Goal: Communication & Community: Answer question/provide support

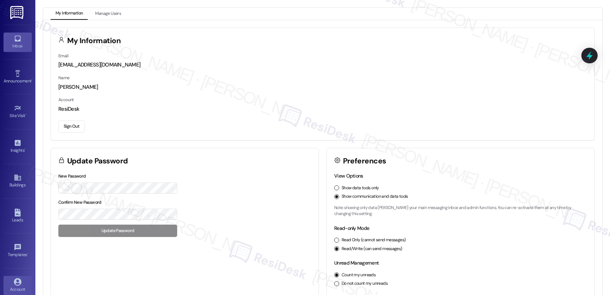
click at [17, 43] on div "Inbox" at bounding box center [17, 45] width 35 height 7
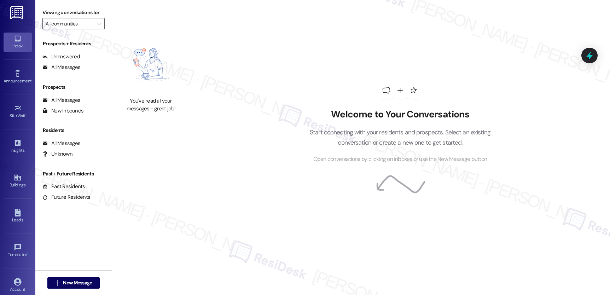
click at [17, 43] on div "Inbox" at bounding box center [17, 45] width 35 height 7
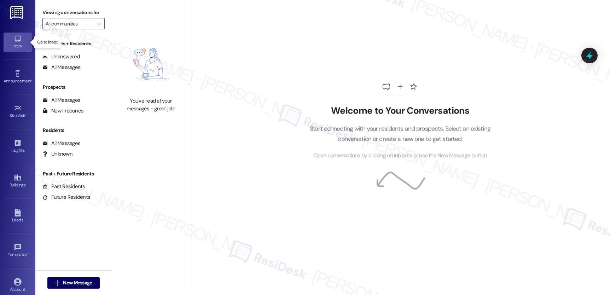
click at [17, 43] on div "Inbox" at bounding box center [17, 45] width 35 height 7
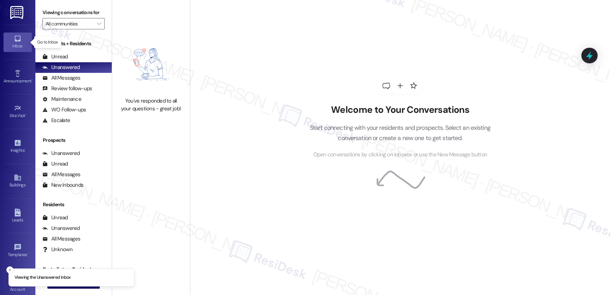
click at [17, 43] on div "Inbox" at bounding box center [17, 45] width 35 height 7
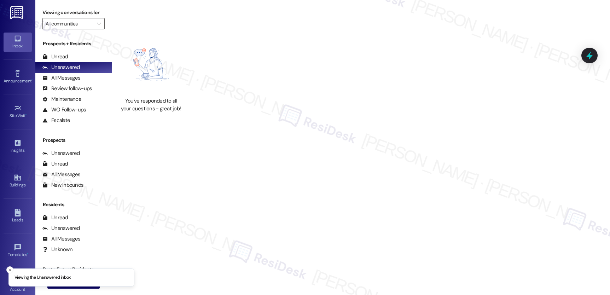
click at [249, 84] on div "Welcome to Your Conversations Start connecting with your residents and prospect…" at bounding box center [400, 147] width 420 height 295
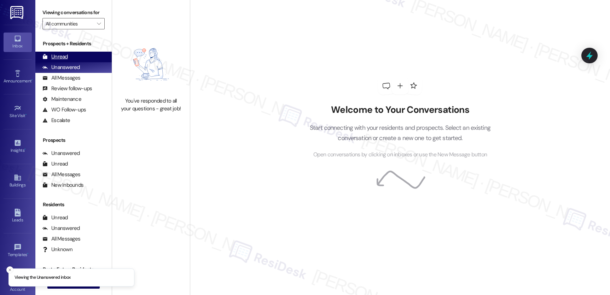
click at [54, 60] on div "Unread" at bounding box center [54, 56] width 25 height 7
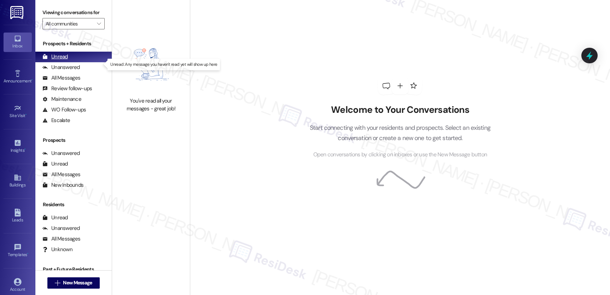
click at [54, 60] on div "Unread" at bounding box center [54, 56] width 25 height 7
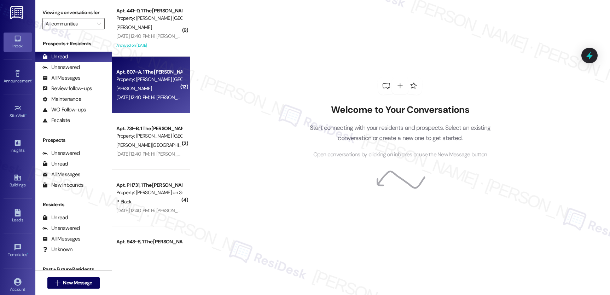
click at [149, 95] on div "Aug 12, 2025 at 12:40 PM: Hi Aamyah, a gentle reminder that your rent is due an…" at bounding box center [372, 97] width 512 height 6
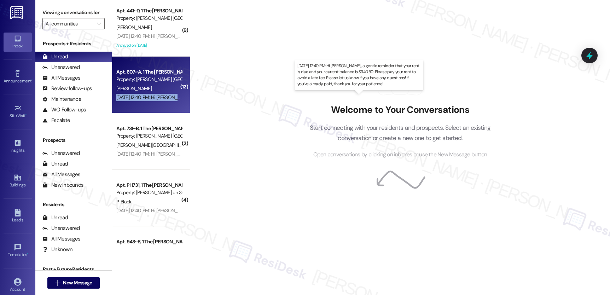
click at [149, 95] on div "Aug 12, 2025 at 12:40 PM: Hi Aamyah, a gentle reminder that your rent is due an…" at bounding box center [372, 97] width 512 height 6
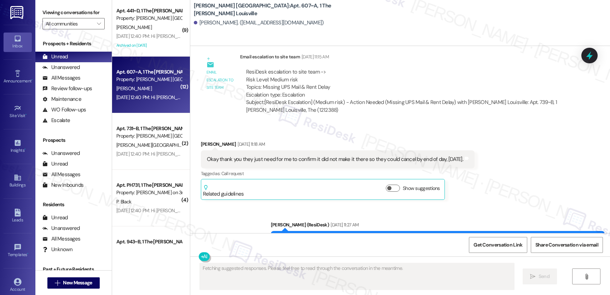
scroll to position [2712, 0]
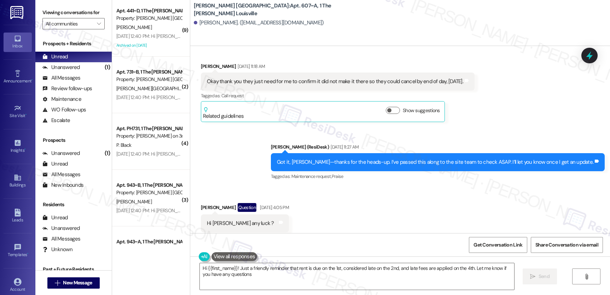
type textarea "Hi {{first_name}}! Just a friendly reminder that rent is due on the 1st, consid…"
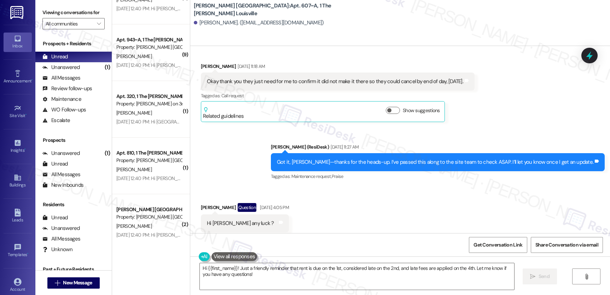
scroll to position [231, 0]
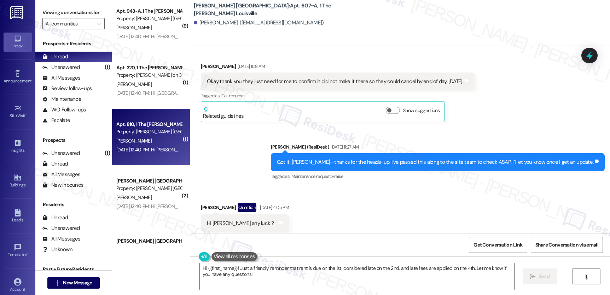
click at [140, 119] on div "Apt. 810, 1 The Marshall Louisville Property: Marshall Louisville N. Ford Aug 1…" at bounding box center [151, 137] width 78 height 57
click at [144, 121] on div "Apt. 810, 1 The Marshall Louisville" at bounding box center [148, 124] width 65 height 7
type textarea "Fetching suggested responses. Please feel free to read through the conversation…"
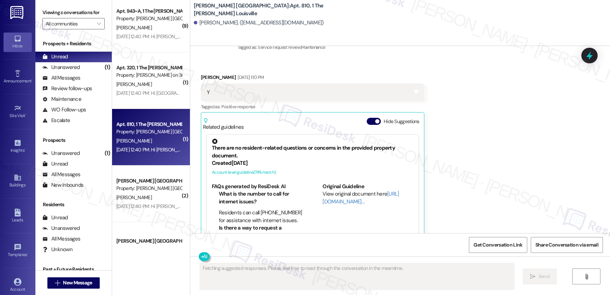
scroll to position [151, 0]
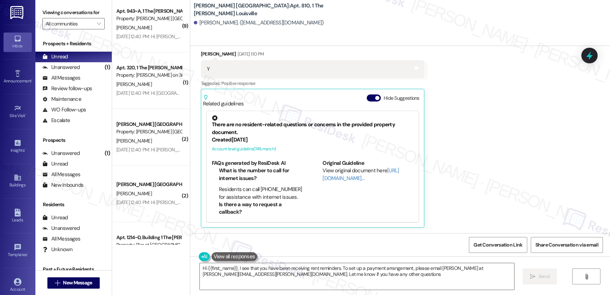
type textarea "Hi {{first_name}}, I see that you have been receiving rent reminders. To set up…"
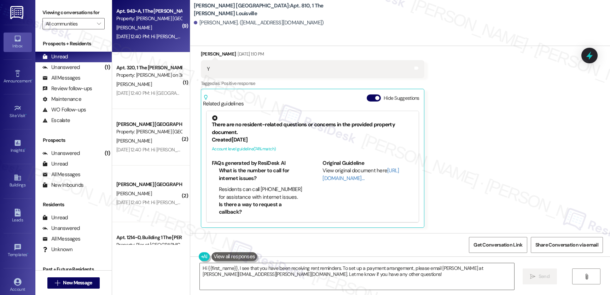
click at [145, 39] on div "Aug 12, 2025 at 12:40 PM: Hi Cheyenne, a gentle reminder that your rent is due …" at bounding box center [372, 36] width 513 height 6
type textarea "Fetching suggested responses. Please feel free to read through the conversation…"
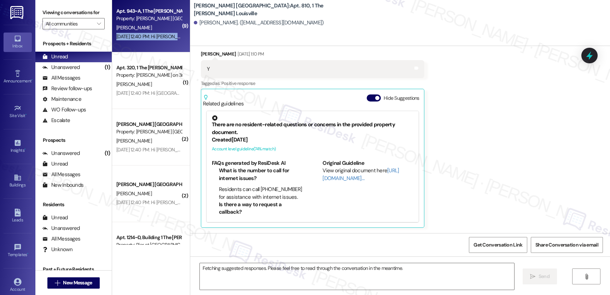
click at [145, 39] on div "Aug 12, 2025 at 12:40 PM: Hi Cheyenne, a gentle reminder that your rent is due …" at bounding box center [372, 36] width 513 height 6
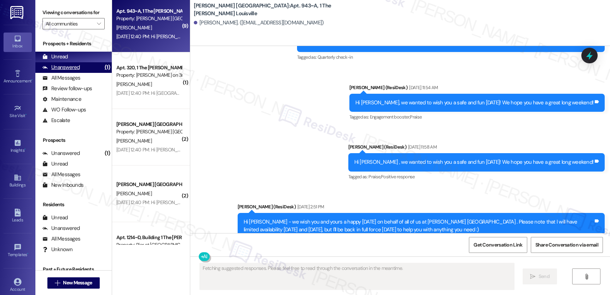
click at [75, 71] on div "Unanswered" at bounding box center [60, 67] width 37 height 7
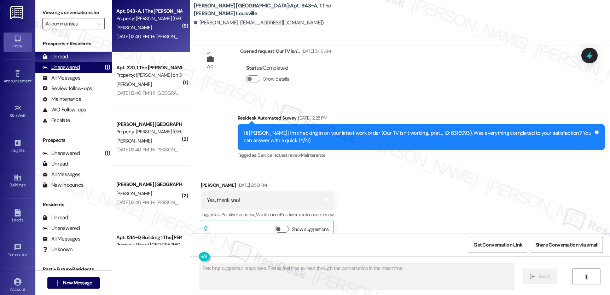
click at [72, 73] on div "Unanswered (1)" at bounding box center [73, 67] width 76 height 11
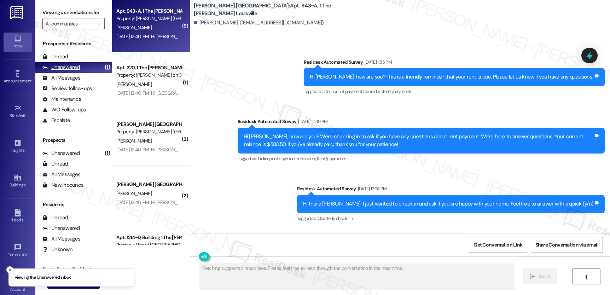
click at [72, 73] on div "Unanswered (1)" at bounding box center [73, 67] width 76 height 11
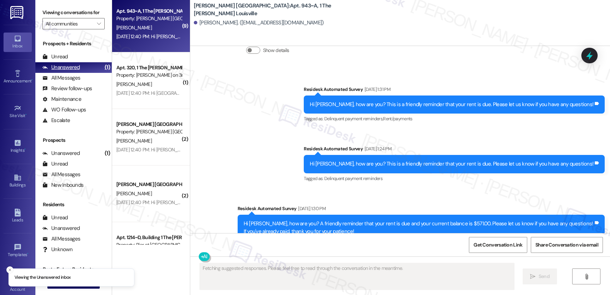
click at [72, 73] on div "Unanswered (1)" at bounding box center [73, 67] width 76 height 11
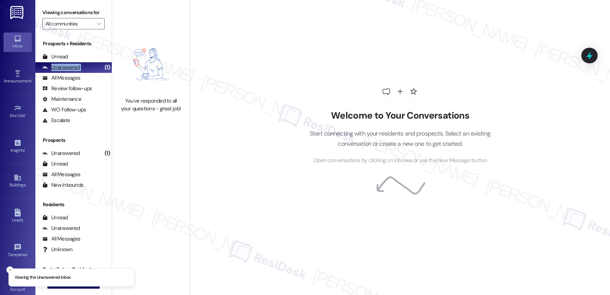
click at [72, 73] on div "Unanswered (1)" at bounding box center [73, 67] width 76 height 11
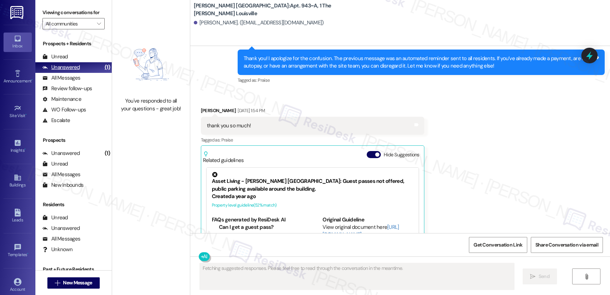
scroll to position [4174, 0]
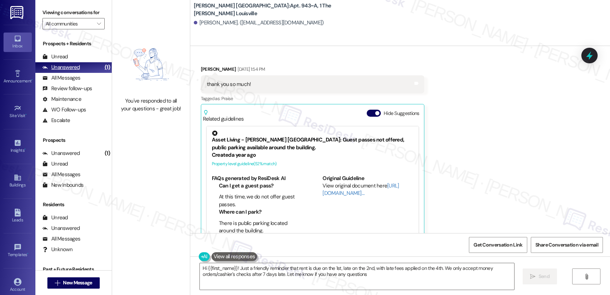
type textarea "Hi {{first_name}}! Just a friendly reminder that rent is due on the 1st, late o…"
drag, startPoint x: 79, startPoint y: 63, endPoint x: 57, endPoint y: 64, distance: 22.0
click at [76, 62] on div "Unread (0)" at bounding box center [73, 57] width 76 height 11
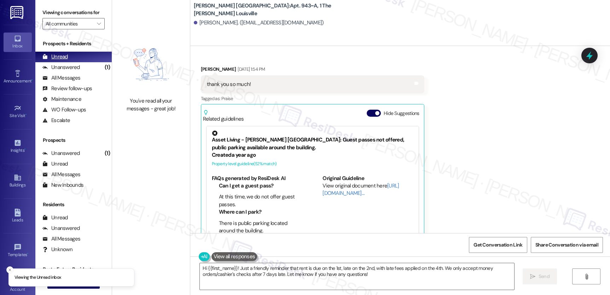
click at [57, 60] on div "Unread" at bounding box center [54, 56] width 25 height 7
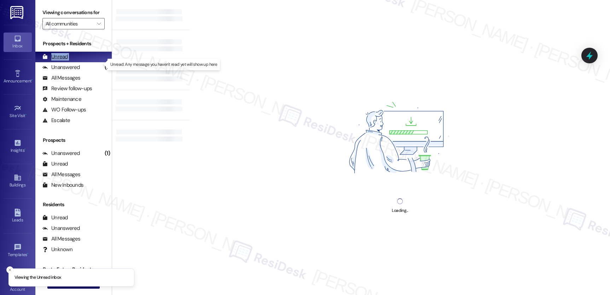
click at [57, 60] on div "Unread" at bounding box center [54, 56] width 25 height 7
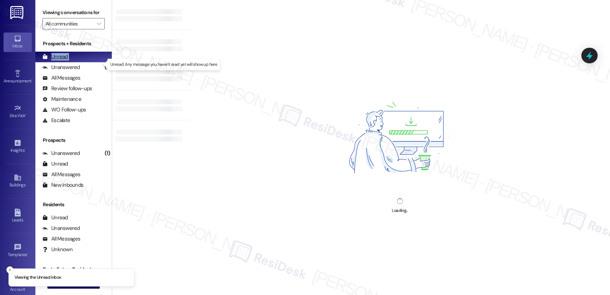
click at [57, 60] on div "Unread" at bounding box center [54, 56] width 25 height 7
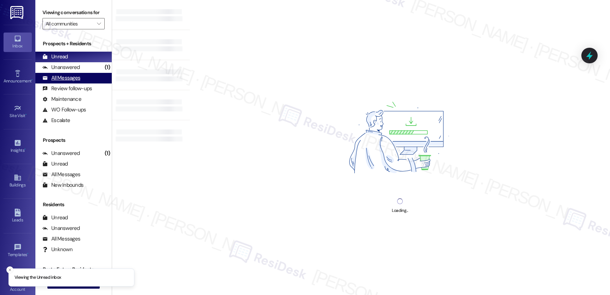
click at [93, 81] on div "All Messages (undefined)" at bounding box center [73, 78] width 76 height 11
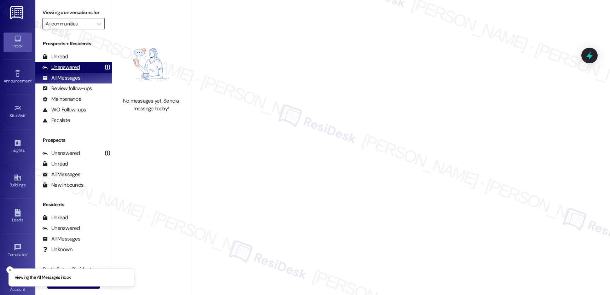
click at [92, 73] on div "Unanswered (1)" at bounding box center [73, 67] width 76 height 11
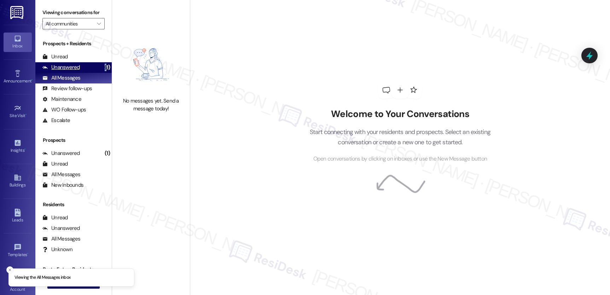
click at [92, 73] on div "Unanswered (1)" at bounding box center [73, 67] width 76 height 11
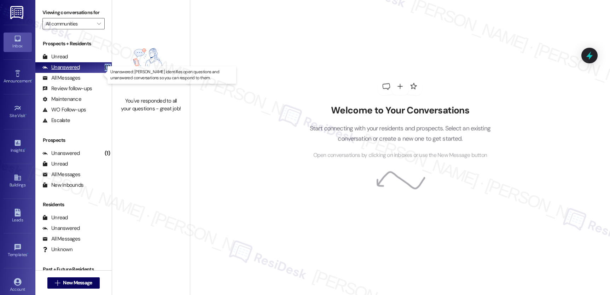
click at [92, 73] on div "Unanswered (1)" at bounding box center [73, 67] width 76 height 11
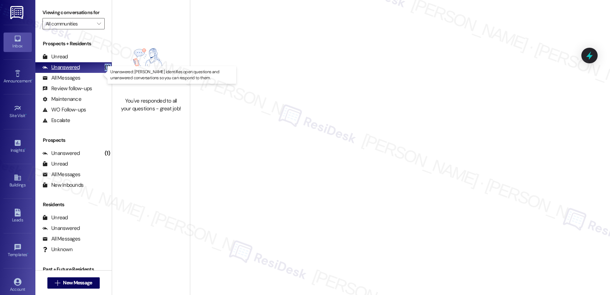
click at [92, 73] on div "Unanswered (1)" at bounding box center [73, 67] width 76 height 11
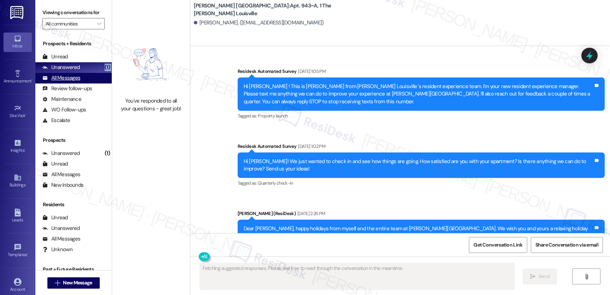
scroll to position [0, 0]
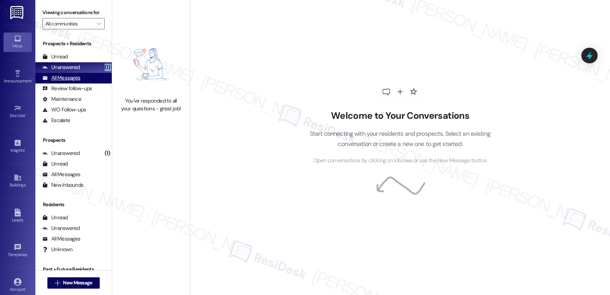
click at [80, 83] on div "All Messages (undefined)" at bounding box center [73, 78] width 76 height 11
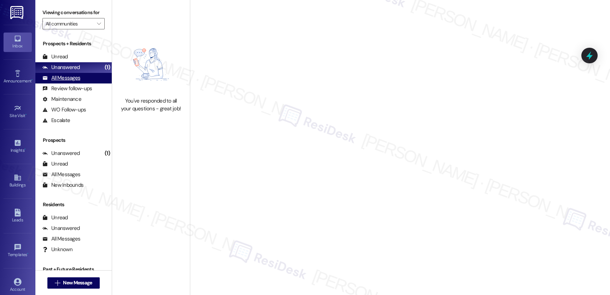
click at [79, 82] on div "All Messages" at bounding box center [61, 77] width 38 height 7
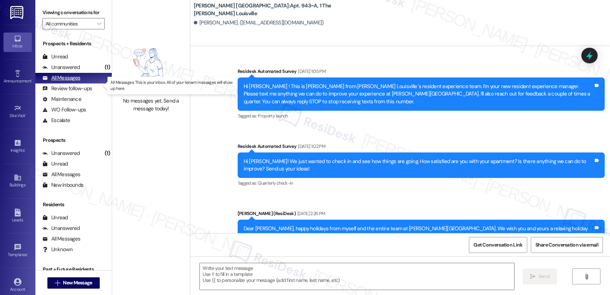
click at [77, 82] on div "All Messages" at bounding box center [61, 77] width 38 height 7
type textarea "Fetching suggested responses. Please feel free to read through the conversation…"
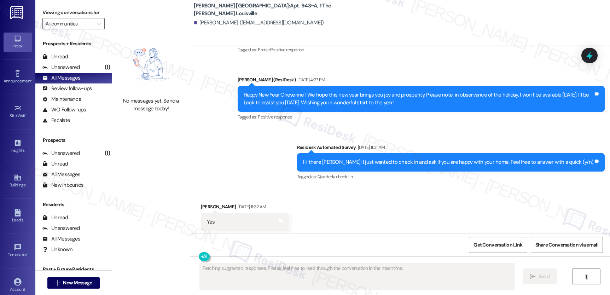
click at [77, 82] on div "All Messages" at bounding box center [61, 77] width 38 height 7
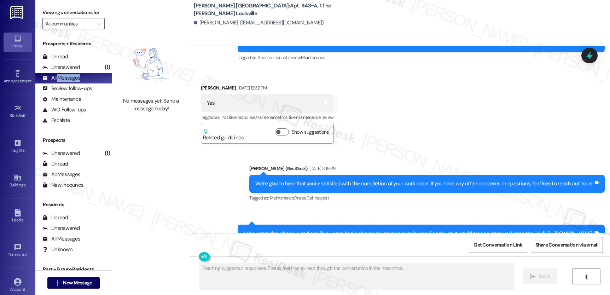
click at [77, 82] on div "All Messages" at bounding box center [61, 77] width 38 height 7
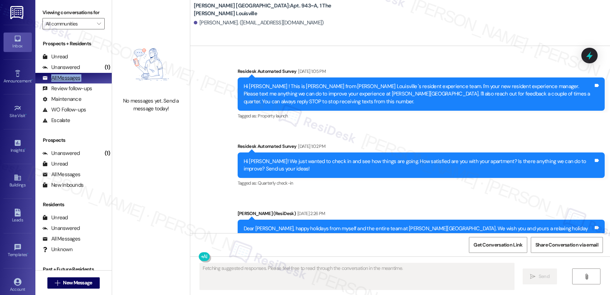
click at [77, 82] on div "All Messages" at bounding box center [61, 77] width 38 height 7
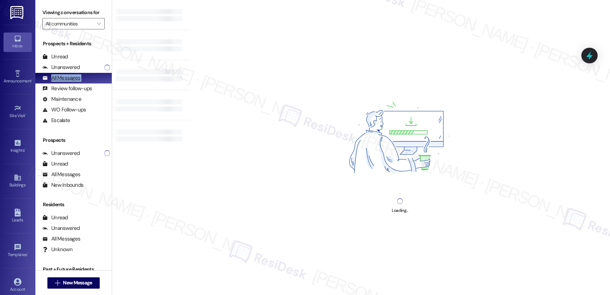
click at [77, 82] on div "All Messages" at bounding box center [61, 77] width 38 height 7
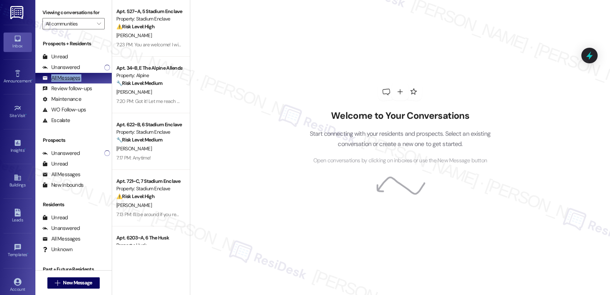
click at [77, 82] on div "All Messages" at bounding box center [61, 77] width 38 height 7
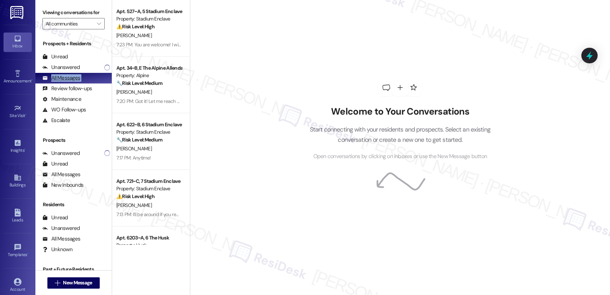
click at [77, 82] on div "All Messages" at bounding box center [61, 77] width 38 height 7
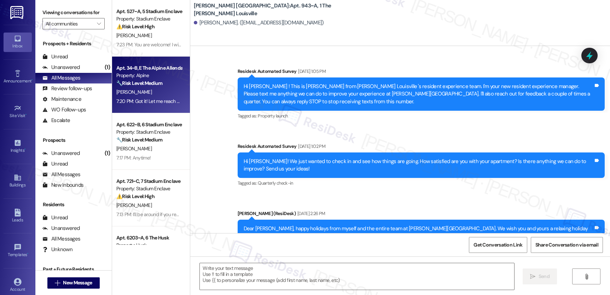
click at [120, 89] on span "[PERSON_NAME]" at bounding box center [133, 92] width 35 height 6
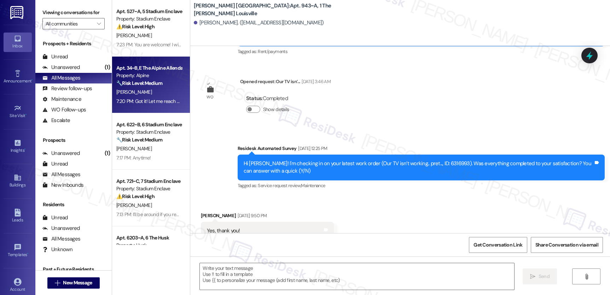
click at [122, 90] on span "[PERSON_NAME]" at bounding box center [133, 92] width 35 height 6
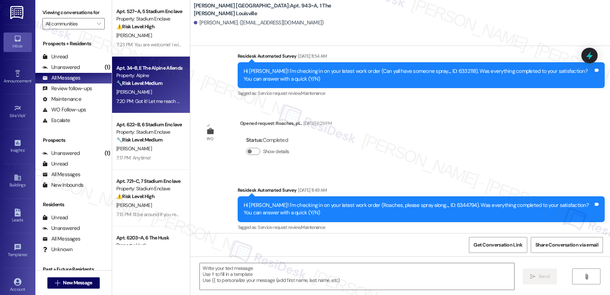
type textarea "Fetching suggested responses. Please feel free to read through the conversation…"
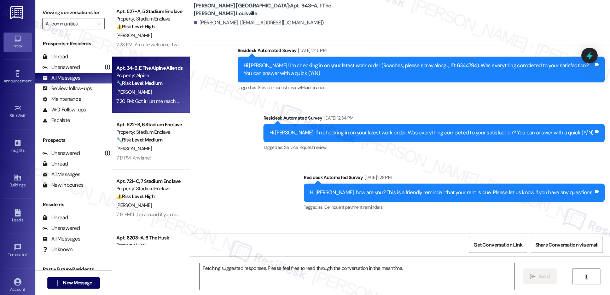
click at [124, 90] on span "[PERSON_NAME]" at bounding box center [133, 92] width 35 height 6
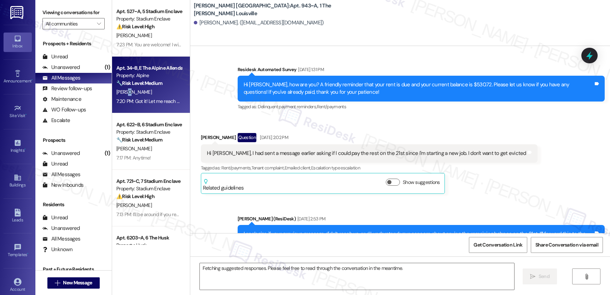
click at [126, 90] on span "[PERSON_NAME]" at bounding box center [133, 92] width 35 height 6
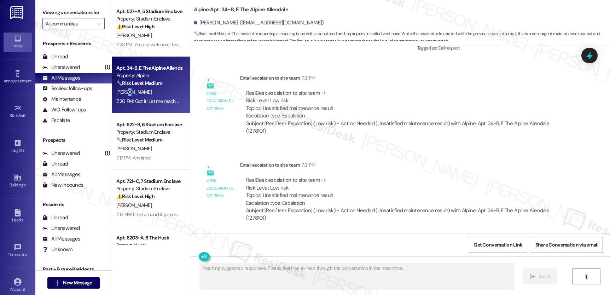
scroll to position [1510, 0]
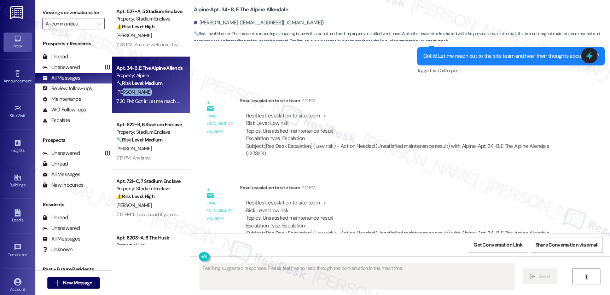
click at [126, 90] on span "[PERSON_NAME]" at bounding box center [133, 92] width 35 height 6
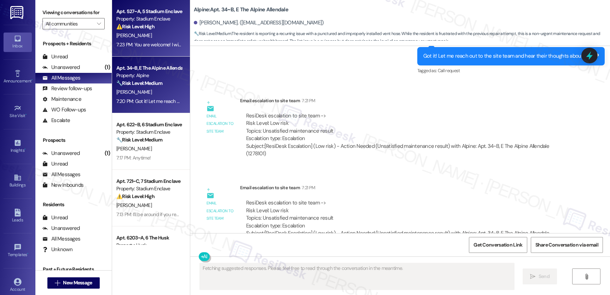
click at [156, 42] on div "7:23 PM: You are welcome! I will follow up with you soon. 7:23 PM: You are welc…" at bounding box center [173, 44] width 114 height 6
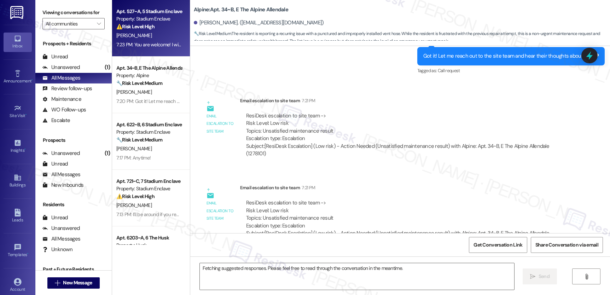
click at [156, 42] on div "7:23 PM: You are welcome! I will follow up with you soon. 7:23 PM: You are welc…" at bounding box center [173, 44] width 114 height 6
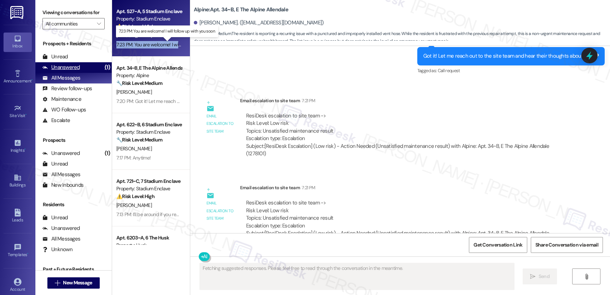
scroll to position [2798, 0]
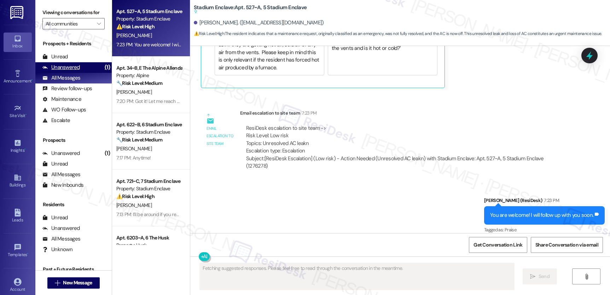
click at [78, 71] on div "Unanswered" at bounding box center [60, 67] width 37 height 7
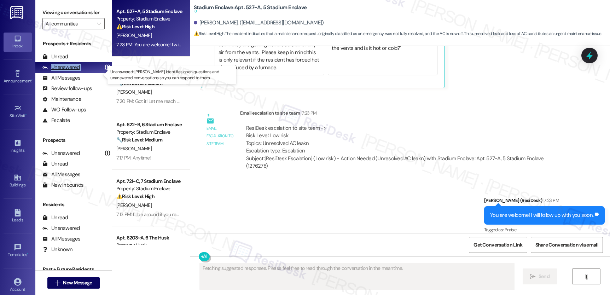
click at [78, 71] on div "Unanswered" at bounding box center [60, 67] width 37 height 7
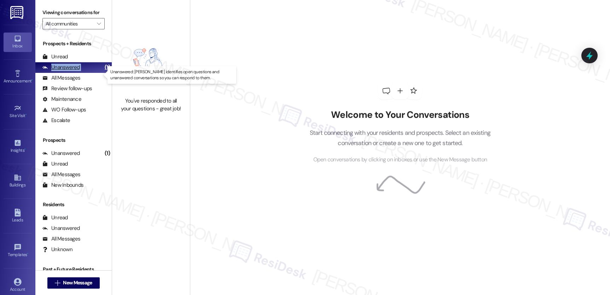
click at [78, 71] on div "Unanswered" at bounding box center [60, 67] width 37 height 7
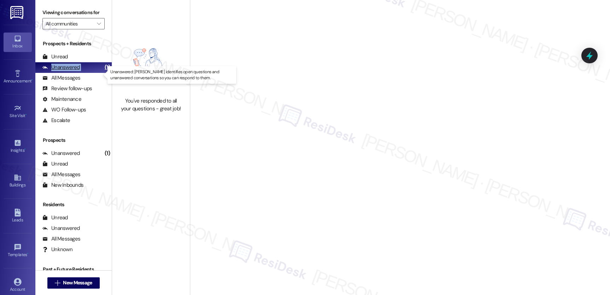
click at [78, 71] on div "Unanswered" at bounding box center [60, 67] width 37 height 7
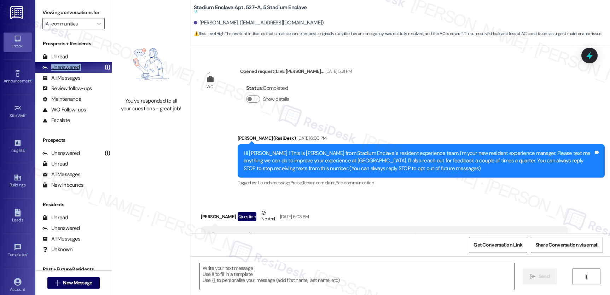
click at [78, 71] on div "Unanswered" at bounding box center [60, 67] width 37 height 7
type textarea "Fetching suggested responses. Please feel free to read through the conversation…"
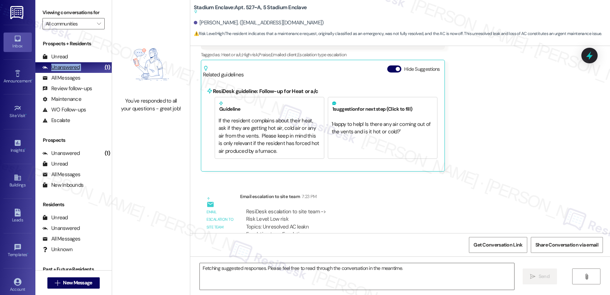
click at [78, 71] on div "Unanswered" at bounding box center [60, 67] width 37 height 7
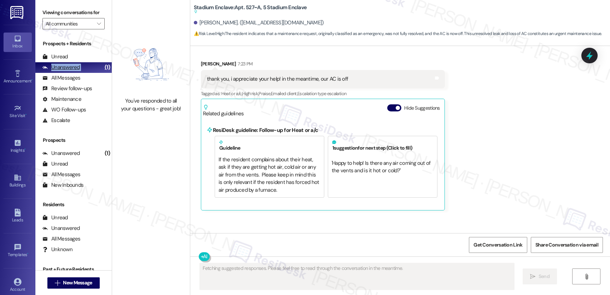
scroll to position [2658, 0]
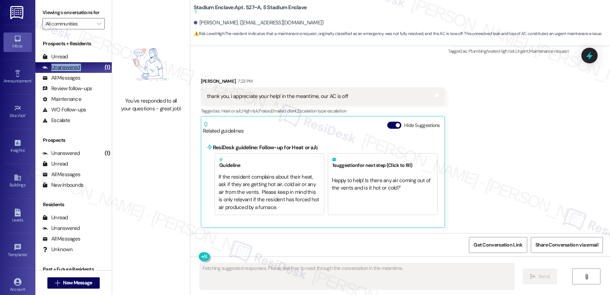
click at [78, 71] on div "Unanswered" at bounding box center [60, 67] width 37 height 7
click at [59, 82] on div "All Messages" at bounding box center [61, 77] width 38 height 7
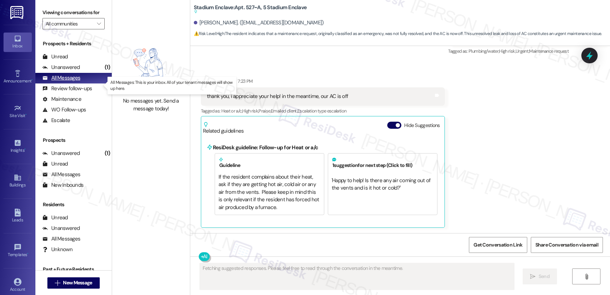
click at [59, 82] on div "All Messages" at bounding box center [61, 77] width 38 height 7
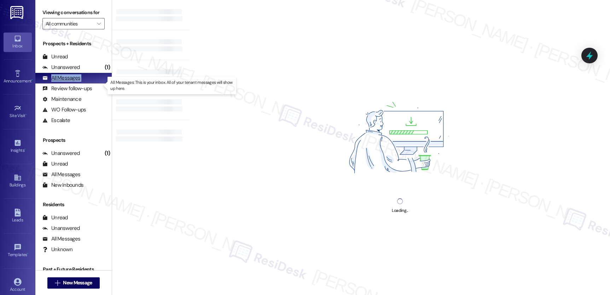
click at [59, 82] on div "All Messages" at bounding box center [61, 77] width 38 height 7
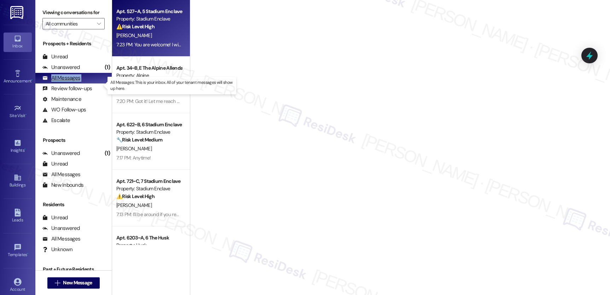
click at [59, 82] on div "All Messages" at bounding box center [61, 77] width 38 height 7
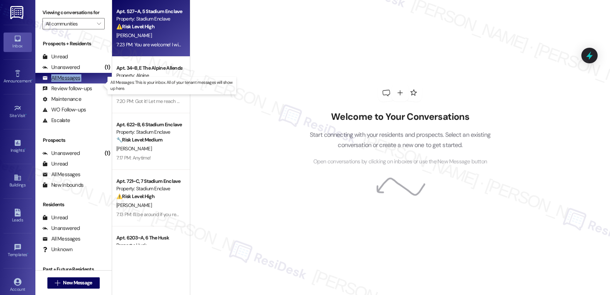
click at [59, 82] on div "All Messages" at bounding box center [61, 77] width 38 height 7
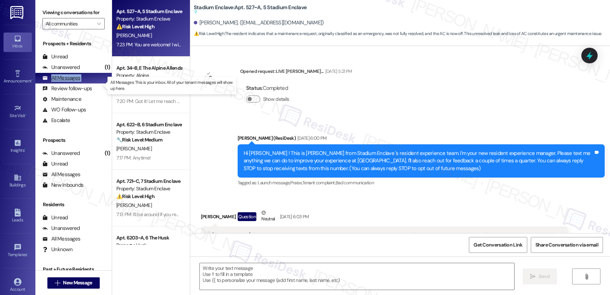
click at [59, 82] on div "All Messages" at bounding box center [61, 77] width 38 height 7
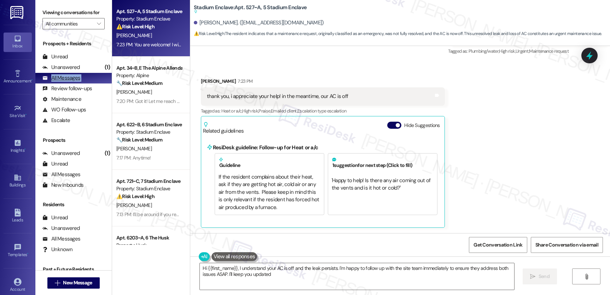
type textarea "Hi {{first_name}}, I understand your AC is off and the leak persists. I'm happy…"
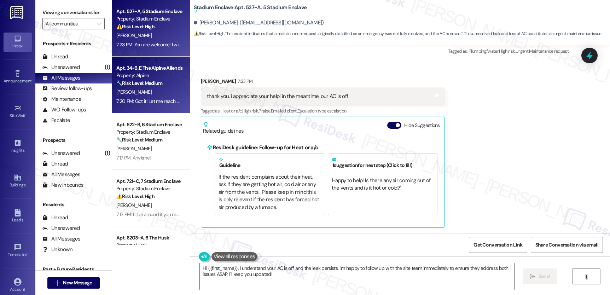
click at [168, 80] on div "🔧 Risk Level: Medium The resident is reporting a recurring issue with a punctur…" at bounding box center [148, 83] width 65 height 7
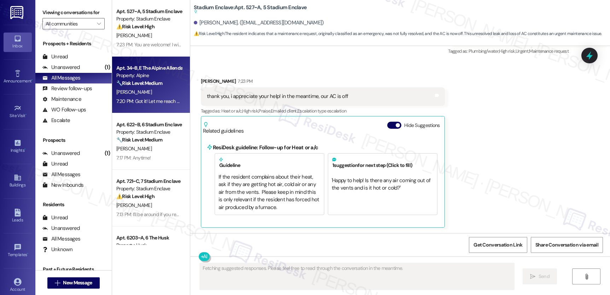
click at [159, 83] on div "🔧 Risk Level: Medium The resident is reporting a recurring issue with a punctur…" at bounding box center [148, 83] width 65 height 7
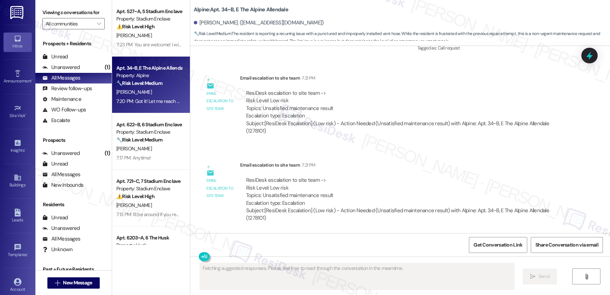
click at [159, 83] on div "🔧 Risk Level: Medium The resident is reporting a recurring issue with a punctur…" at bounding box center [148, 83] width 65 height 7
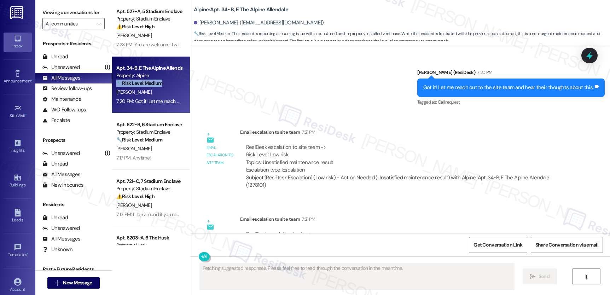
click at [159, 83] on div "🔧 Risk Level: Medium The resident is reporting a recurring issue with a punctur…" at bounding box center [148, 83] width 65 height 7
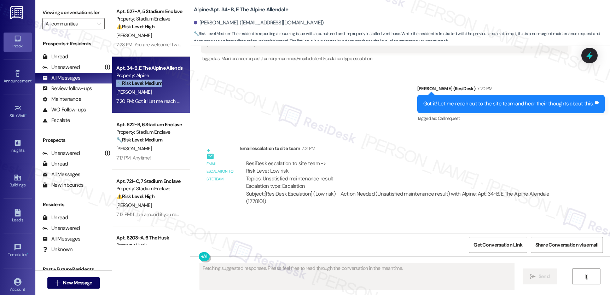
click at [159, 83] on div "🔧 Risk Level: Medium The resident is reporting a recurring issue with a punctur…" at bounding box center [148, 83] width 65 height 7
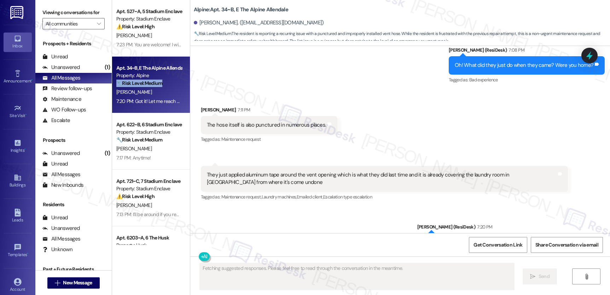
click at [159, 83] on div "🔧 Risk Level: Medium The resident is reporting a recurring issue with a punctur…" at bounding box center [148, 83] width 65 height 7
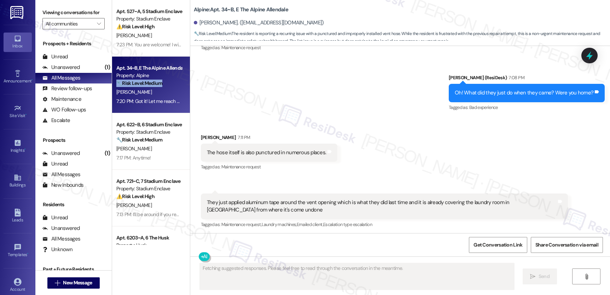
click at [159, 83] on div "🔧 Risk Level: Medium The resident is reporting a recurring issue with a punctur…" at bounding box center [148, 83] width 65 height 7
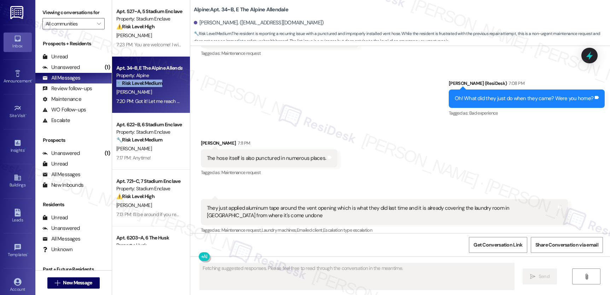
drag, startPoint x: 168, startPoint y: 80, endPoint x: 154, endPoint y: 109, distance: 32.3
click at [159, 83] on div "🔧 Risk Level: Medium The resident is reporting a recurring issue with a punctur…" at bounding box center [148, 83] width 65 height 7
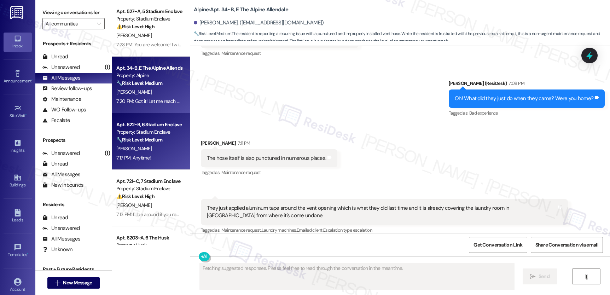
click at [150, 135] on div "Property: Stadium Enclave" at bounding box center [148, 131] width 65 height 7
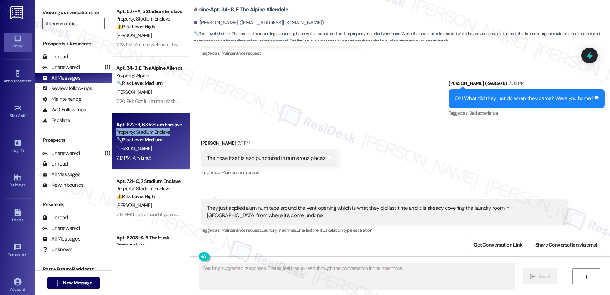
drag, startPoint x: 150, startPoint y: 135, endPoint x: 104, endPoint y: 91, distance: 63.6
click at [150, 135] on div "Property: Stadium Enclave" at bounding box center [148, 131] width 65 height 7
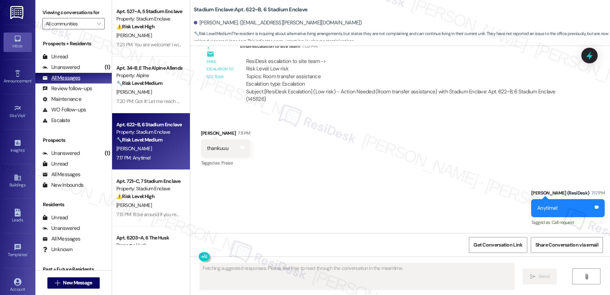
click at [76, 81] on div "All Messages (undefined)" at bounding box center [73, 78] width 76 height 11
click at [74, 71] on div "Unanswered" at bounding box center [60, 67] width 37 height 7
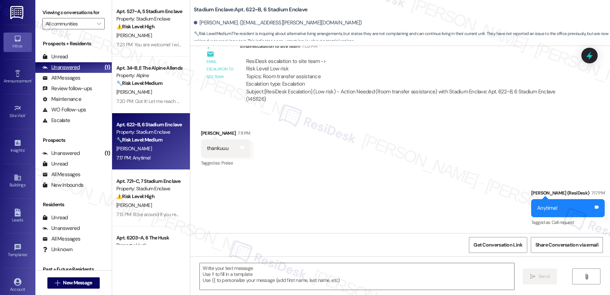
click at [74, 71] on div "Unanswered" at bounding box center [60, 67] width 37 height 7
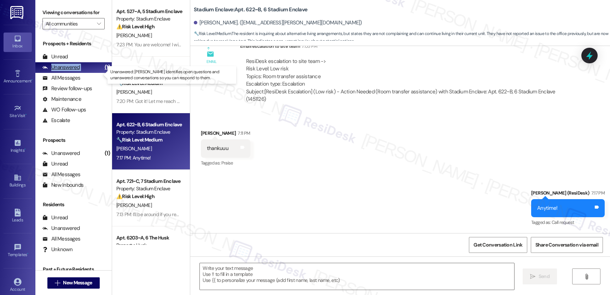
click at [74, 71] on div "Unanswered" at bounding box center [60, 67] width 37 height 7
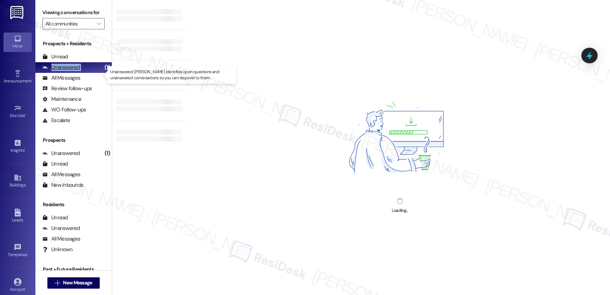
click at [74, 71] on div "Unanswered" at bounding box center [60, 67] width 37 height 7
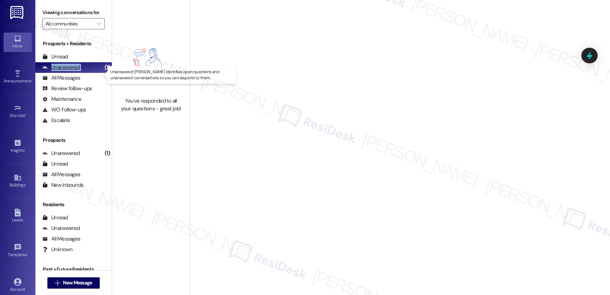
click at [74, 71] on div "Unanswered" at bounding box center [60, 67] width 37 height 7
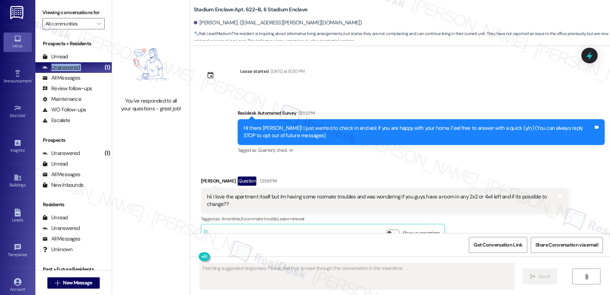
click at [74, 71] on div "Unanswered" at bounding box center [60, 67] width 37 height 7
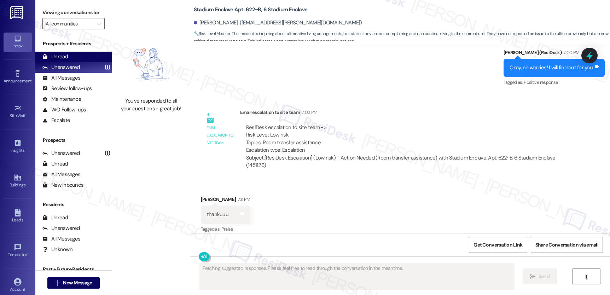
click at [65, 60] on div "Unread" at bounding box center [54, 56] width 25 height 7
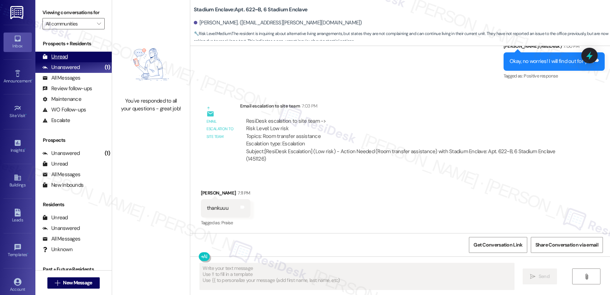
click at [62, 60] on div "Unread" at bounding box center [54, 56] width 25 height 7
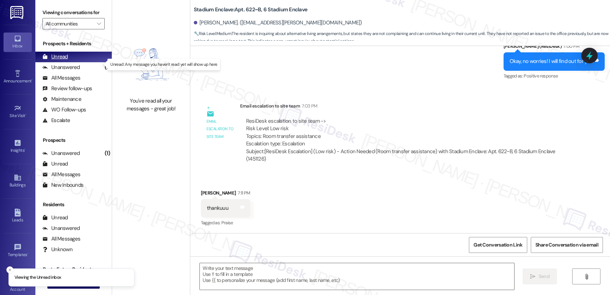
click at [62, 60] on div "Unread" at bounding box center [54, 56] width 25 height 7
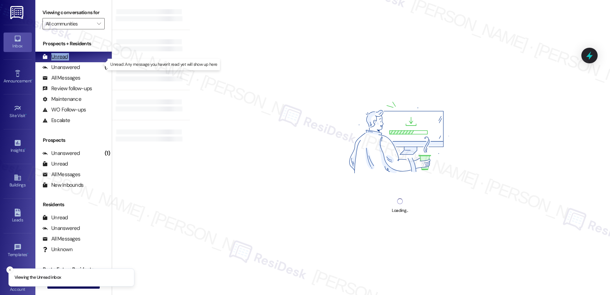
click at [62, 60] on div "Unread" at bounding box center [54, 56] width 25 height 7
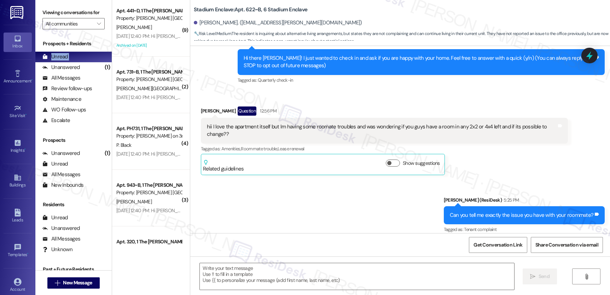
type textarea "Fetching suggested responses. Please feel free to read through the conversation…"
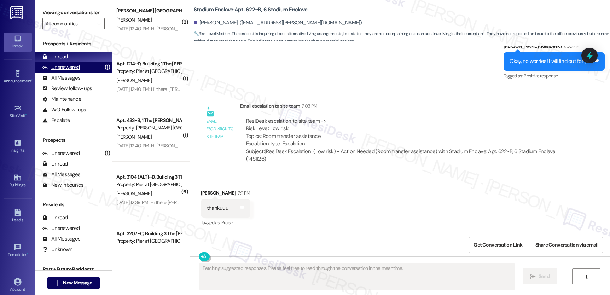
click at [87, 73] on div "Unanswered (1)" at bounding box center [73, 67] width 76 height 11
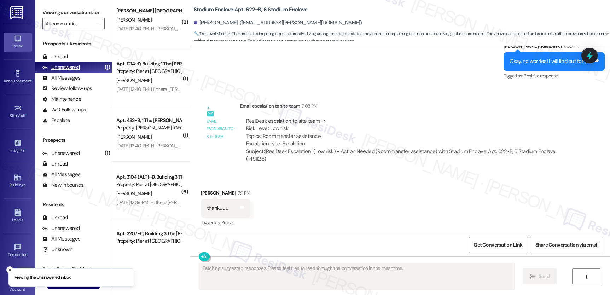
click at [87, 73] on div "Unanswered (1)" at bounding box center [73, 67] width 76 height 11
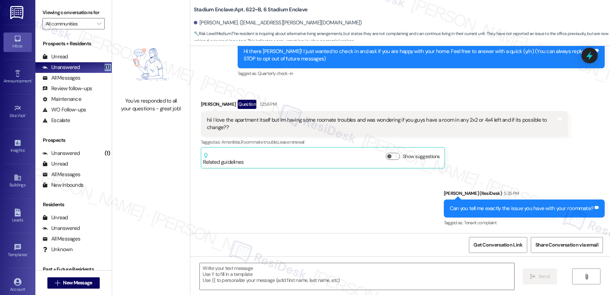
type textarea "Fetching suggested responses. Please feel free to read through the conversation…"
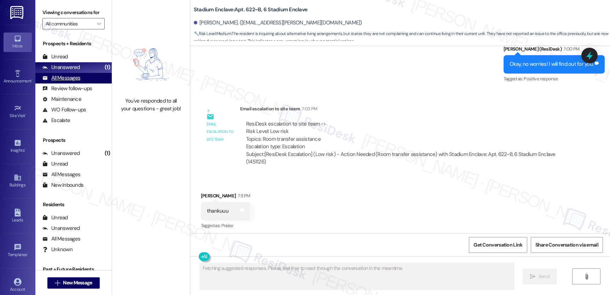
click at [56, 82] on div "All Messages" at bounding box center [61, 77] width 38 height 7
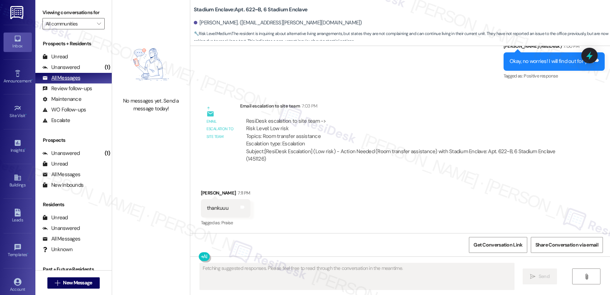
click at [56, 82] on div "All Messages" at bounding box center [61, 77] width 38 height 7
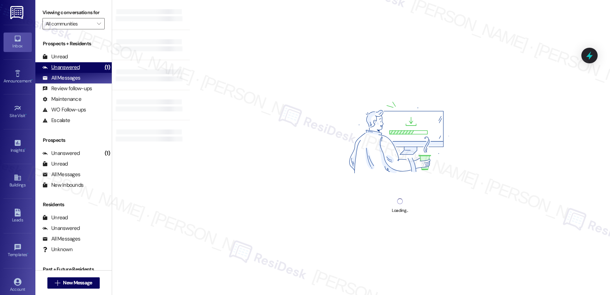
click at [63, 71] on div "Unanswered" at bounding box center [60, 67] width 37 height 7
click at [64, 71] on div "Unanswered" at bounding box center [60, 67] width 37 height 7
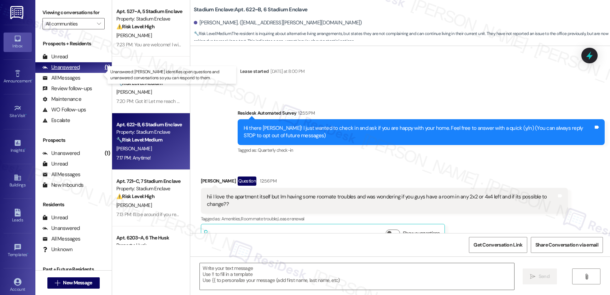
scroll to position [106, 0]
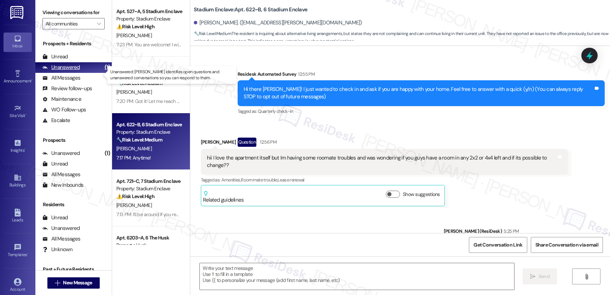
click at [64, 71] on div "Unanswered" at bounding box center [60, 67] width 37 height 7
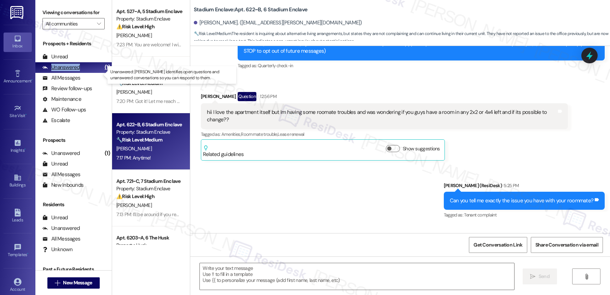
type textarea "Fetching suggested responses. Please feel free to read through the conversation…"
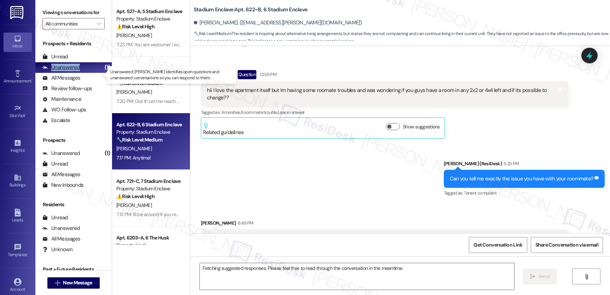
click at [64, 71] on div "Unanswered" at bounding box center [60, 67] width 37 height 7
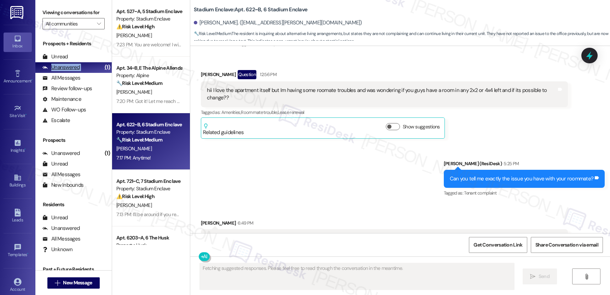
scroll to position [0, 0]
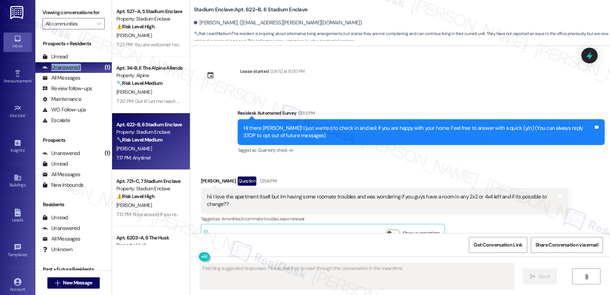
click at [64, 71] on div "Unanswered" at bounding box center [60, 67] width 37 height 7
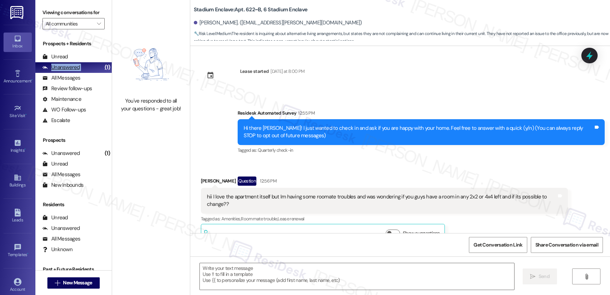
type textarea "Fetching suggested responses. Please feel free to read through the conversation…"
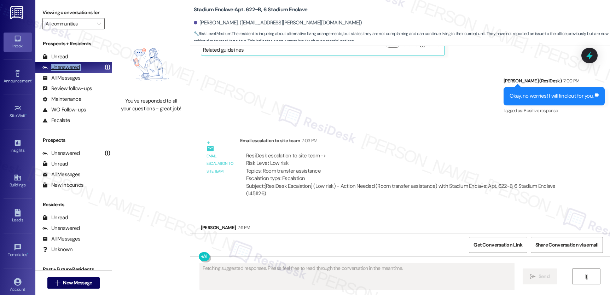
scroll to position [627, 0]
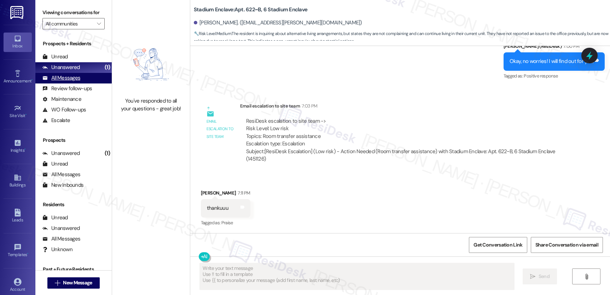
click at [59, 82] on div "All Messages" at bounding box center [61, 77] width 38 height 7
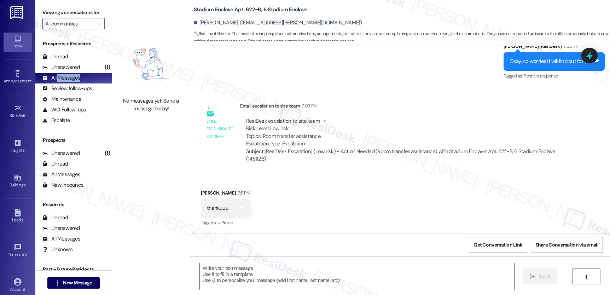
click at [59, 82] on div "All Messages" at bounding box center [61, 77] width 38 height 7
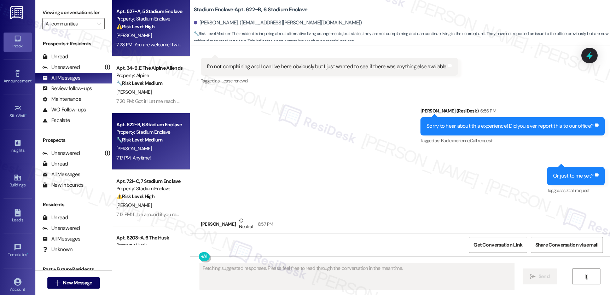
click at [144, 48] on div "7:23 PM: You are welcome! I will follow up with you soon. 7:23 PM: You are welc…" at bounding box center [149, 44] width 67 height 9
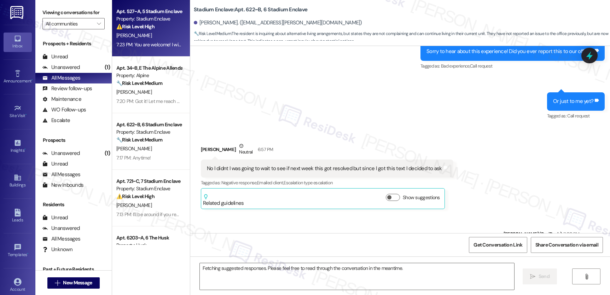
click at [144, 48] on div "7:23 PM: You are welcome! I will follow up with you soon. 7:23 PM: You are welc…" at bounding box center [149, 44] width 67 height 9
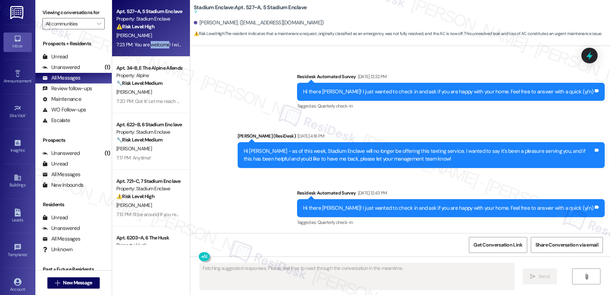
click at [144, 48] on div "7:23 PM: You are welcome! I will follow up with you soon. 7:23 PM: You are welc…" at bounding box center [149, 44] width 67 height 9
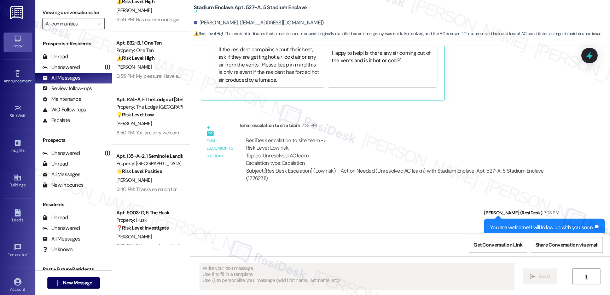
scroll to position [721, 0]
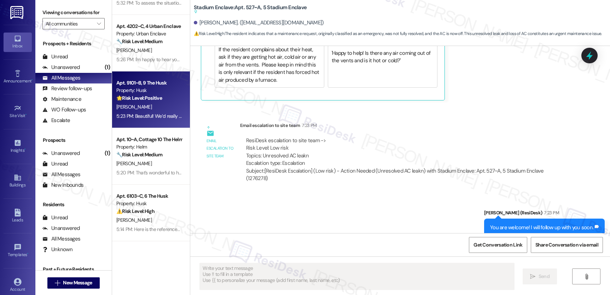
click at [152, 124] on div "Apt. 9101~B, 9 The Husk Property: Husk 🌟 Risk Level: Positive The resident is e…" at bounding box center [151, 99] width 78 height 57
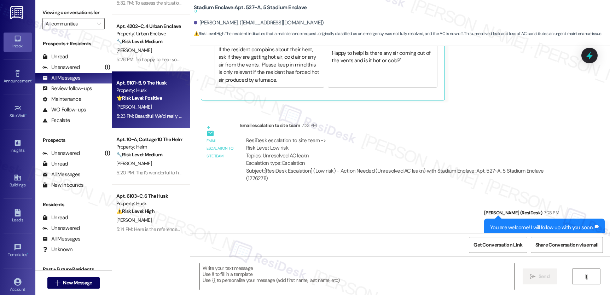
type textarea "Fetching suggested responses. Please feel free to read through the conversation…"
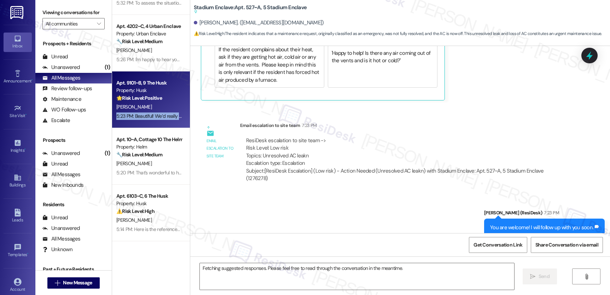
click at [152, 125] on div "Apt. 9101~B, 9 The Husk Property: Husk 🌟 Risk Level: Positive The resident is e…" at bounding box center [151, 99] width 78 height 57
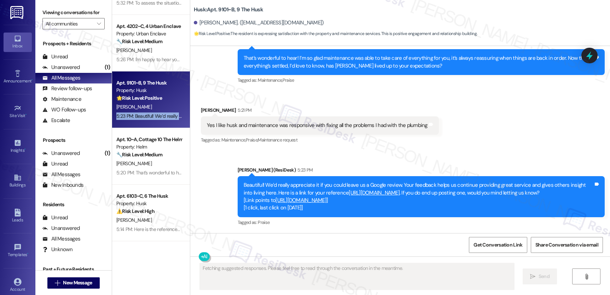
scroll to position [211, 0]
click at [152, 125] on div "Apt. 9101~B, 9 The Husk Property: Husk 🌟 Risk Level: Positive The resident is e…" at bounding box center [151, 99] width 78 height 57
click at [151, 125] on div "Apt. 9101~B, 9 The Husk Property: Husk 🌟 Risk Level: Positive The resident is e…" at bounding box center [151, 99] width 78 height 57
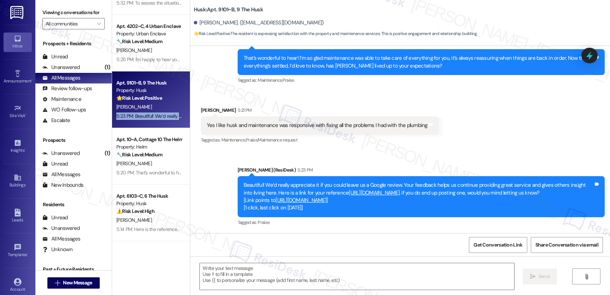
click at [151, 125] on div "Apt. 9101~B, 9 The Husk Property: Husk 🌟 Risk Level: Positive The resident is e…" at bounding box center [151, 99] width 78 height 57
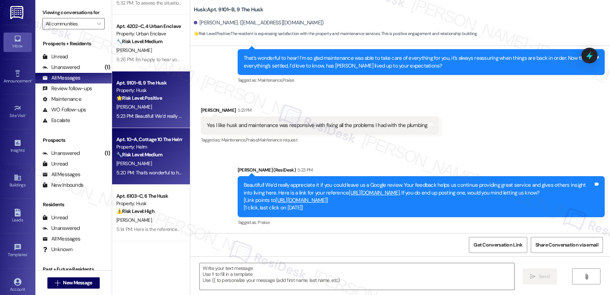
click at [141, 151] on div "🔧 Risk Level: Medium The resident responded positively to a follow-up regarding…" at bounding box center [148, 154] width 65 height 7
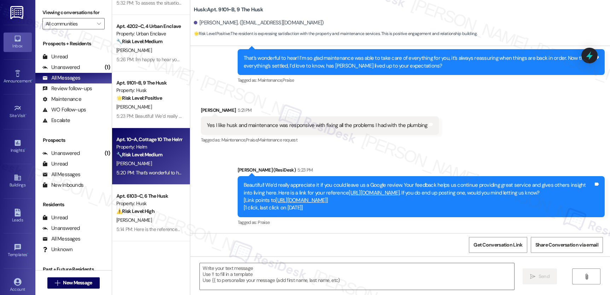
click at [141, 151] on div "🔧 Risk Level: Medium The resident responded positively to a follow-up regarding…" at bounding box center [148, 154] width 65 height 7
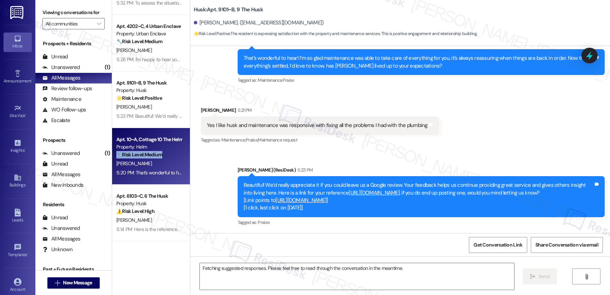
click at [141, 151] on div "🔧 Risk Level: Medium The resident responded positively to a follow-up regarding…" at bounding box center [148, 154] width 65 height 7
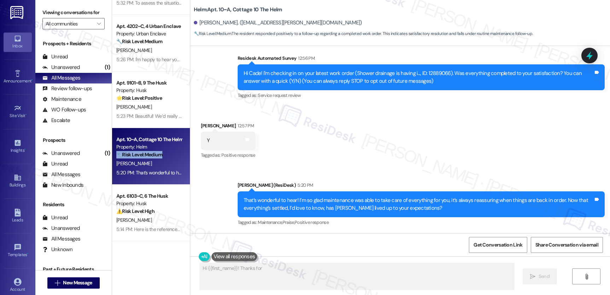
click at [142, 151] on div "🔧 Risk Level: Medium The resident responded positively to a follow-up regarding…" at bounding box center [148, 154] width 65 height 7
type textarea "Hi {{first_name}}! Thanks for the feedback! We're always striving to improve. C…"
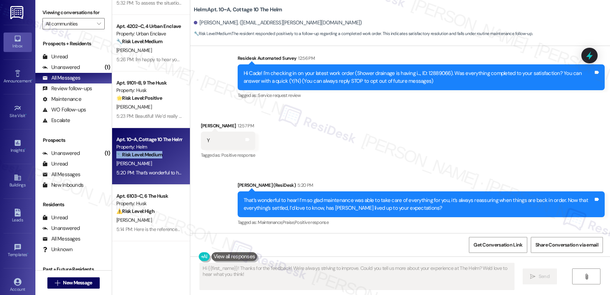
click at [142, 151] on div "🔧 Risk Level: Medium The resident responded positively to a follow-up regarding…" at bounding box center [148, 154] width 65 height 7
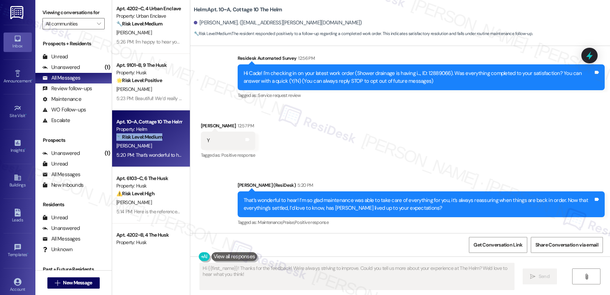
scroll to position [750, 0]
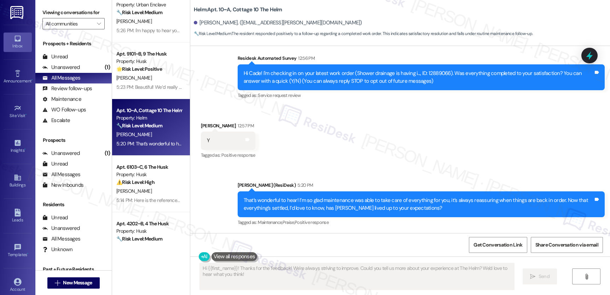
click at [151, 164] on div "Apt. 6103~C, 6 The Husk" at bounding box center [148, 166] width 65 height 7
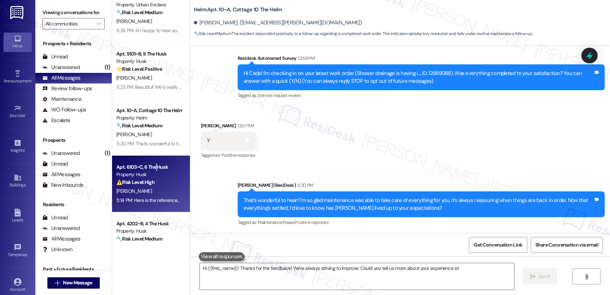
click at [151, 164] on div "Apt. 6103~C, 6 The Husk" at bounding box center [148, 166] width 65 height 7
type textarea "Hi {{first_name}}! Thanks for the feedback! We're always striving to improve. C…"
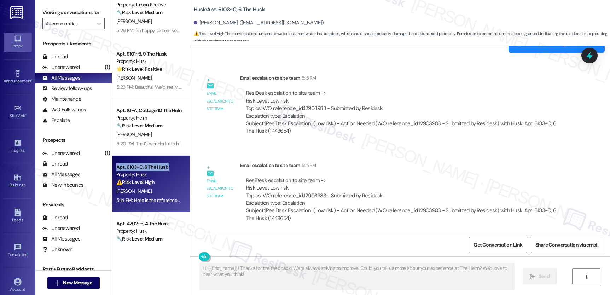
click at [151, 164] on div "Apt. 6103~C, 6 The Husk" at bounding box center [148, 166] width 65 height 7
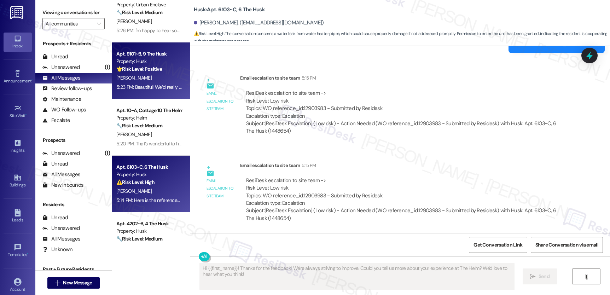
click at [152, 91] on div "5:23 PM: Beautiful! We’d really appreciate it if you could leave us a Google re…" at bounding box center [149, 87] width 67 height 9
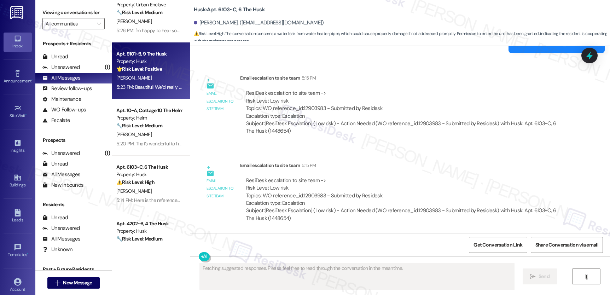
click at [139, 94] on div "Apt. 9101~B, 9 The Husk Property: Husk 🌟 Risk Level: Positive The resident is e…" at bounding box center [151, 70] width 78 height 57
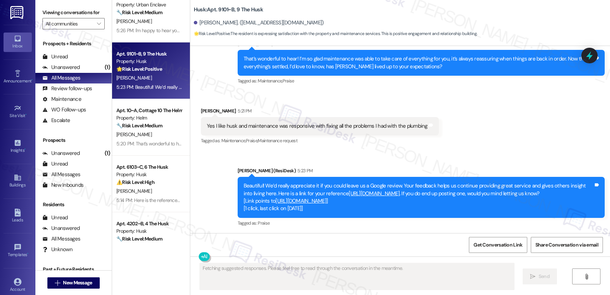
click at [142, 78] on div "S. Schroeck" at bounding box center [149, 78] width 67 height 9
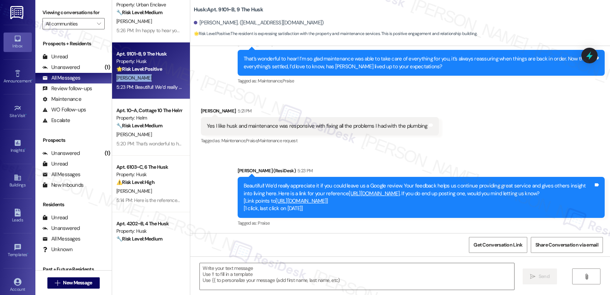
click at [142, 78] on div "S. Schroeck" at bounding box center [149, 78] width 67 height 9
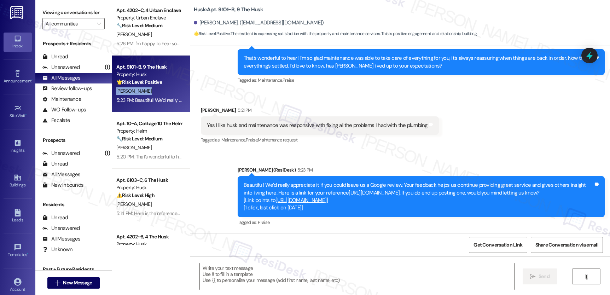
scroll to position [721, 0]
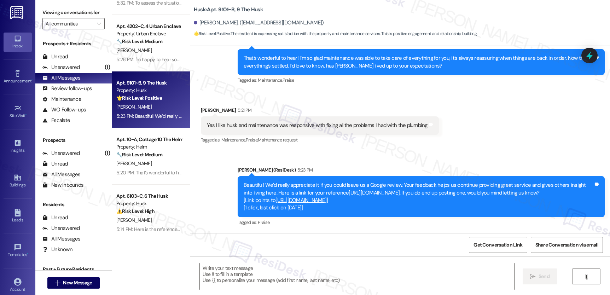
click at [148, 54] on div "J. Sniffen" at bounding box center [149, 50] width 67 height 9
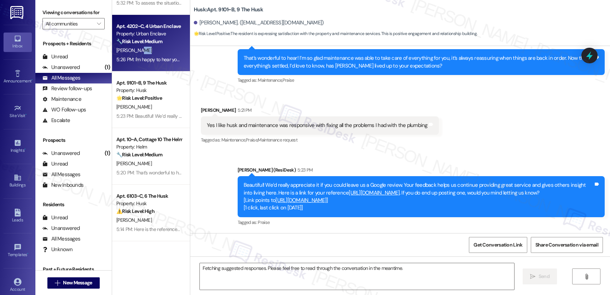
click at [148, 54] on div "J. Sniffen" at bounding box center [149, 50] width 67 height 9
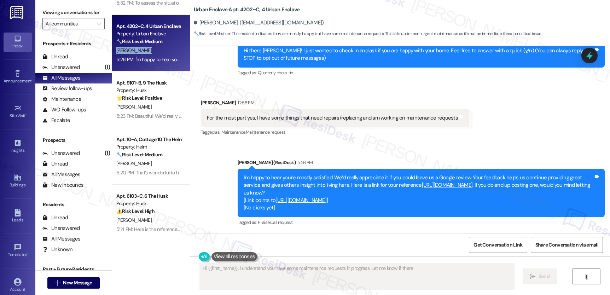
click at [148, 54] on div "J. Sniffen" at bounding box center [149, 50] width 67 height 9
type textarea "Hi {{first_name}}, I understand you have some maintenance requests in progress.…"
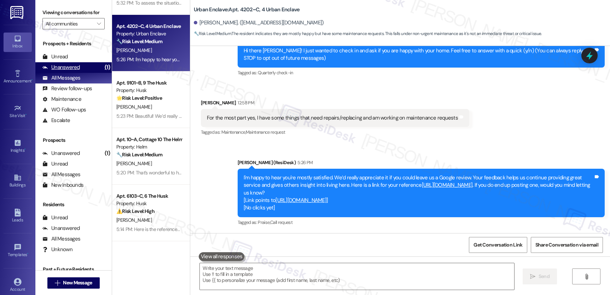
click at [89, 73] on div "Unanswered (1)" at bounding box center [73, 67] width 76 height 11
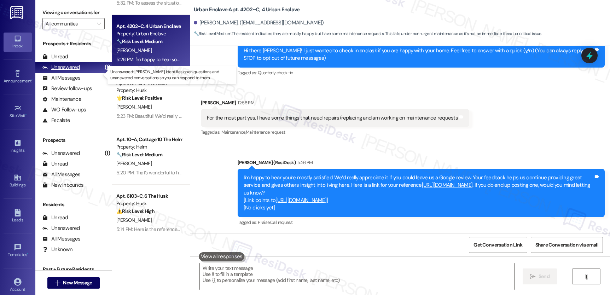
click at [89, 73] on div "Unanswered (1)" at bounding box center [73, 67] width 76 height 11
click at [90, 73] on div "Unanswered (1)" at bounding box center [73, 67] width 76 height 11
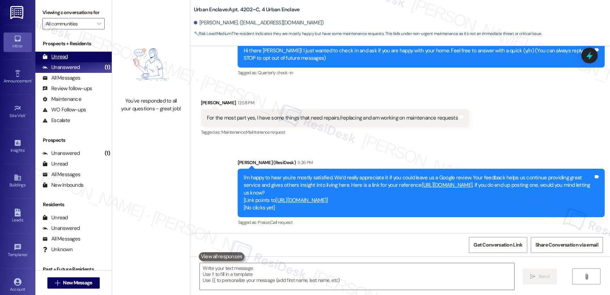
click at [54, 60] on div "Unread" at bounding box center [54, 56] width 25 height 7
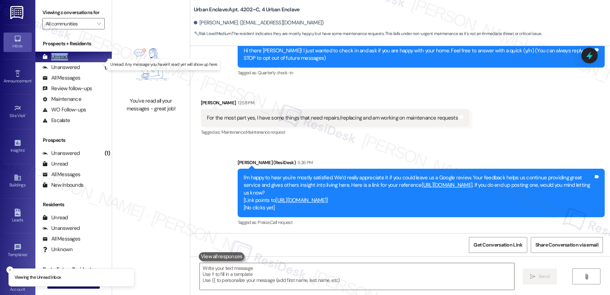
click at [54, 60] on div "Unread" at bounding box center [54, 56] width 25 height 7
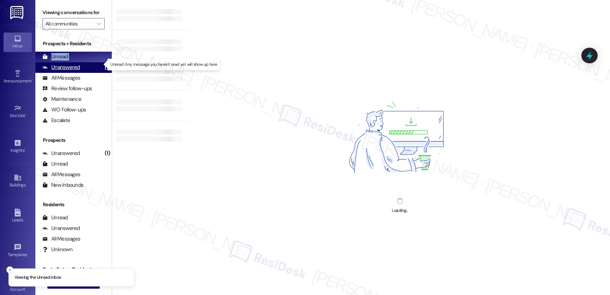
click at [63, 70] on div "Unanswered (1)" at bounding box center [73, 67] width 76 height 11
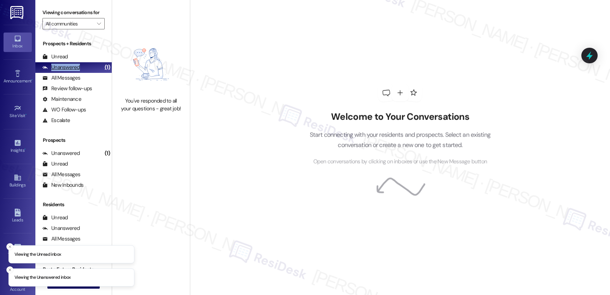
click at [63, 70] on div "Unanswered (1)" at bounding box center [73, 67] width 76 height 11
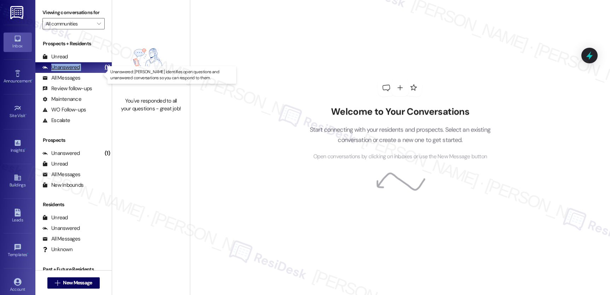
click at [63, 70] on div "Unanswered (1)" at bounding box center [73, 67] width 76 height 11
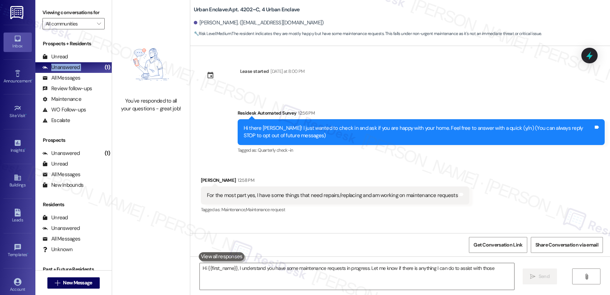
type textarea "Hi {{first_name}}, I understand you have some maintenance requests in progress.…"
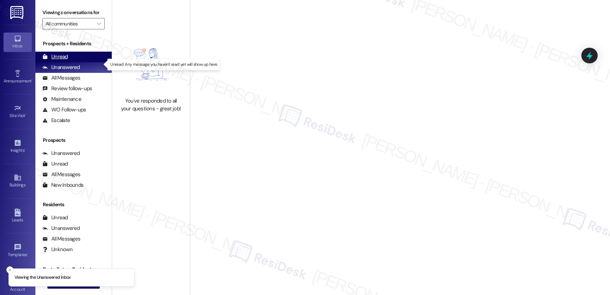
click at [65, 60] on div "Unread" at bounding box center [54, 56] width 25 height 7
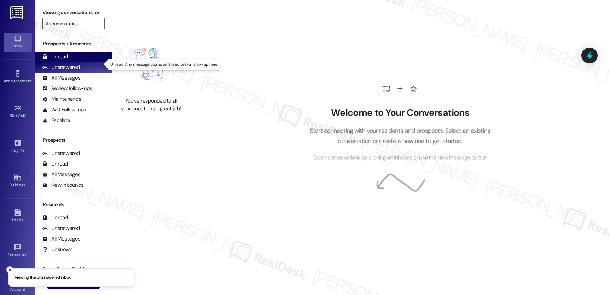
click at [65, 60] on div "Unread" at bounding box center [54, 56] width 25 height 7
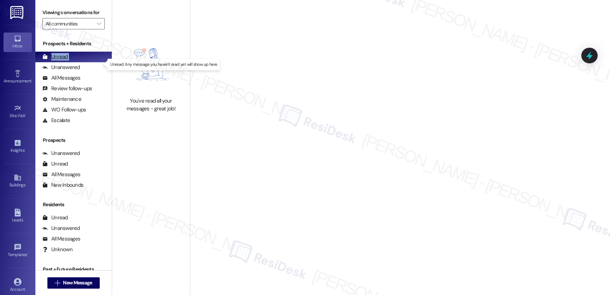
click at [65, 60] on div "Unread" at bounding box center [54, 56] width 25 height 7
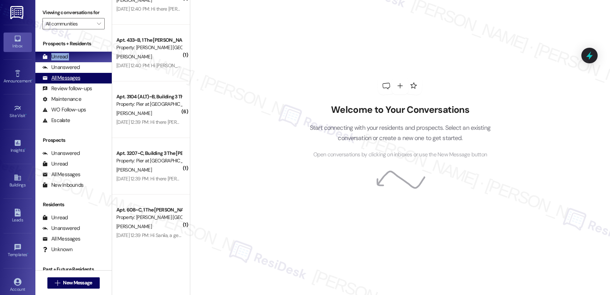
scroll to position [484, 0]
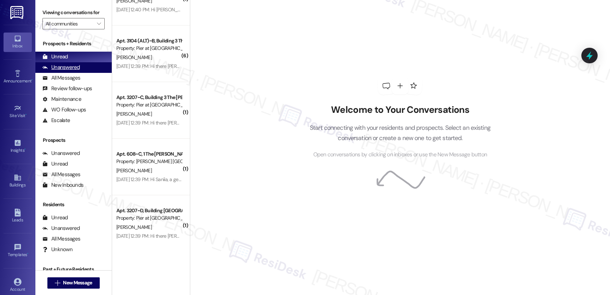
click at [78, 73] on div "Unanswered (0)" at bounding box center [73, 67] width 76 height 11
click at [69, 71] on div "Unanswered" at bounding box center [60, 67] width 37 height 7
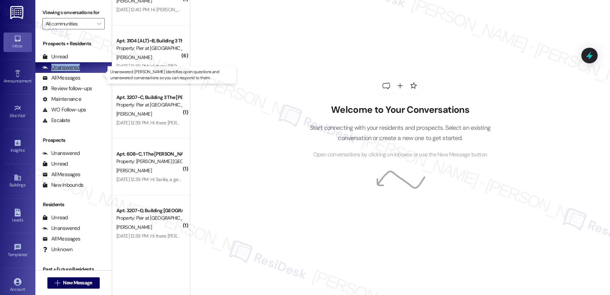
click at [69, 71] on div "Unanswered" at bounding box center [60, 67] width 37 height 7
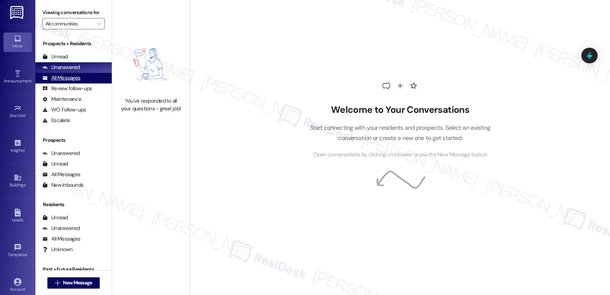
click at [68, 82] on div "All Messages" at bounding box center [61, 77] width 38 height 7
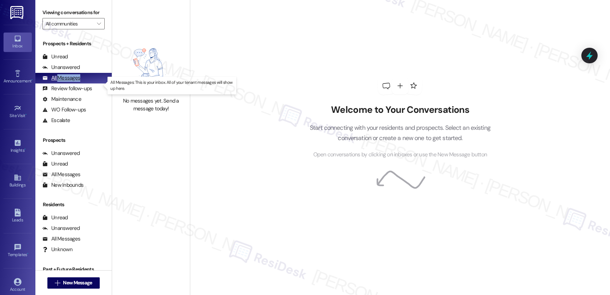
click at [68, 82] on div "All Messages" at bounding box center [61, 77] width 38 height 7
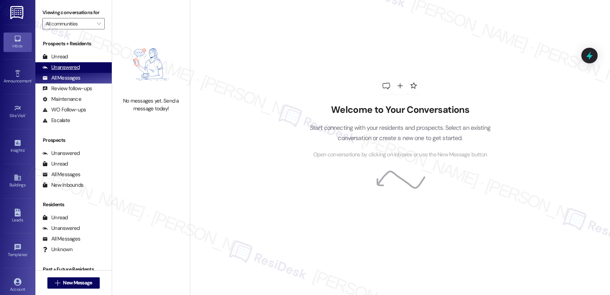
click at [67, 71] on div "Unanswered" at bounding box center [60, 67] width 37 height 7
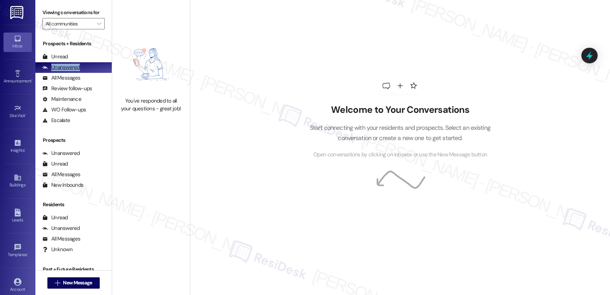
click at [67, 71] on div "Unanswered" at bounding box center [60, 67] width 37 height 7
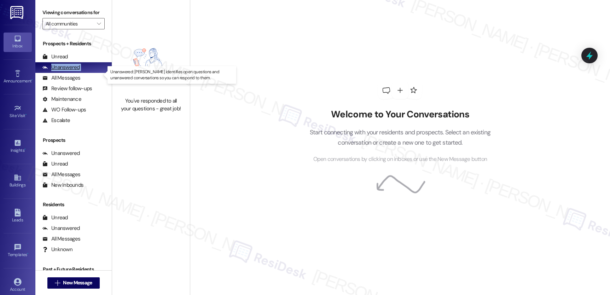
click at [67, 71] on div "Unanswered" at bounding box center [60, 67] width 37 height 7
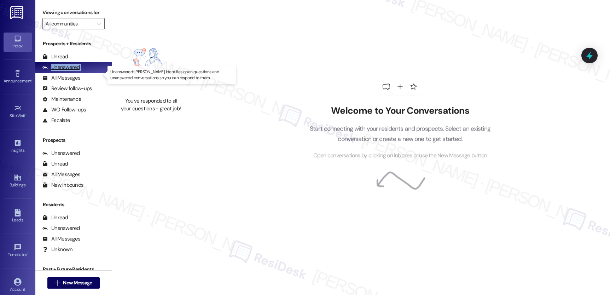
click at [67, 71] on div "Unanswered" at bounding box center [60, 67] width 37 height 7
click at [57, 71] on div "Unanswered" at bounding box center [60, 67] width 37 height 7
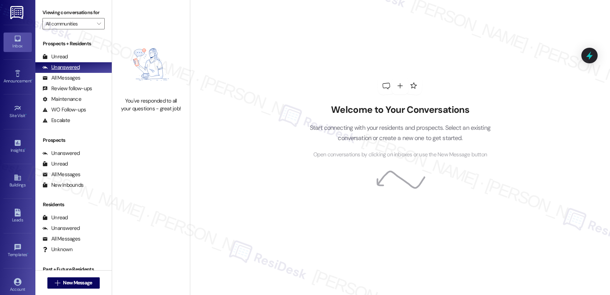
click at [57, 71] on div "Unanswered" at bounding box center [60, 67] width 37 height 7
drag, startPoint x: 57, startPoint y: 72, endPoint x: 91, endPoint y: 43, distance: 44.4
click at [58, 71] on div "Unanswered" at bounding box center [60, 67] width 37 height 7
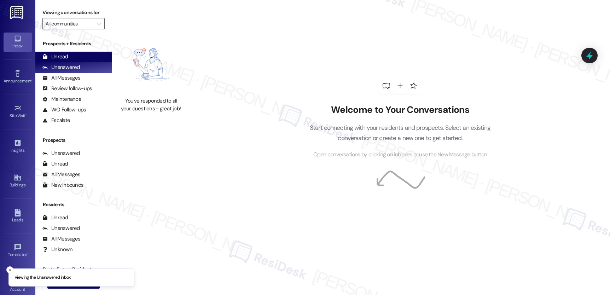
click at [55, 60] on div "Unread" at bounding box center [54, 56] width 25 height 7
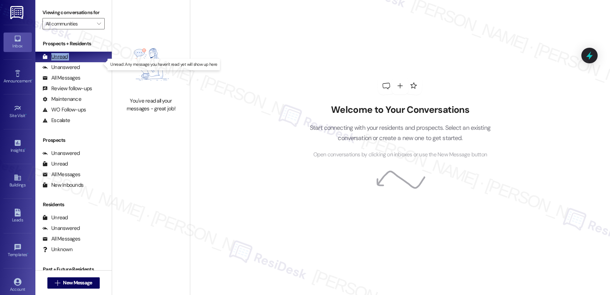
click at [55, 60] on div "Unread" at bounding box center [54, 56] width 25 height 7
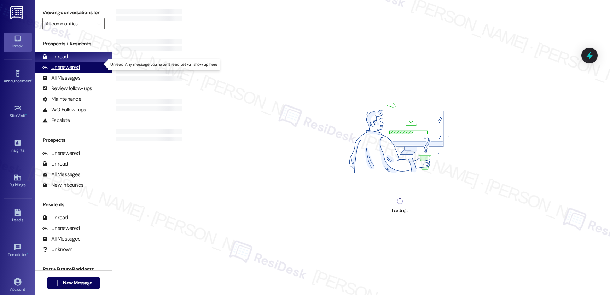
click at [64, 71] on div "Unanswered" at bounding box center [60, 67] width 37 height 7
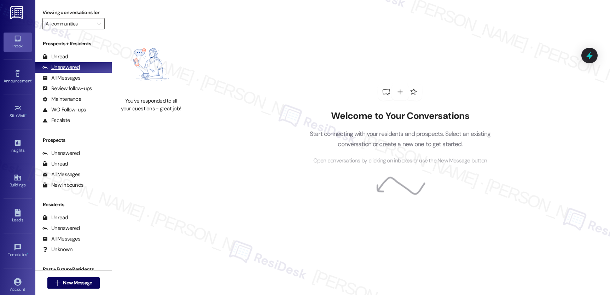
click at [64, 71] on div "Unanswered" at bounding box center [60, 67] width 37 height 7
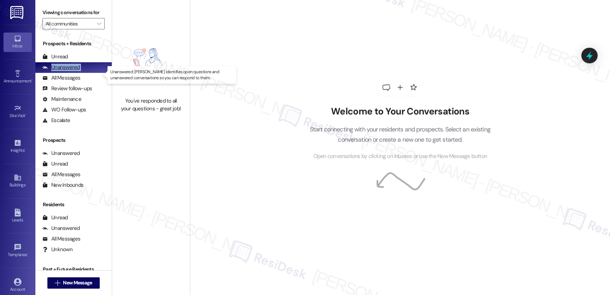
click at [64, 71] on div "Unanswered" at bounding box center [60, 67] width 37 height 7
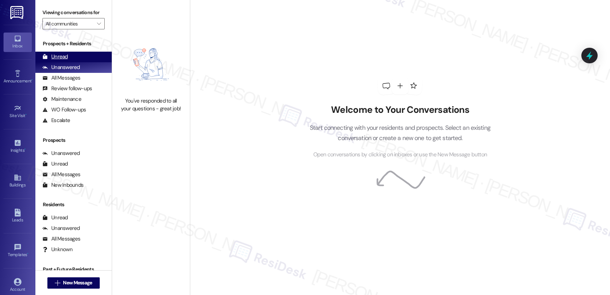
click at [40, 62] on div "Unread (0)" at bounding box center [73, 57] width 76 height 11
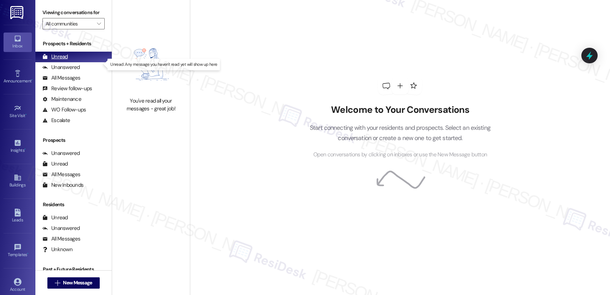
click at [40, 62] on div "Unread (0)" at bounding box center [73, 57] width 76 height 11
click at [41, 62] on div "Unread (0)" at bounding box center [73, 57] width 76 height 11
click at [43, 59] on icon at bounding box center [44, 56] width 5 height 5
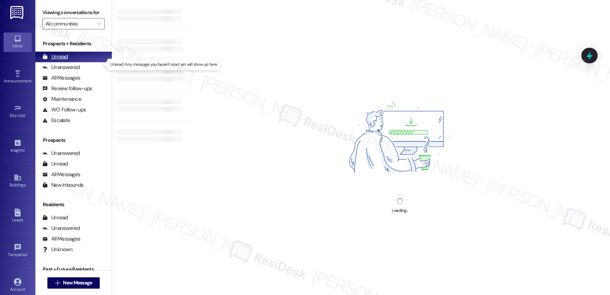
click at [55, 60] on div "Unread" at bounding box center [54, 56] width 25 height 7
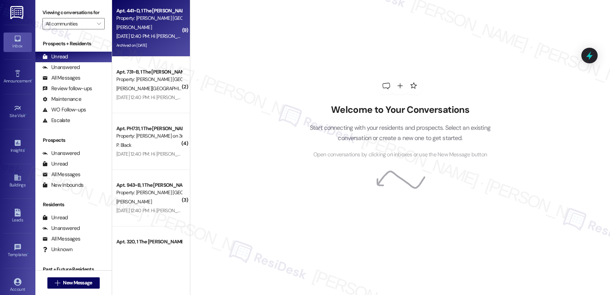
click at [133, 48] on div "Archived on 05/12/2025" at bounding box center [149, 45] width 67 height 9
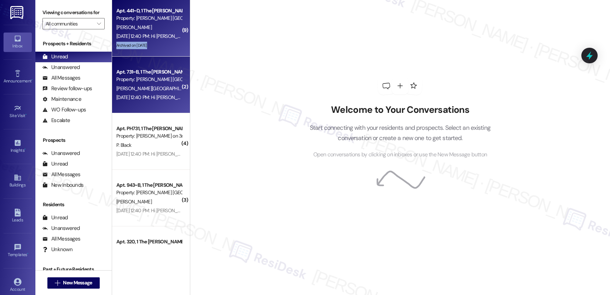
drag, startPoint x: 133, startPoint y: 48, endPoint x: 141, endPoint y: 80, distance: 32.8
click at [134, 50] on div "Archived on 05/12/2025" at bounding box center [149, 45] width 67 height 9
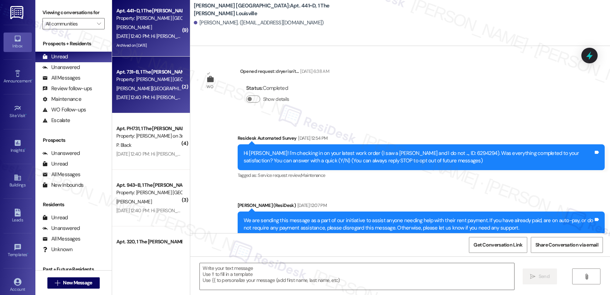
click at [141, 80] on div "Property: [PERSON_NAME] [GEOGRAPHIC_DATA]" at bounding box center [148, 79] width 65 height 7
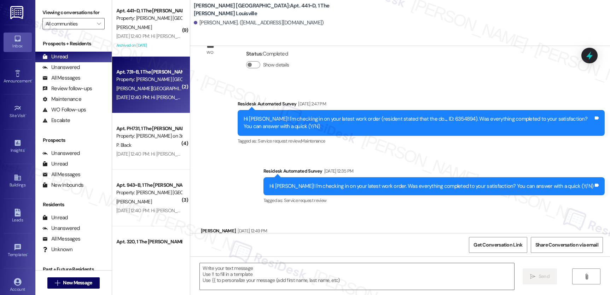
click at [141, 80] on div "Property: [PERSON_NAME] [GEOGRAPHIC_DATA]" at bounding box center [148, 79] width 65 height 7
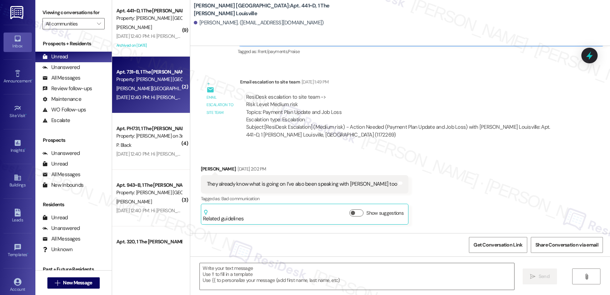
scroll to position [3039, 0]
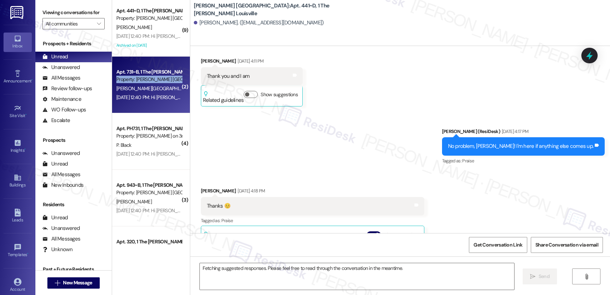
click at [141, 80] on div "Property: [PERSON_NAME] [GEOGRAPHIC_DATA]" at bounding box center [148, 79] width 65 height 7
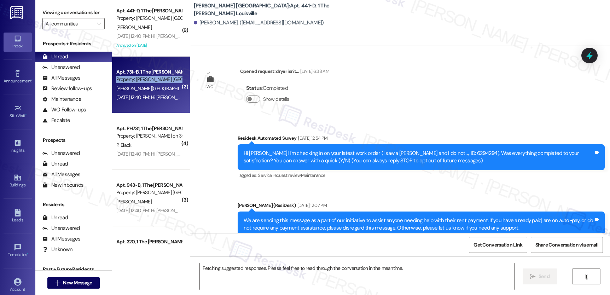
click at [141, 80] on div "Property: [PERSON_NAME] [GEOGRAPHIC_DATA]" at bounding box center [148, 79] width 65 height 7
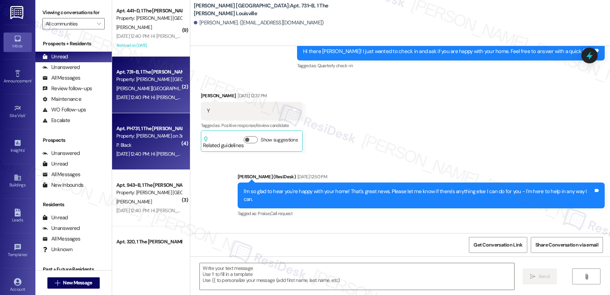
type textarea "Fetching suggested responses. Please feel free to read through the conversation…"
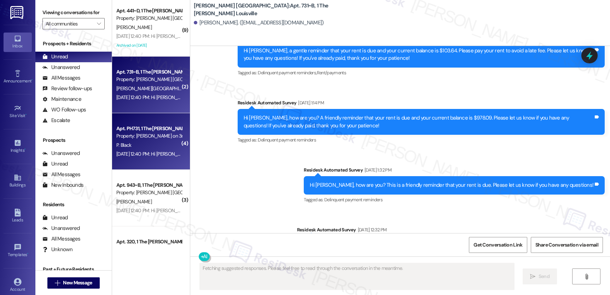
click at [143, 129] on div "Apt. PH731, 1 The Marshall on 3rd" at bounding box center [148, 128] width 65 height 7
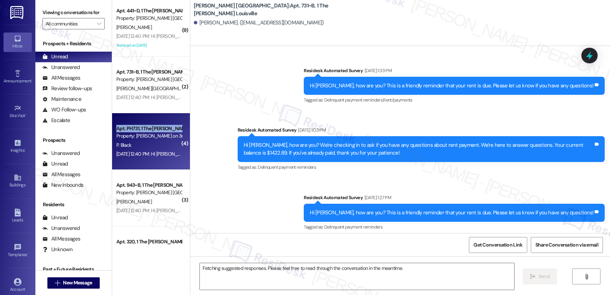
click at [143, 129] on div "Apt. PH731, 1 The Marshall on 3rd" at bounding box center [148, 128] width 65 height 7
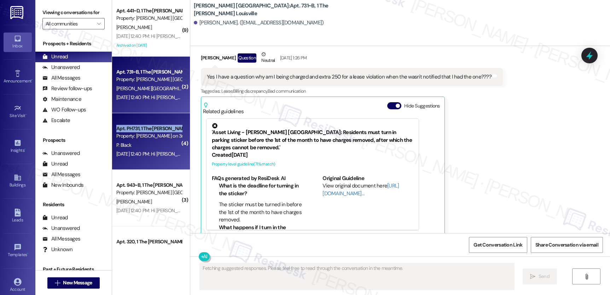
drag, startPoint x: 143, startPoint y: 129, endPoint x: 133, endPoint y: 106, distance: 24.7
click at [143, 129] on div "Apt. PH731, 1 The Marshall on 3rd" at bounding box center [148, 128] width 65 height 7
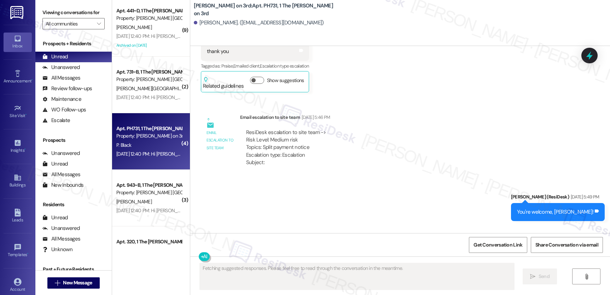
scroll to position [144, 0]
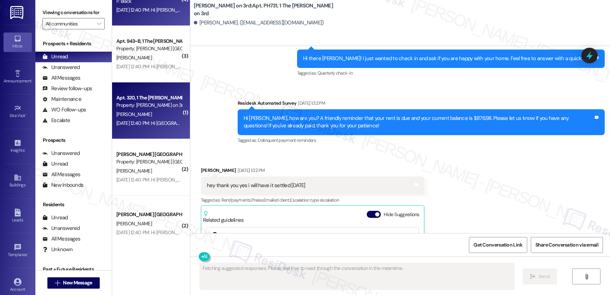
click at [143, 125] on div "Aug 12, 2025 at 12:40 PM: Hi Denver, a gentle reminder that your rent is due an…" at bounding box center [378, 123] width 524 height 6
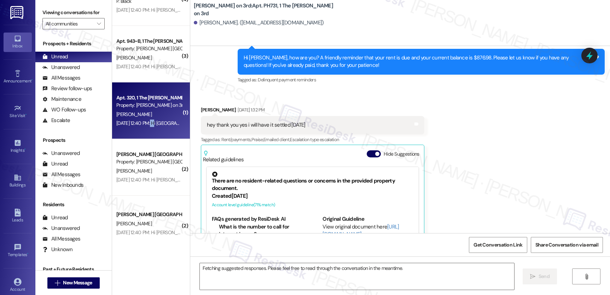
click at [143, 124] on div "Aug 12, 2025 at 12:40 PM: Hi Denver, a gentle reminder that your rent is due an…" at bounding box center [378, 123] width 524 height 6
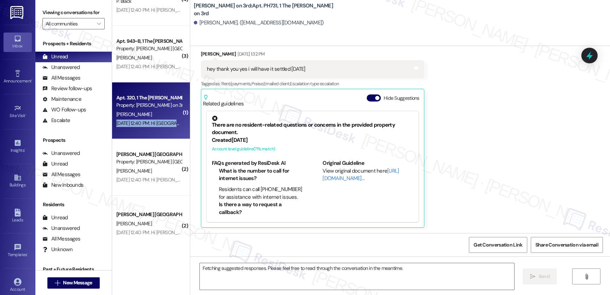
click at [143, 124] on div "Aug 12, 2025 at 12:40 PM: Hi Denver, a gentle reminder that your rent is due an…" at bounding box center [378, 123] width 524 height 6
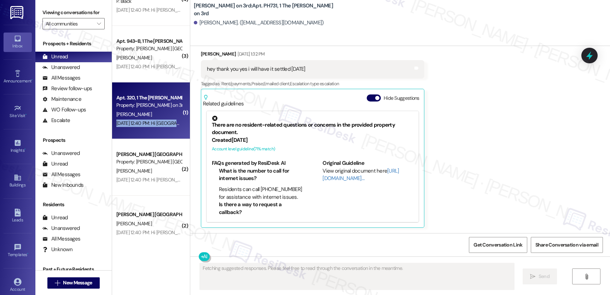
click at [143, 124] on div "Aug 12, 2025 at 12:40 PM: Hi Denver, a gentle reminder that your rent is due an…" at bounding box center [378, 123] width 524 height 6
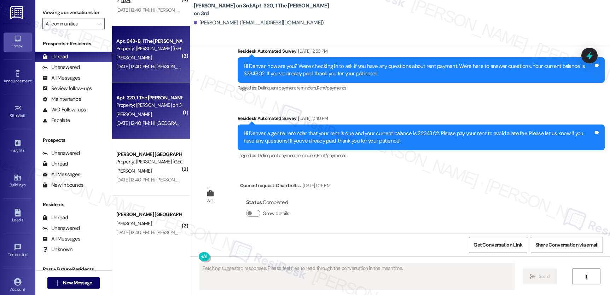
click at [144, 71] on div "Aug 12, 2025 at 12:40 PM: Hi Sindy, a gentle reminder that your rent is due and…" at bounding box center [149, 66] width 67 height 9
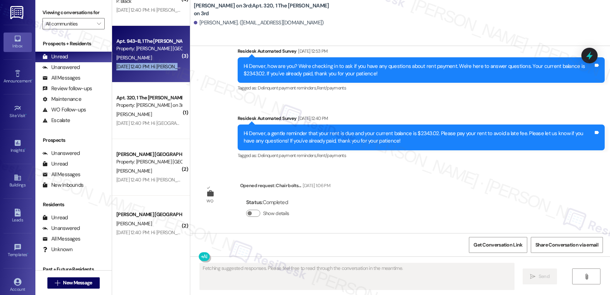
click at [144, 71] on div "Aug 12, 2025 at 12:40 PM: Hi Sindy, a gentle reminder that your rent is due and…" at bounding box center [149, 66] width 67 height 9
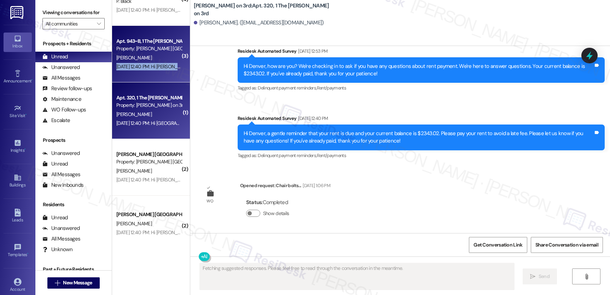
drag, startPoint x: 144, startPoint y: 71, endPoint x: 148, endPoint y: 101, distance: 30.7
click at [144, 71] on div "Aug 12, 2025 at 12:40 PM: Hi Sindy, a gentle reminder that your rent is due and…" at bounding box center [149, 66] width 67 height 9
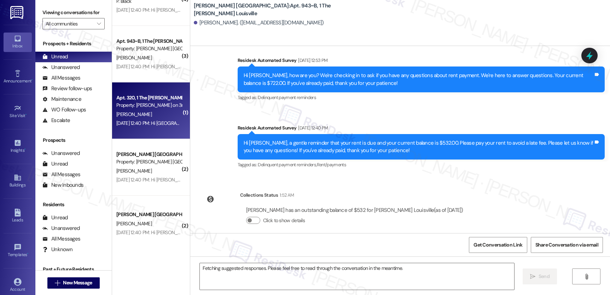
click at [148, 120] on div "Aug 12, 2025 at 12:40 PM: Hi Denver, a gentle reminder that your rent is due an…" at bounding box center [378, 123] width 524 height 6
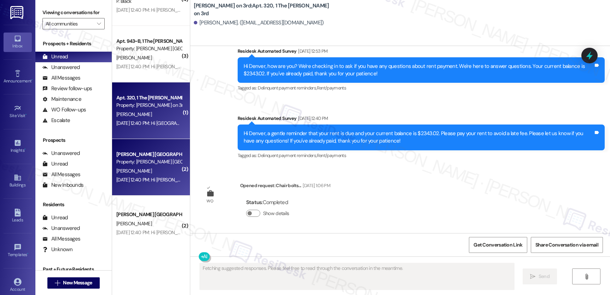
click at [141, 154] on div "Marshall Louisville Prospect" at bounding box center [148, 154] width 65 height 7
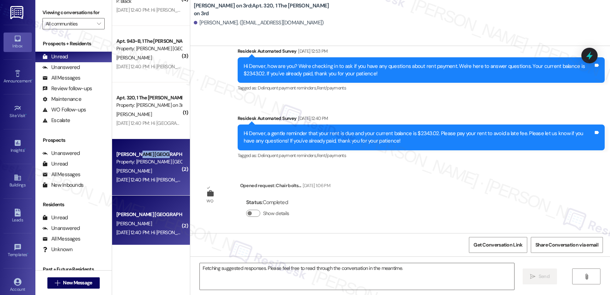
click at [141, 154] on div "Marshall Louisville Prospect" at bounding box center [148, 154] width 65 height 7
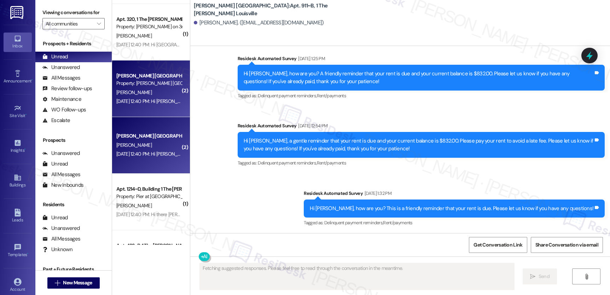
scroll to position [225, 0]
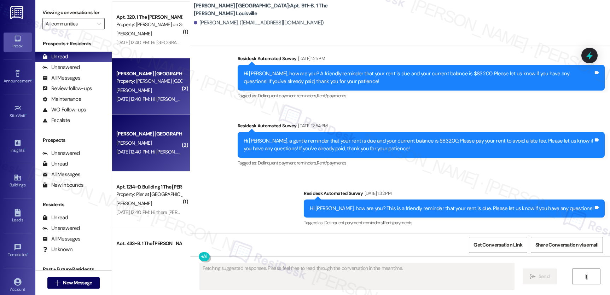
click at [152, 160] on div "Marshall Louisville Prospect C. Jackson Aug 12, 2025 at 12:40 PM: Hi Cameron, a…" at bounding box center [151, 143] width 78 height 57
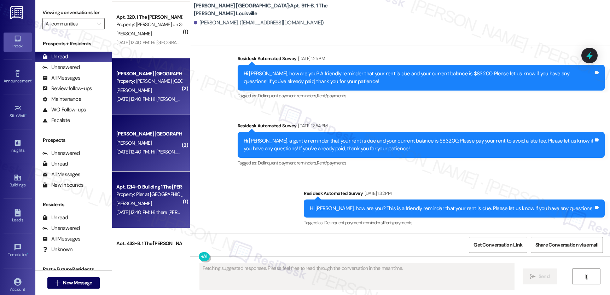
click at [141, 184] on div "Apt. 1214~D, Building 1 The Pier Conway" at bounding box center [148, 186] width 65 height 7
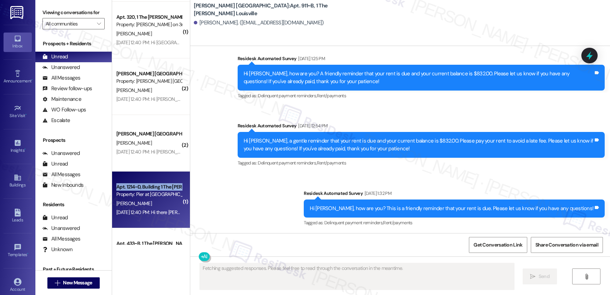
click at [141, 184] on div "Apt. 1214~D, Building 1 The Pier Conway" at bounding box center [148, 186] width 65 height 7
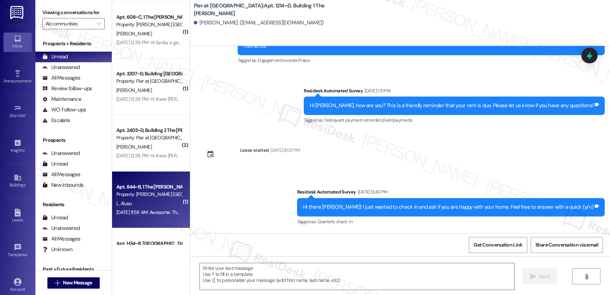
scroll to position [508, 0]
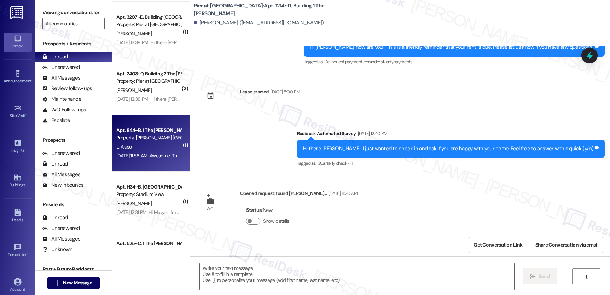
click at [144, 149] on div "L. Aluso" at bounding box center [149, 147] width 67 height 9
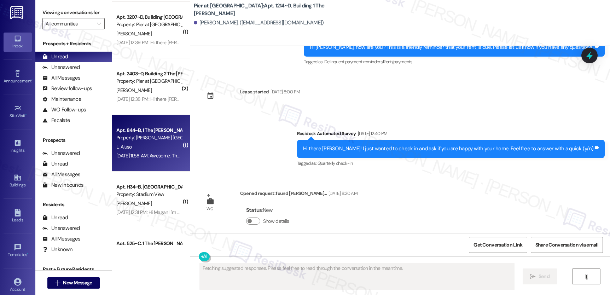
click at [144, 149] on div "L. Aluso" at bounding box center [149, 147] width 67 height 9
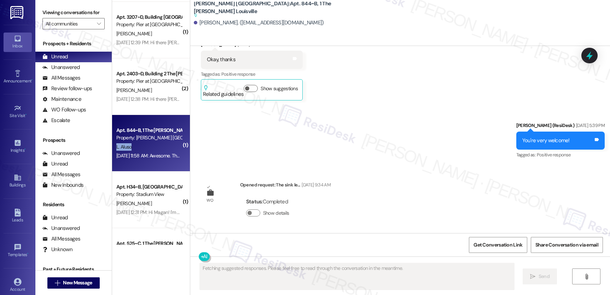
click at [144, 149] on div "L. Aluso" at bounding box center [149, 147] width 67 height 9
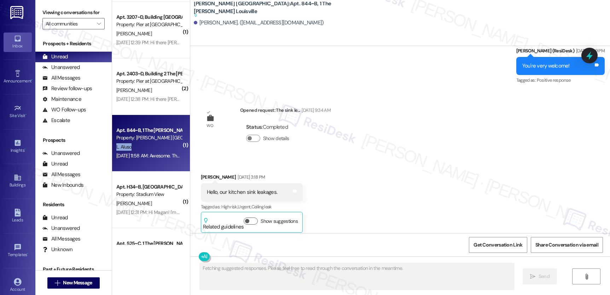
click at [144, 149] on div "L. Aluso" at bounding box center [149, 147] width 67 height 9
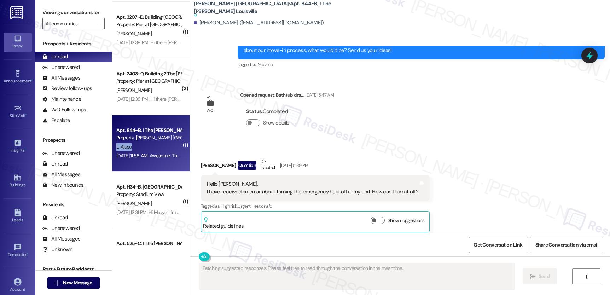
click at [144, 149] on div "L. Aluso" at bounding box center [149, 147] width 67 height 9
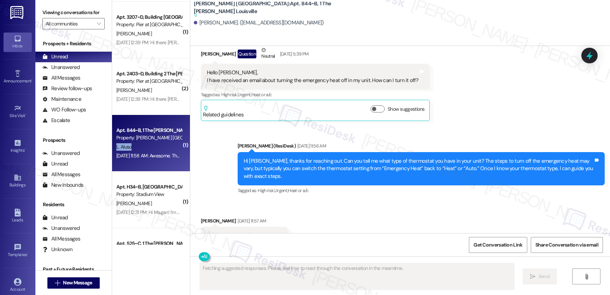
click at [144, 149] on div "L. Aluso" at bounding box center [149, 147] width 67 height 9
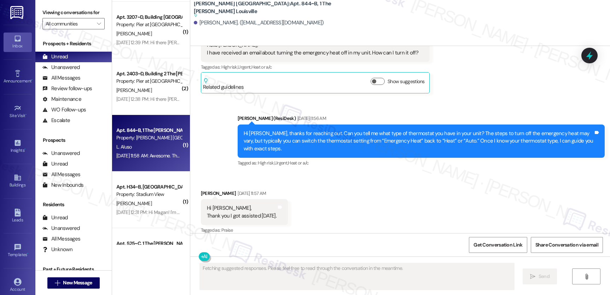
click at [144, 149] on div "L. Aluso" at bounding box center [149, 147] width 67 height 9
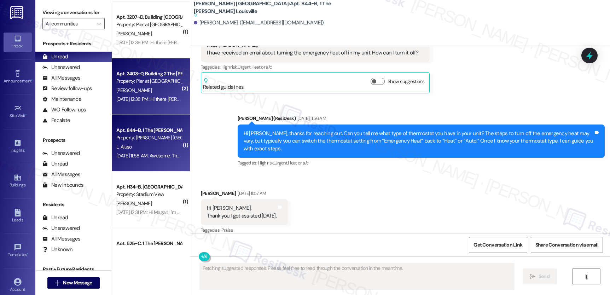
click at [166, 98] on div "Aug 12, 2025 at 12:38 PM: Hi there Marco! I just wanted to check in and ask if …" at bounding box center [266, 99] width 301 height 6
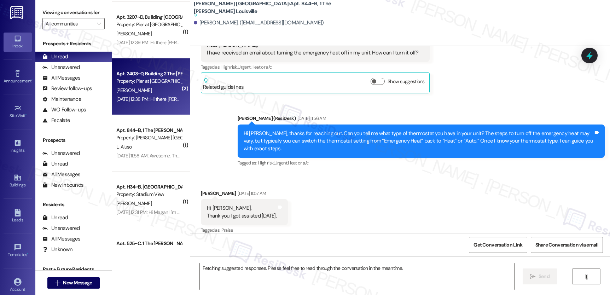
click at [166, 98] on div "Aug 12, 2025 at 12:38 PM: Hi there Marco! I just wanted to check in and ask if …" at bounding box center [266, 99] width 301 height 6
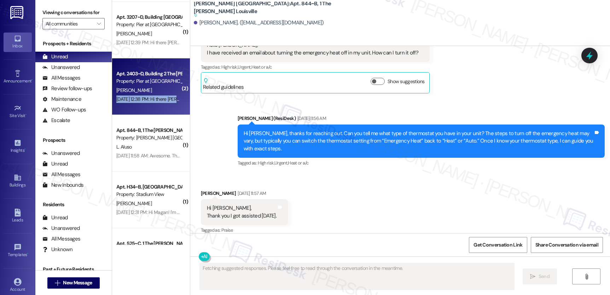
click at [166, 98] on div "Aug 12, 2025 at 12:38 PM: Hi there Marco! I just wanted to check in and ask if …" at bounding box center [266, 99] width 301 height 6
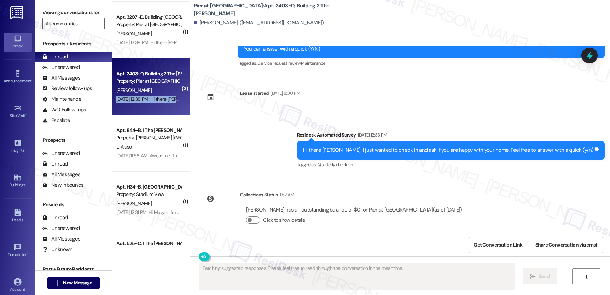
click at [166, 98] on div "Aug 12, 2025 at 12:38 PM: Hi there Marco! I just wanted to check in and ask if …" at bounding box center [266, 99] width 301 height 6
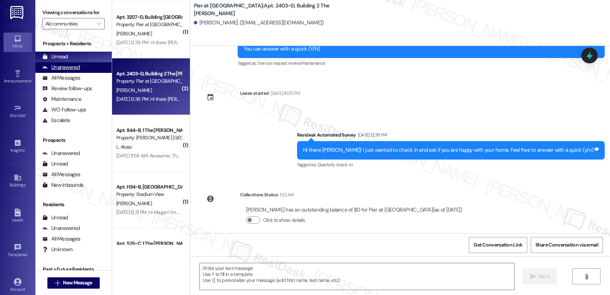
click at [57, 71] on div "Unanswered" at bounding box center [60, 67] width 37 height 7
click at [62, 71] on div "Unanswered" at bounding box center [60, 67] width 37 height 7
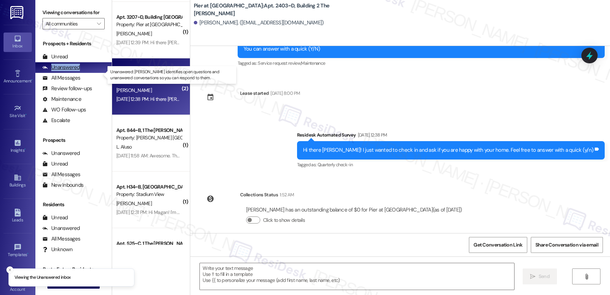
click at [62, 71] on div "Unanswered" at bounding box center [60, 67] width 37 height 7
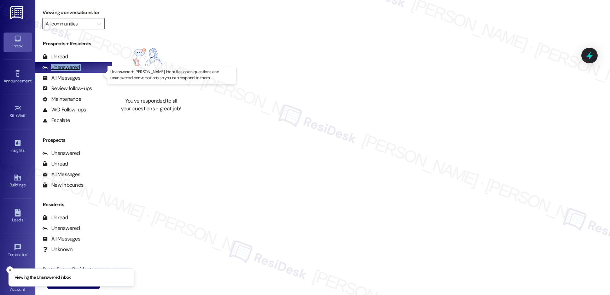
click at [62, 71] on div "Unanswered" at bounding box center [60, 67] width 37 height 7
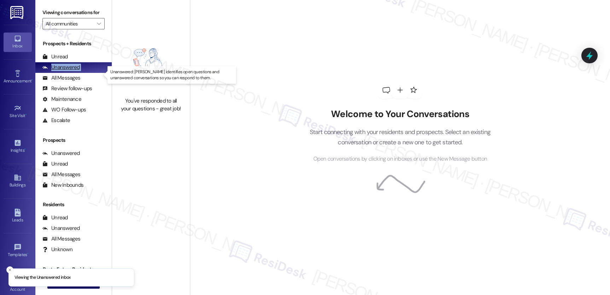
click at [62, 71] on div "Unanswered" at bounding box center [60, 67] width 37 height 7
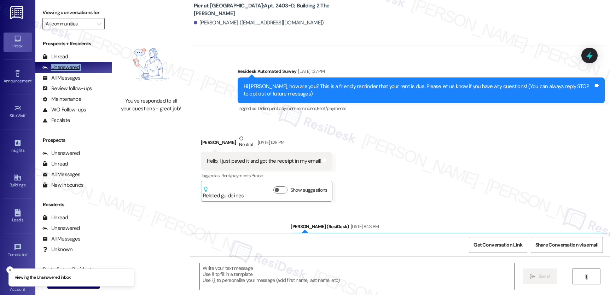
click at [62, 71] on div "Unanswered" at bounding box center [60, 67] width 37 height 7
type textarea "Fetching suggested responses. Please feel free to read through the conversation…"
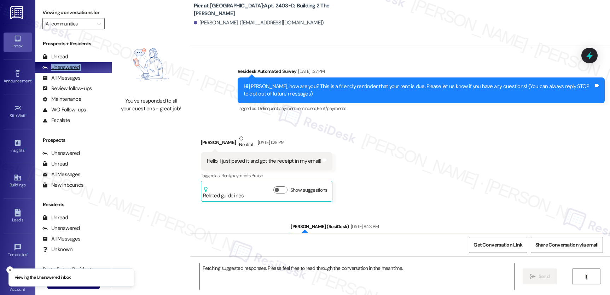
click at [62, 71] on div "Unanswered" at bounding box center [60, 67] width 37 height 7
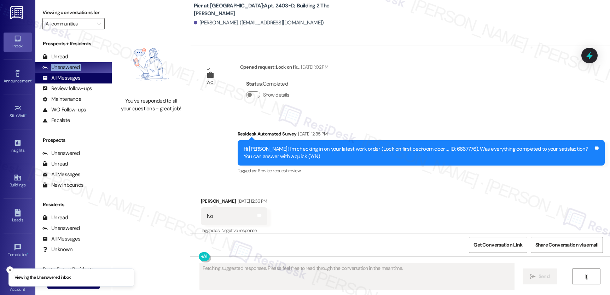
scroll to position [533, 0]
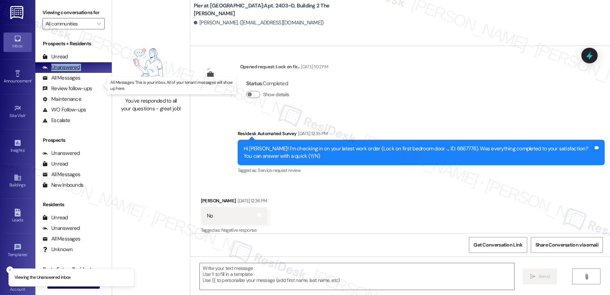
click at [66, 71] on div "Unanswered" at bounding box center [60, 67] width 37 height 7
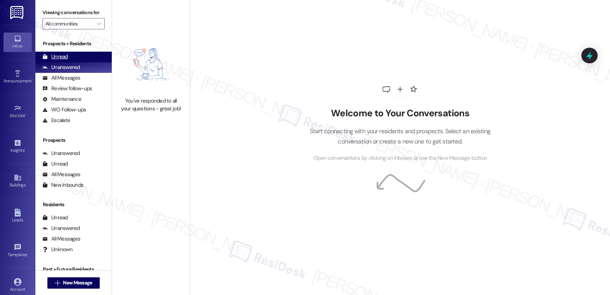
click at [51, 60] on div "Unread" at bounding box center [54, 56] width 25 height 7
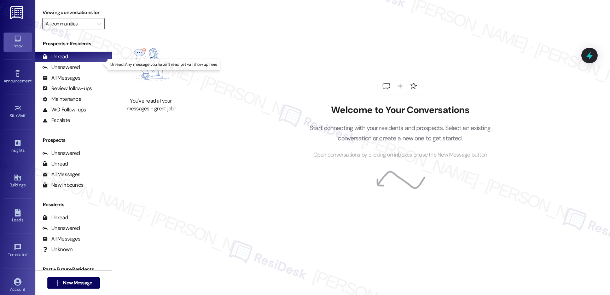
click at [54, 60] on div "Unread" at bounding box center [54, 56] width 25 height 7
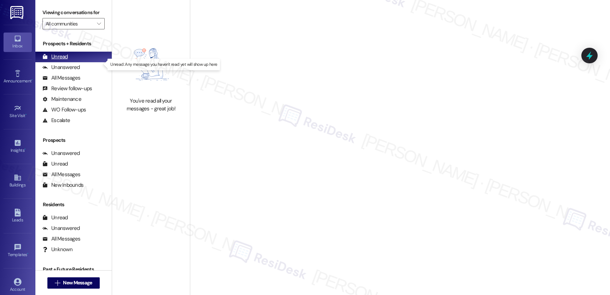
click at [54, 60] on div "Unread" at bounding box center [54, 56] width 25 height 7
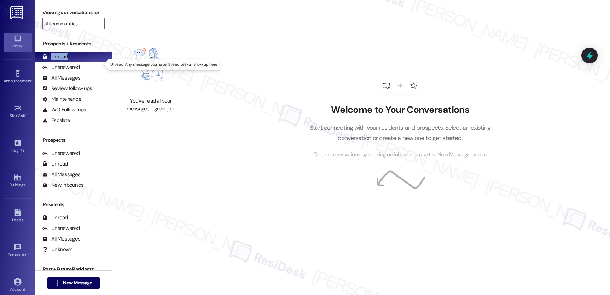
click at [54, 60] on div "Unread" at bounding box center [54, 56] width 25 height 7
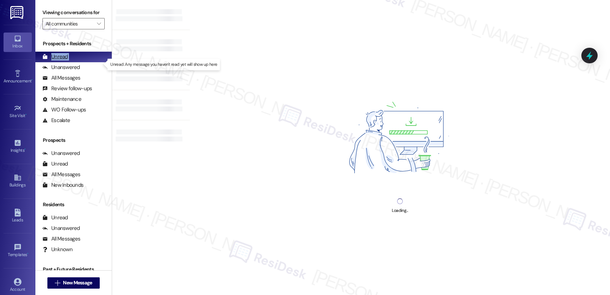
click at [54, 60] on div "Unread" at bounding box center [54, 56] width 25 height 7
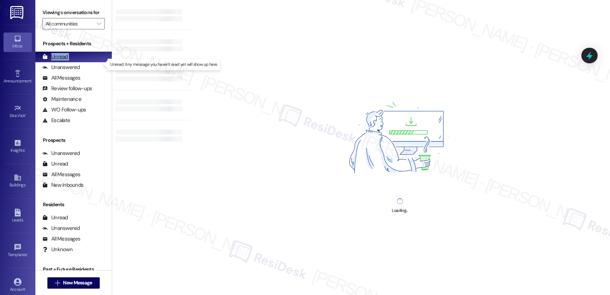
click at [54, 60] on div "Unread" at bounding box center [54, 56] width 25 height 7
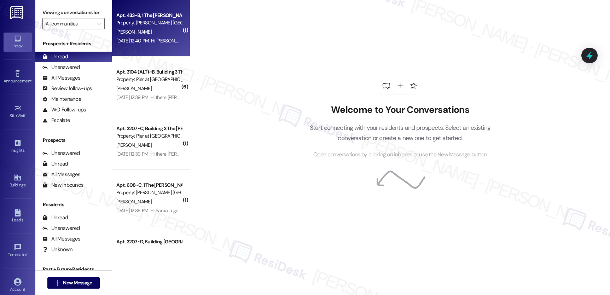
click at [129, 35] on div "[PERSON_NAME]" at bounding box center [149, 32] width 67 height 9
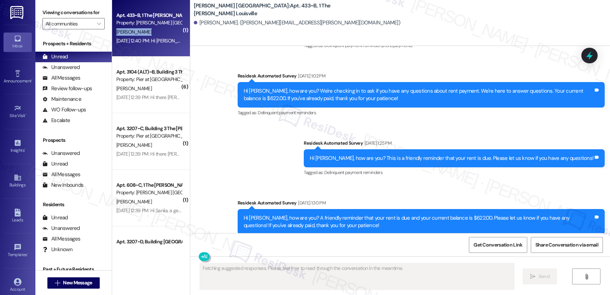
click at [129, 35] on div "[PERSON_NAME]" at bounding box center [149, 32] width 67 height 9
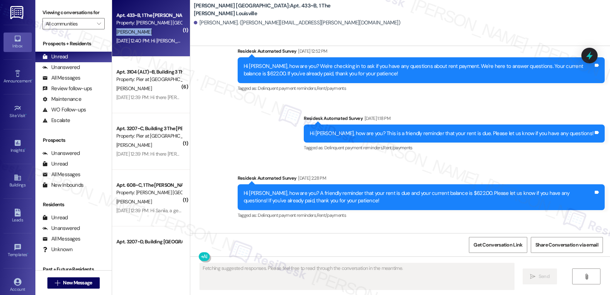
click at [129, 35] on div "[PERSON_NAME]" at bounding box center [149, 32] width 67 height 9
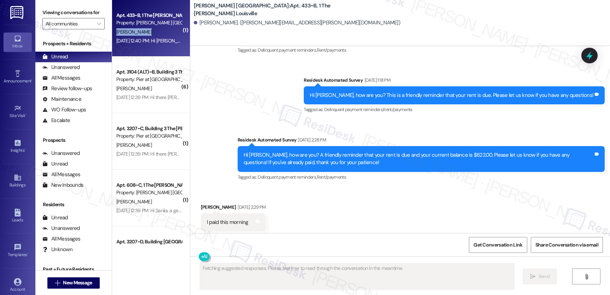
click at [129, 35] on div "[PERSON_NAME]" at bounding box center [149, 32] width 67 height 9
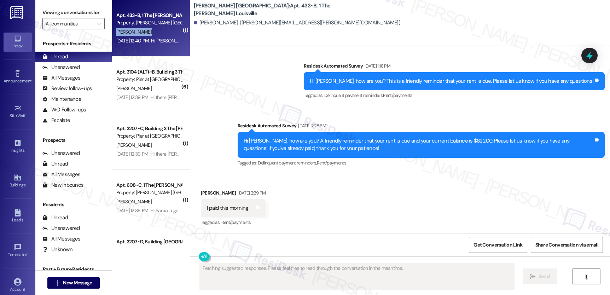
click at [129, 35] on div "[PERSON_NAME]" at bounding box center [149, 32] width 67 height 9
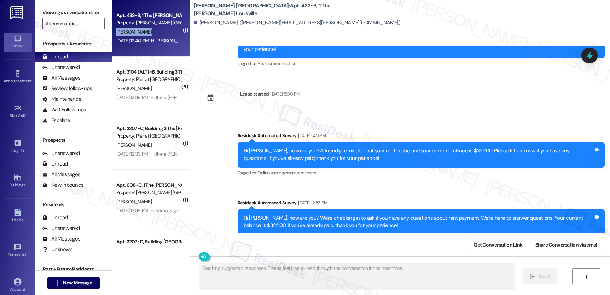
scroll to position [949, 0]
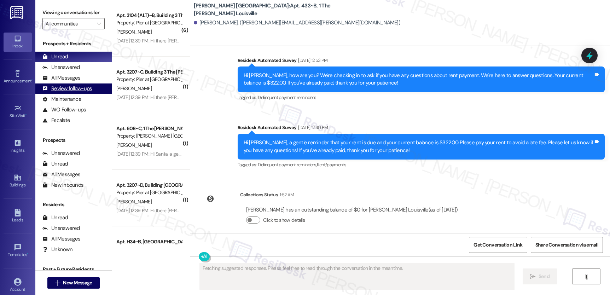
click at [77, 92] on div "Review follow-ups" at bounding box center [67, 88] width 50 height 7
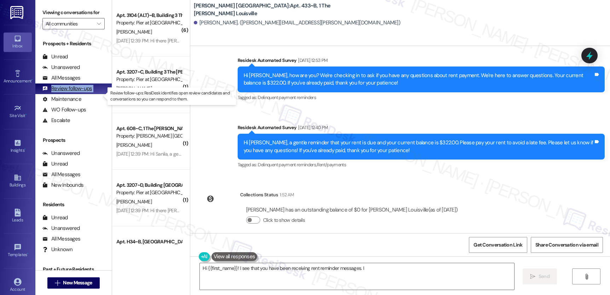
click at [77, 92] on div "Review follow-ups" at bounding box center [67, 88] width 50 height 7
type textarea "Hi {{first_name}}! I see that you have been receiving rent reminder messages. I…"
click at [77, 92] on div "Review follow-ups" at bounding box center [67, 88] width 50 height 7
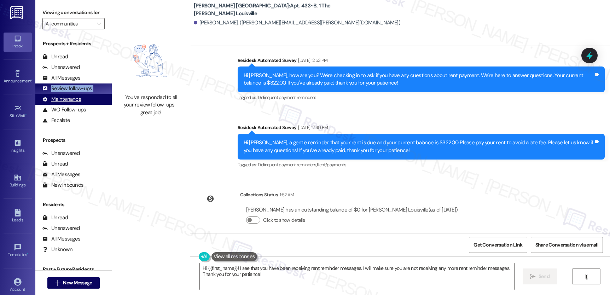
click at [72, 103] on div "Maintenance" at bounding box center [61, 99] width 39 height 7
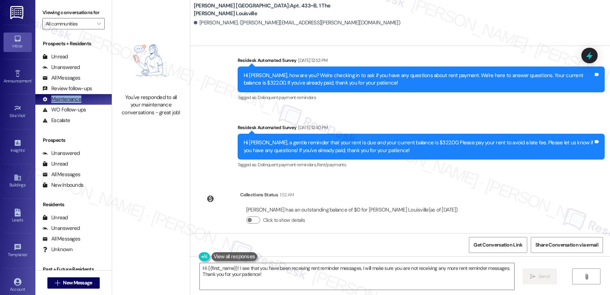
click at [73, 103] on div "Maintenance" at bounding box center [61, 99] width 39 height 7
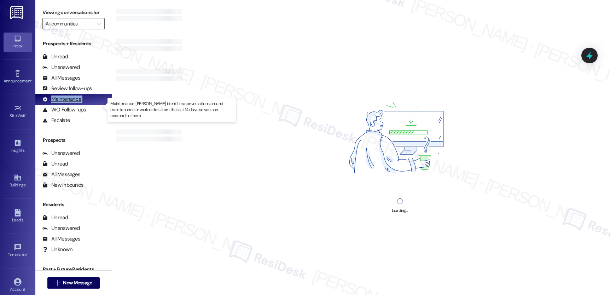
click at [73, 103] on div "Maintenance" at bounding box center [61, 99] width 39 height 7
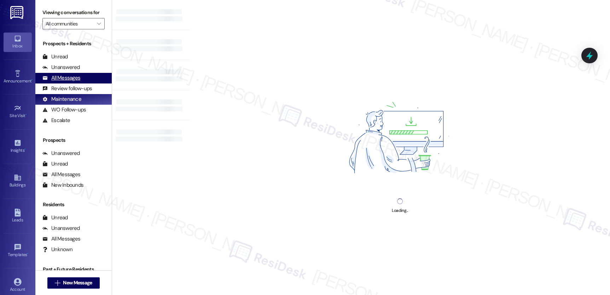
click at [71, 82] on div "All Messages" at bounding box center [61, 77] width 38 height 7
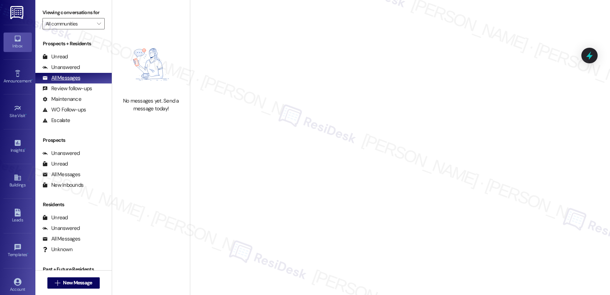
click at [71, 82] on div "All Messages" at bounding box center [61, 77] width 38 height 7
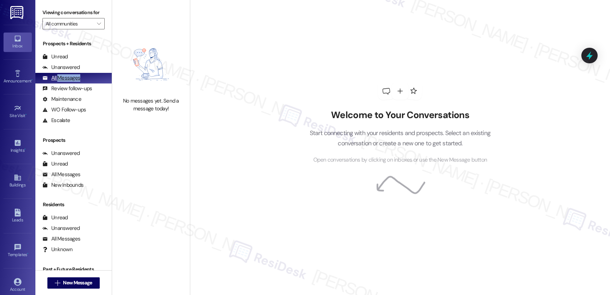
click at [71, 82] on div "All Messages" at bounding box center [61, 77] width 38 height 7
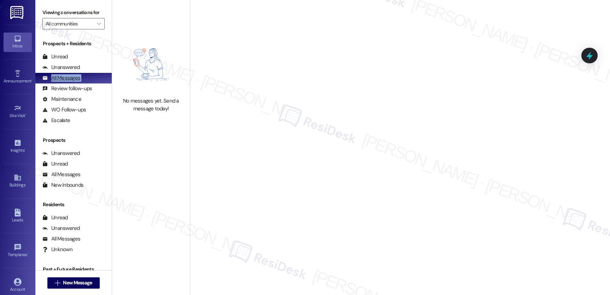
click at [71, 82] on div "All Messages" at bounding box center [61, 77] width 38 height 7
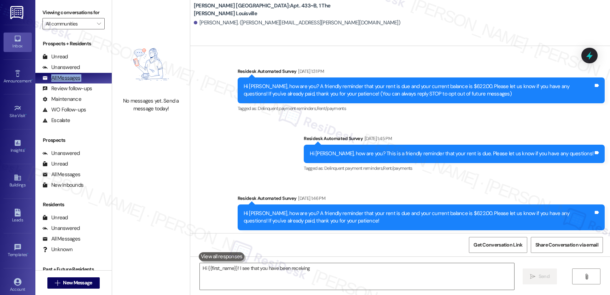
drag, startPoint x: 71, startPoint y: 83, endPoint x: 95, endPoint y: 89, distance: 24.2
click at [71, 82] on div "All Messages" at bounding box center [61, 77] width 38 height 7
type textarea "Hi {{first_name}}! I see that you have been receiving rent reminder"
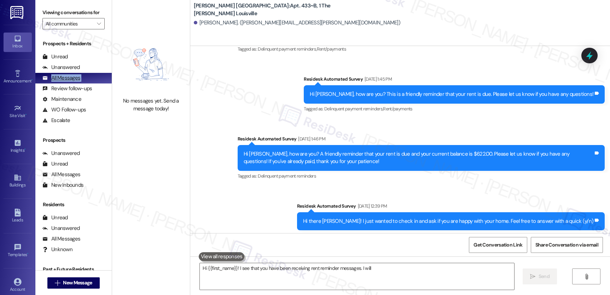
scroll to position [0, 0]
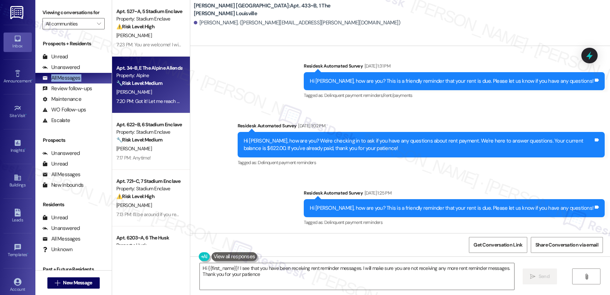
type textarea "Hi {{first_name}}! I see that you have been receiving rent reminder messages. I…"
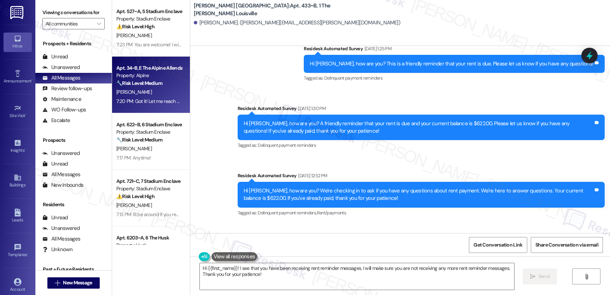
click at [152, 77] on div "Property: Alpine" at bounding box center [148, 75] width 65 height 7
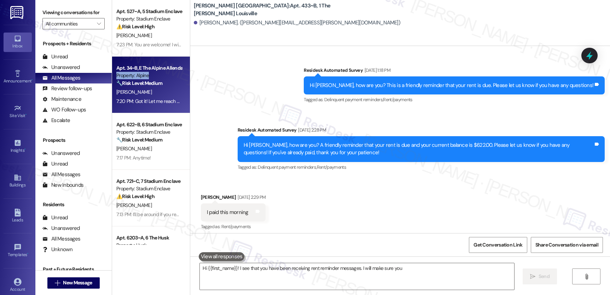
click at [152, 77] on div "Property: Alpine" at bounding box center [148, 75] width 65 height 7
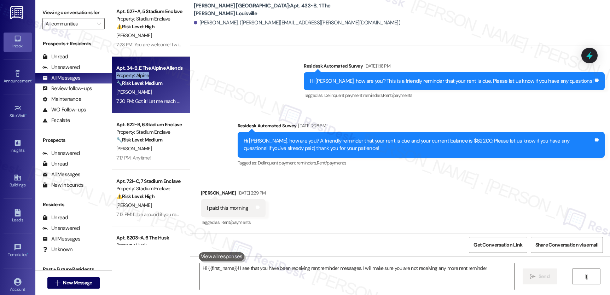
click at [152, 77] on div "Property: Alpine" at bounding box center [148, 75] width 65 height 7
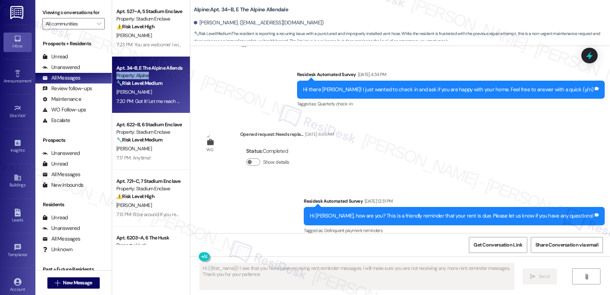
click at [152, 77] on div "Property: Alpine" at bounding box center [148, 75] width 65 height 7
type textarea "Hi {{first_name}}! I see that you have been receiving rent reminder messages. I…"
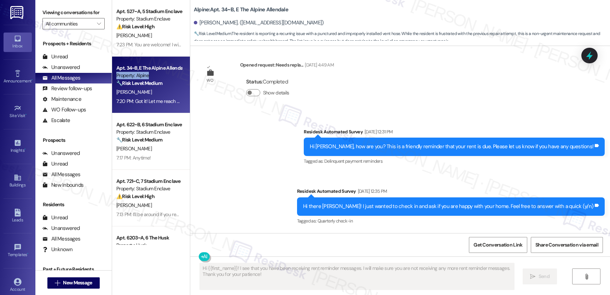
click at [152, 77] on div "Property: Alpine" at bounding box center [148, 75] width 65 height 7
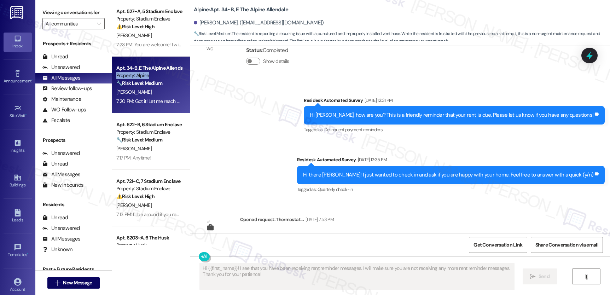
click at [152, 77] on div "Property: Alpine" at bounding box center [148, 75] width 65 height 7
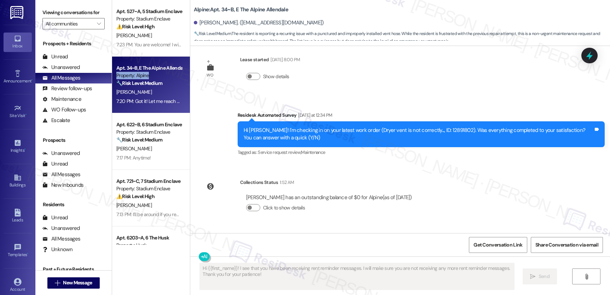
click at [152, 77] on div "Property: Alpine" at bounding box center [148, 75] width 65 height 7
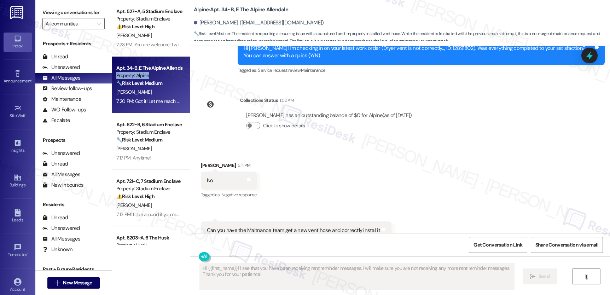
click at [152, 77] on div "Property: Alpine" at bounding box center [148, 75] width 65 height 7
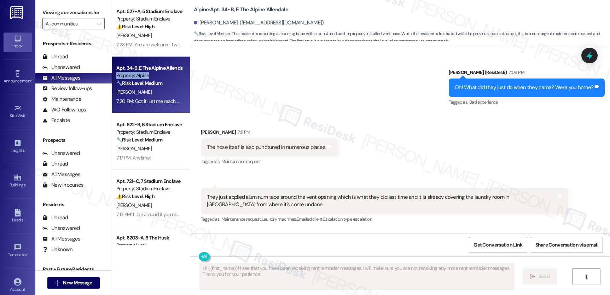
scroll to position [1510, 0]
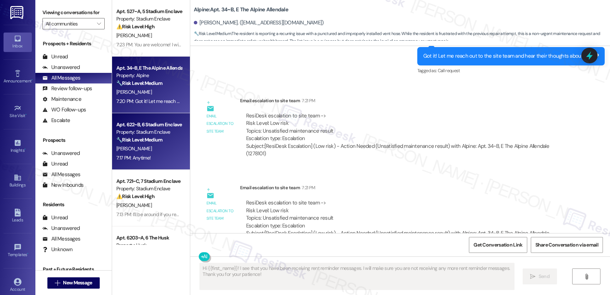
click at [159, 141] on div "🔧 Risk Level: Medium The resident is inquiring about alternative living arrange…" at bounding box center [148, 139] width 65 height 7
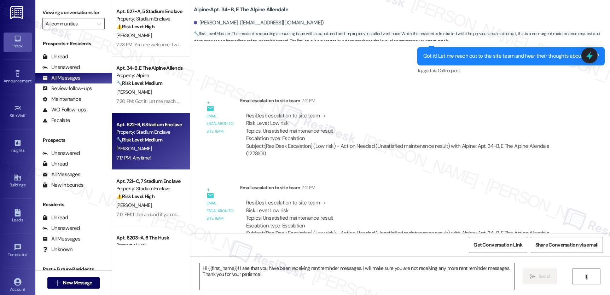
click at [159, 141] on div "🔧 Risk Level: Medium The resident is inquiring about alternative living arrange…" at bounding box center [148, 139] width 65 height 7
type textarea "Fetching suggested responses. Please feel free to read through the conversation…"
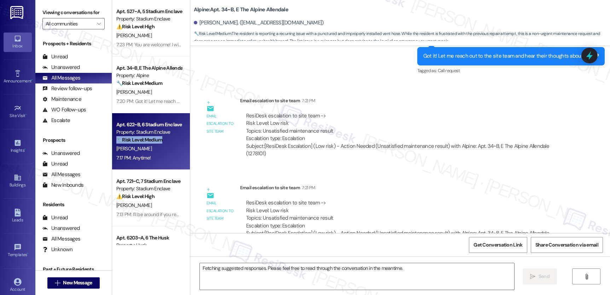
click at [159, 141] on div "🔧 Risk Level: Medium The resident is inquiring about alternative living arrange…" at bounding box center [148, 139] width 65 height 7
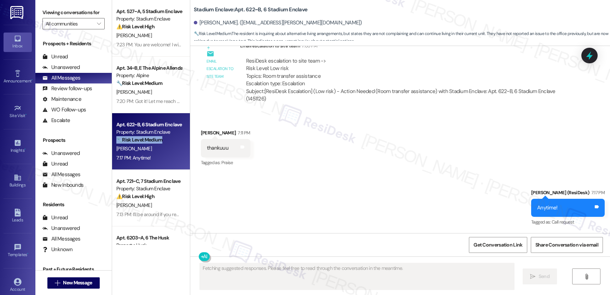
scroll to position [687, 0]
click at [159, 141] on div "🔧 Risk Level: Medium The resident is inquiring about alternative living arrange…" at bounding box center [148, 139] width 65 height 7
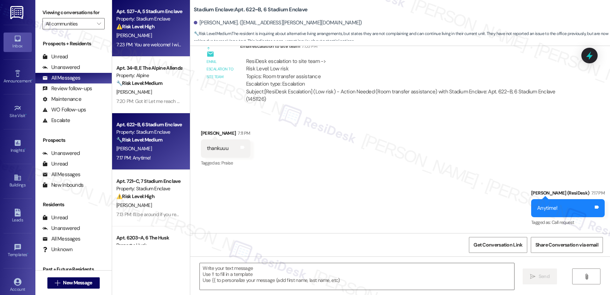
click at [150, 40] on div "7:23 PM: You are welcome! I will follow up with you soon. 7:23 PM: You are welc…" at bounding box center [149, 44] width 67 height 9
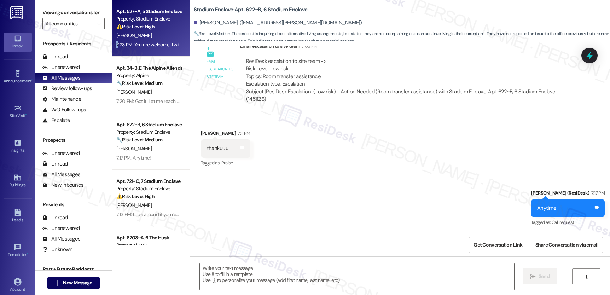
click at [150, 40] on div "7:23 PM: You are welcome! I will follow up with you soon. 7:23 PM: You are welc…" at bounding box center [149, 44] width 67 height 9
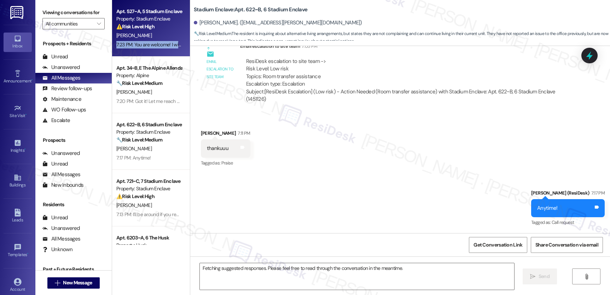
click at [150, 40] on div "7:23 PM: You are welcome! I will follow up with you soon. 7:23 PM: You are welc…" at bounding box center [149, 44] width 67 height 9
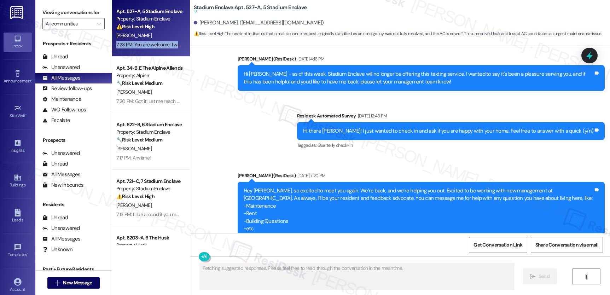
click at [150, 40] on div "7:23 PM: You are welcome! I will follow up with you soon. 7:23 PM: You are welc…" at bounding box center [149, 44] width 67 height 9
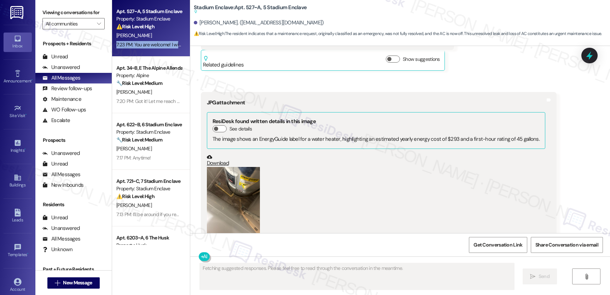
click at [150, 40] on div "7:23 PM: You are welcome! I will follow up with you soon. 7:23 PM: You are welc…" at bounding box center [149, 44] width 67 height 9
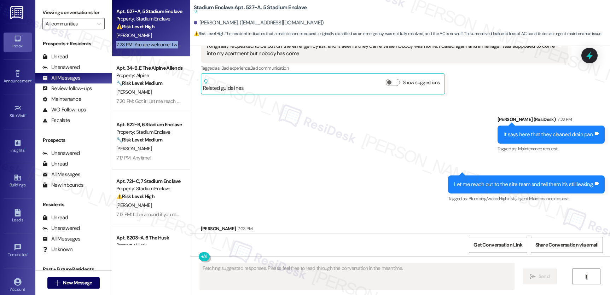
scroll to position [2798, 0]
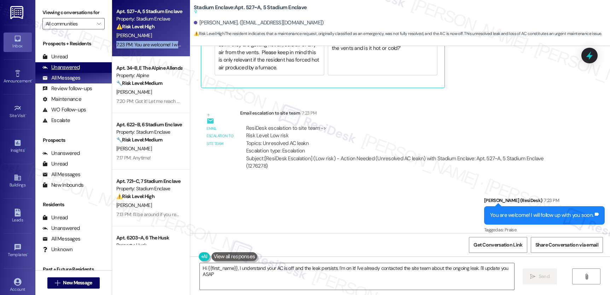
type textarea "Hi {{first_name}}, I understand your AC is off and the leak persists. I'm on it…"
click at [56, 71] on div "Unanswered" at bounding box center [60, 67] width 37 height 7
click at [57, 71] on div "Unanswered" at bounding box center [60, 67] width 37 height 7
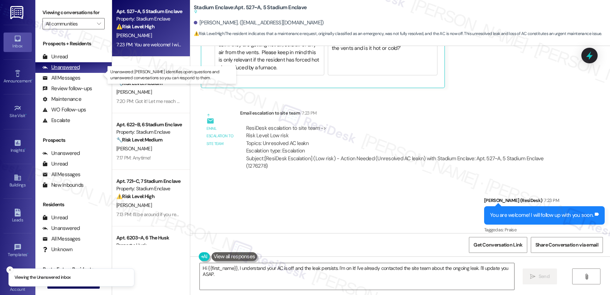
click at [59, 71] on div "Unanswered" at bounding box center [60, 67] width 37 height 7
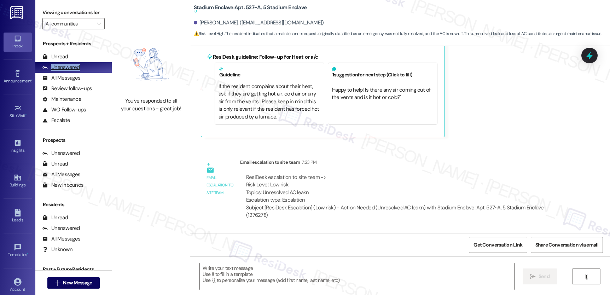
type textarea "Fetching suggested responses. Please feel free to read through the conversation…"
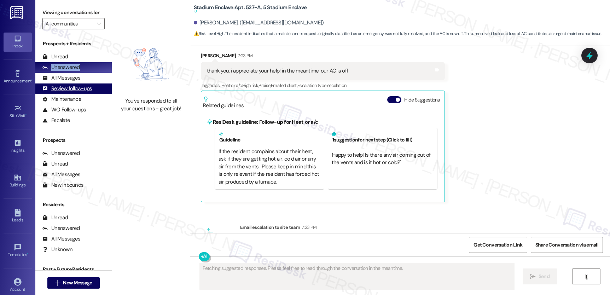
scroll to position [2658, 0]
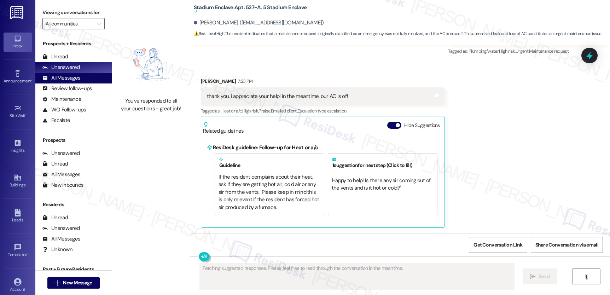
click at [70, 82] on div "All Messages" at bounding box center [61, 77] width 38 height 7
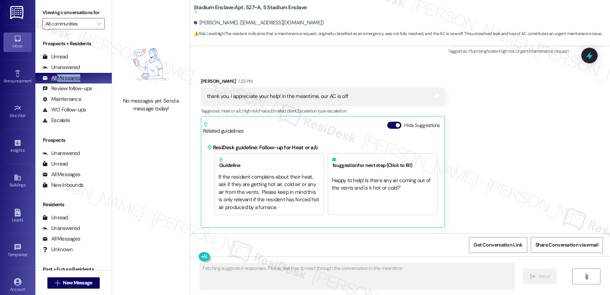
click at [70, 82] on div "All Messages" at bounding box center [61, 77] width 38 height 7
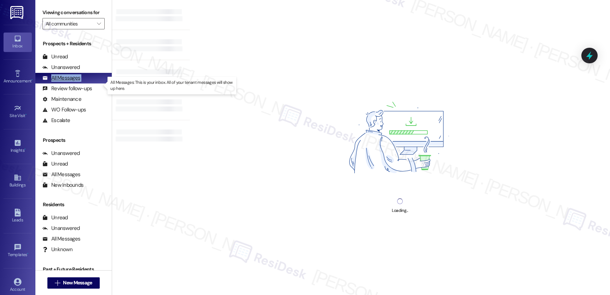
click at [70, 82] on div "All Messages" at bounding box center [61, 77] width 38 height 7
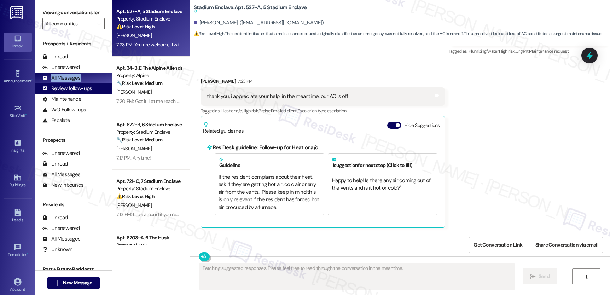
click at [71, 91] on div "Review follow-ups (undefined)" at bounding box center [73, 88] width 76 height 11
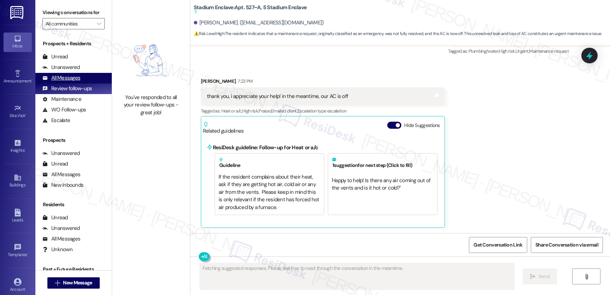
click at [68, 82] on div "All Messages" at bounding box center [61, 77] width 38 height 7
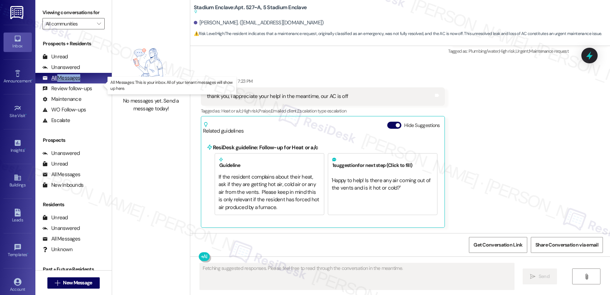
click at [68, 82] on div "All Messages" at bounding box center [61, 77] width 38 height 7
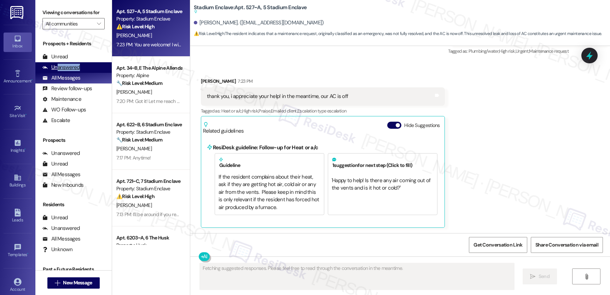
click at [58, 73] on div "Unanswered (0)" at bounding box center [73, 67] width 76 height 11
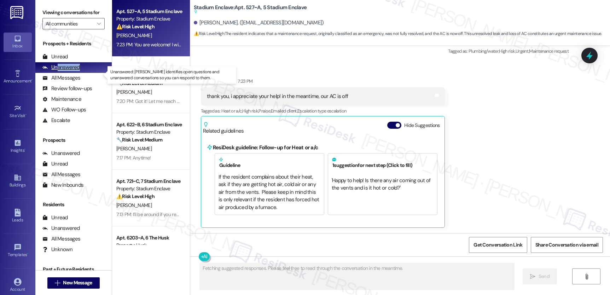
click at [58, 71] on div "Unanswered" at bounding box center [60, 67] width 37 height 7
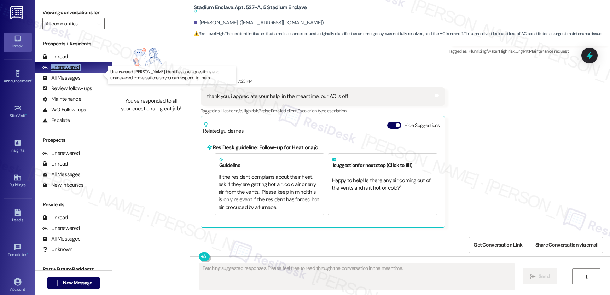
click at [58, 71] on div "Unanswered" at bounding box center [60, 67] width 37 height 7
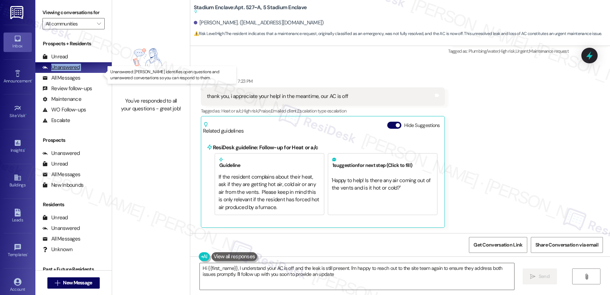
type textarea "Hi {{first_name}}, I understand your AC is off and the leak is still present. I…"
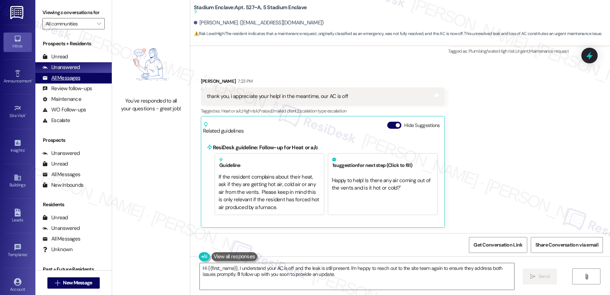
click at [72, 82] on div "All Messages" at bounding box center [61, 77] width 38 height 7
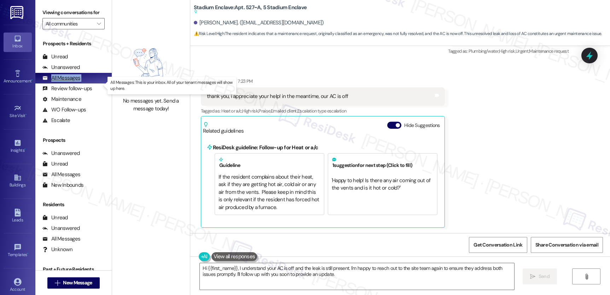
click at [72, 82] on div "All Messages" at bounding box center [61, 77] width 38 height 7
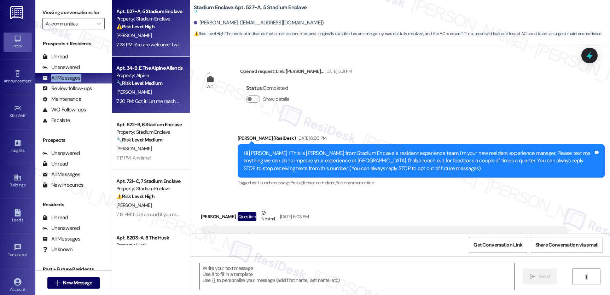
type textarea "Fetching suggested responses. Please feel free to read through the conversation…"
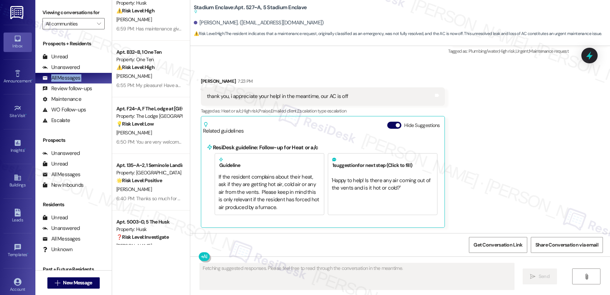
scroll to position [487, 0]
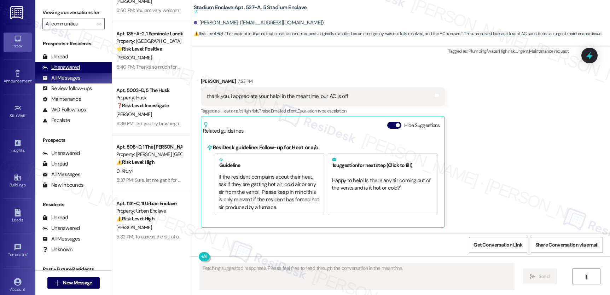
click at [67, 71] on div "Unanswered" at bounding box center [60, 67] width 37 height 7
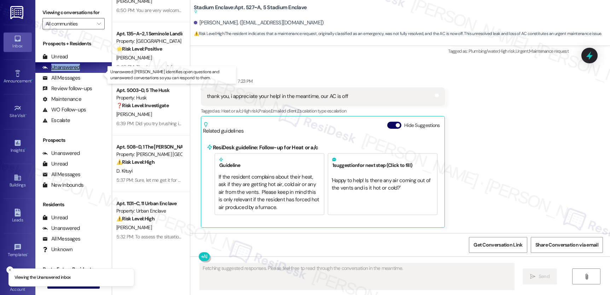
click at [67, 71] on div "Unanswered" at bounding box center [60, 67] width 37 height 7
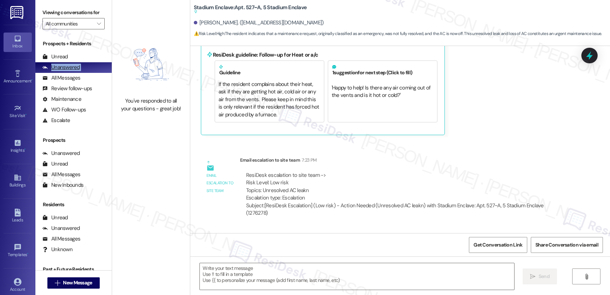
type textarea "Fetching suggested responses. Please feel free to read through the conversation…"
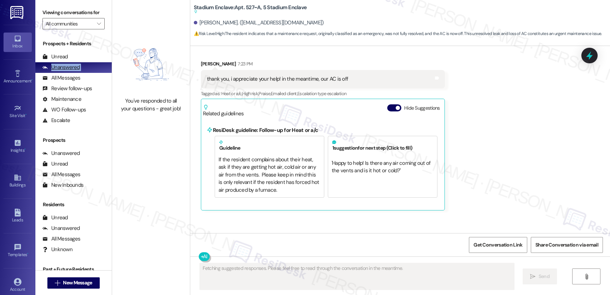
scroll to position [2658, 0]
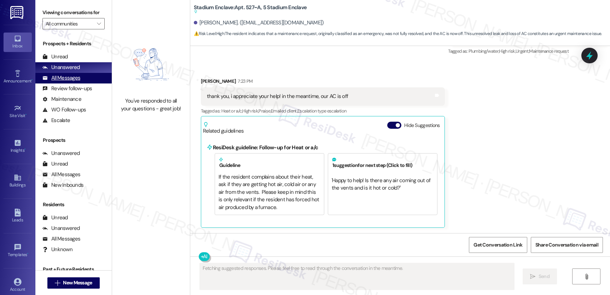
click at [63, 82] on div "All Messages" at bounding box center [61, 77] width 38 height 7
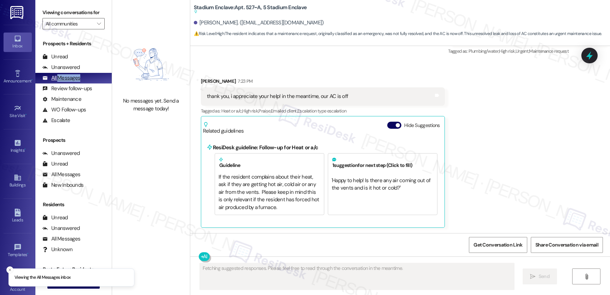
click at [63, 82] on div "All Messages" at bounding box center [61, 77] width 38 height 7
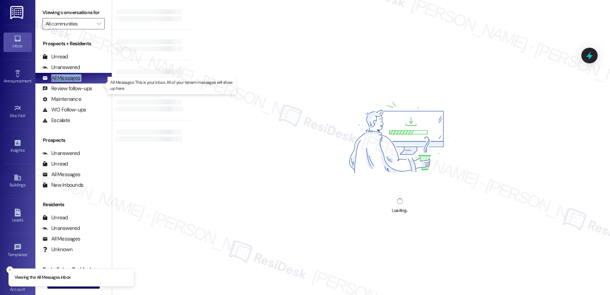
click at [63, 82] on div "All Messages" at bounding box center [61, 77] width 38 height 7
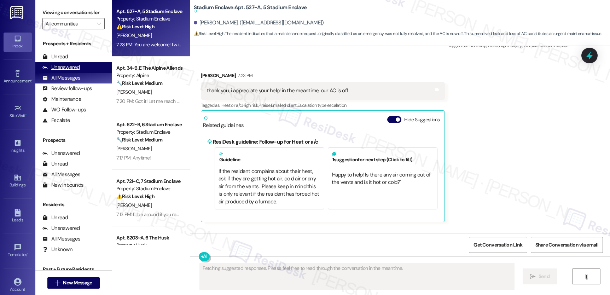
click at [60, 71] on div "Unanswered" at bounding box center [60, 67] width 37 height 7
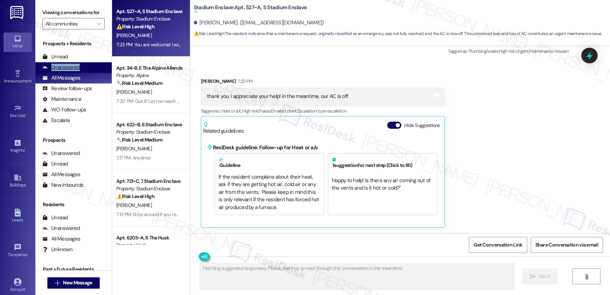
click at [60, 71] on div "Unanswered" at bounding box center [60, 67] width 37 height 7
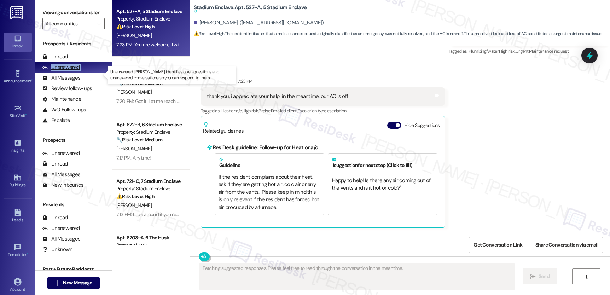
click at [60, 71] on div "Unanswered" at bounding box center [60, 67] width 37 height 7
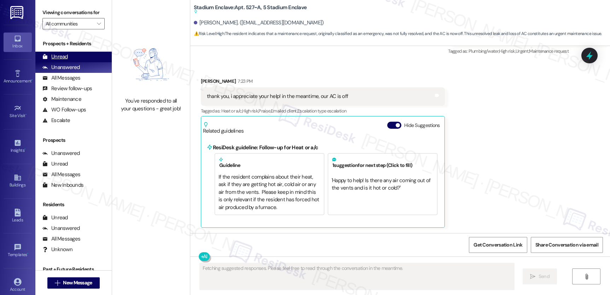
click at [57, 62] on div "Unread (0)" at bounding box center [73, 57] width 76 height 11
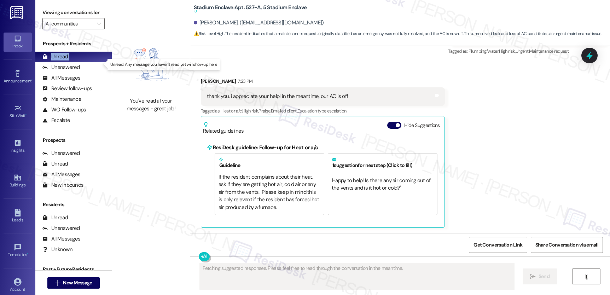
click at [57, 62] on div "Unread (0)" at bounding box center [73, 57] width 76 height 11
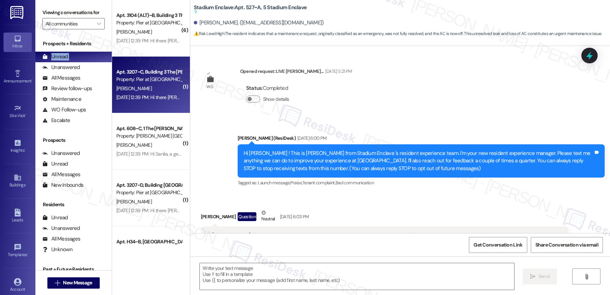
type textarea "Fetching suggested responses. Please feel free to read through the conversation…"
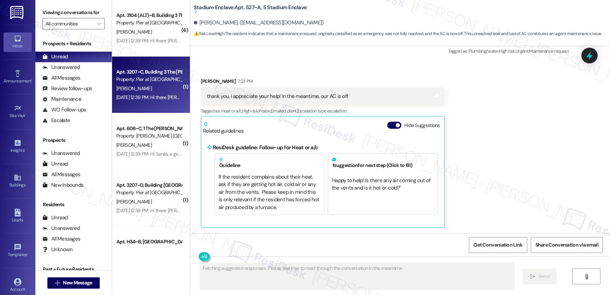
click at [160, 77] on div "Property: Pier at Conway" at bounding box center [148, 79] width 65 height 7
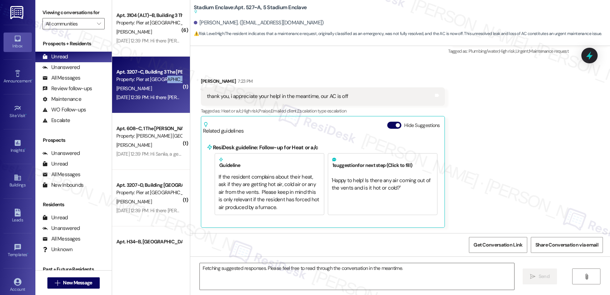
click at [160, 77] on div "Property: Pier at Conway" at bounding box center [148, 79] width 65 height 7
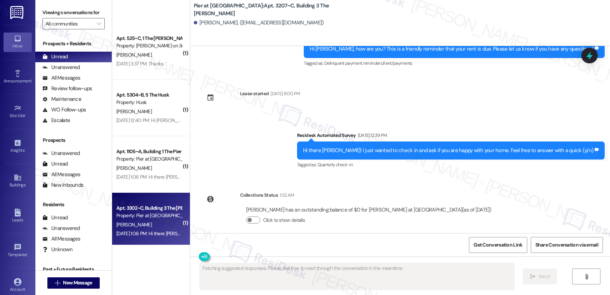
scroll to position [354, 0]
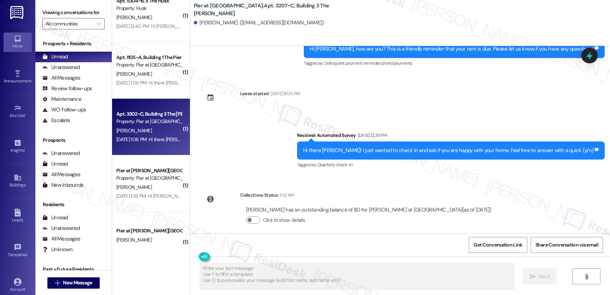
click at [152, 118] on div "Property: Pier at Conway" at bounding box center [148, 121] width 65 height 7
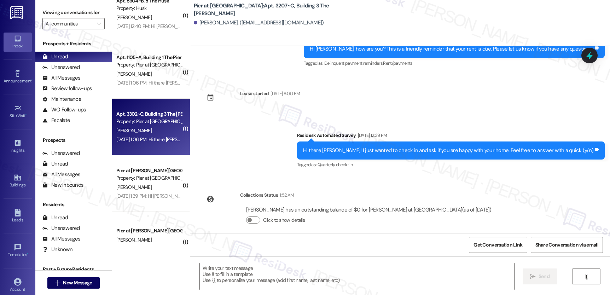
click at [152, 118] on div "Property: Pier at Conway" at bounding box center [148, 121] width 65 height 7
type textarea "Fetching suggested responses. Please feel free to read through the conversation…"
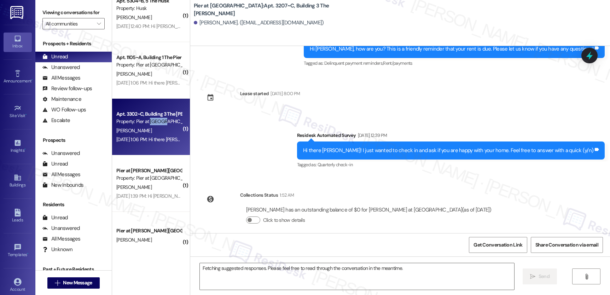
click at [152, 118] on div "Property: Pier at Conway" at bounding box center [148, 121] width 65 height 7
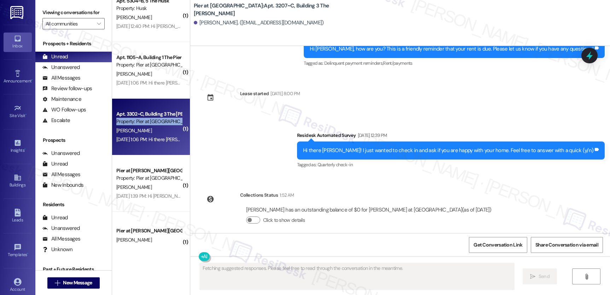
click at [152, 118] on div "Property: Pier at Conway" at bounding box center [148, 121] width 65 height 7
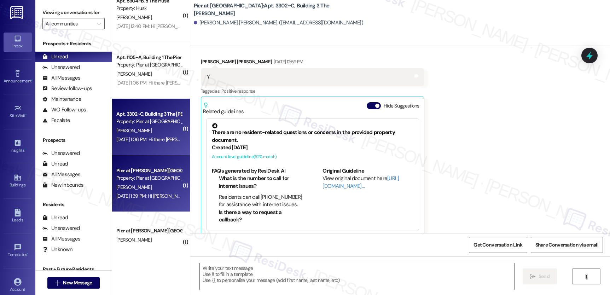
click at [144, 167] on div "Pier at Conway Prospect" at bounding box center [148, 170] width 65 height 7
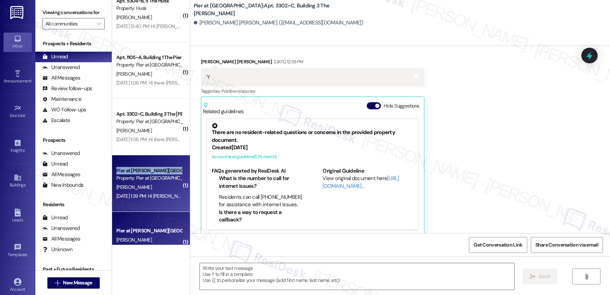
type textarea "Fetching suggested responses. Please feel free to read through the conversation…"
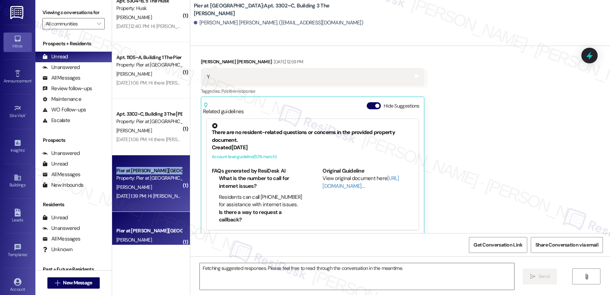
click at [144, 167] on div "Pier at Conway Prospect" at bounding box center [148, 170] width 65 height 7
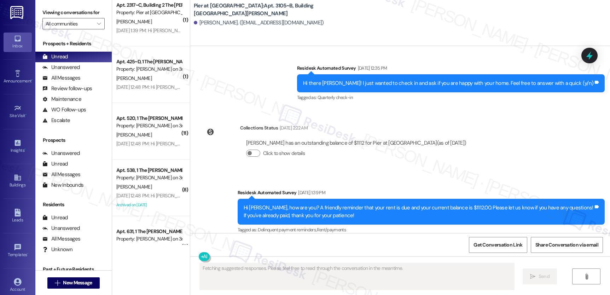
scroll to position [891, 0]
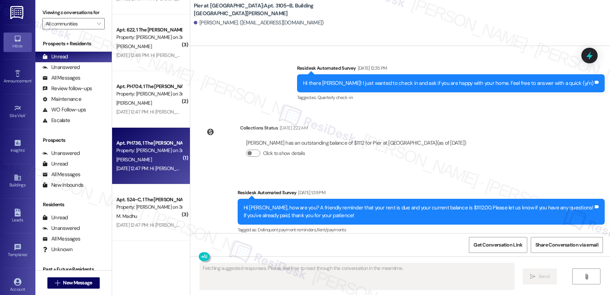
click at [144, 164] on div "Aug 04, 2025 at 12:47 PM: Hi Omar! We're so glad you chose Marshall on 3rd! We …" at bounding box center [149, 168] width 67 height 9
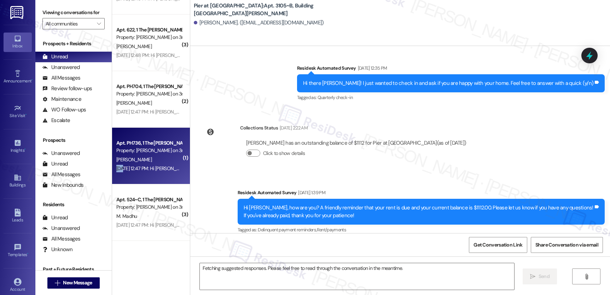
click at [144, 164] on div "Aug 04, 2025 at 12:47 PM: Hi Omar! We're so glad you chose Marshall on 3rd! We …" at bounding box center [149, 168] width 67 height 9
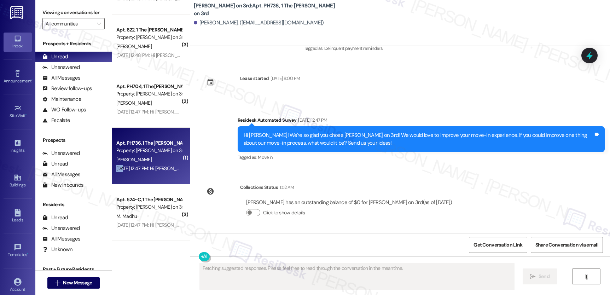
click at [144, 164] on div "Aug 04, 2025 at 12:47 PM: Hi Omar! We're so glad you chose Marshall on 3rd! We …" at bounding box center [149, 168] width 67 height 9
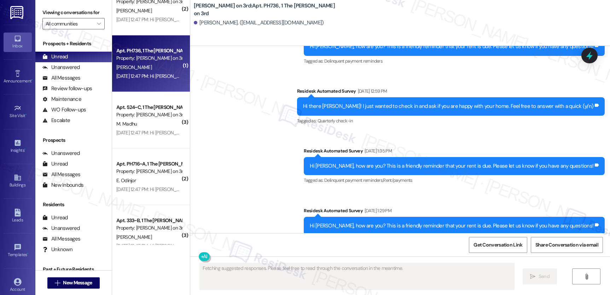
scroll to position [1230, 0]
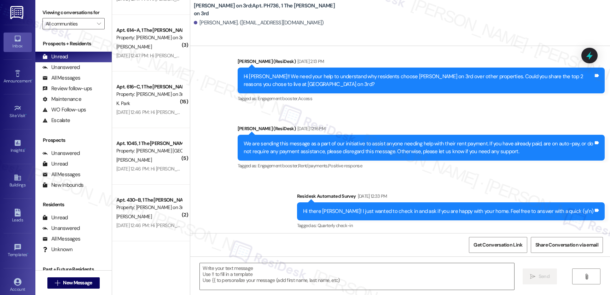
click at [144, 163] on div "L. Whelan" at bounding box center [149, 160] width 67 height 9
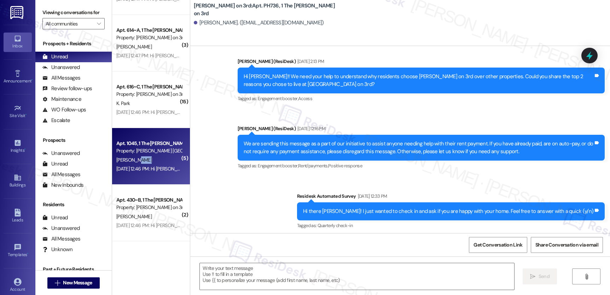
click at [144, 163] on div "L. Whelan" at bounding box center [149, 160] width 67 height 9
type textarea "Fetching suggested responses. Please feel free to read through the conversation…"
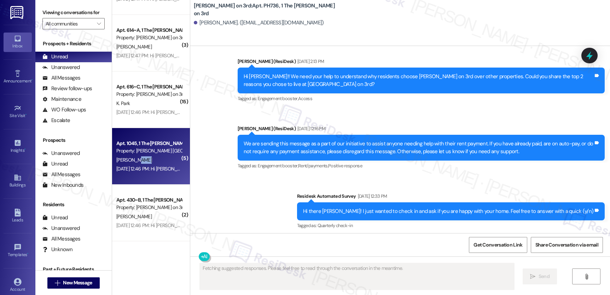
click at [144, 163] on div "L. Whelan" at bounding box center [149, 160] width 67 height 9
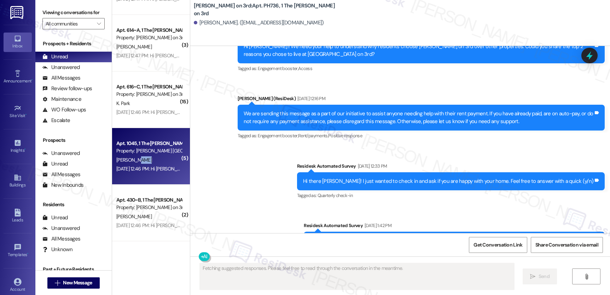
click at [144, 163] on div "L. Whelan" at bounding box center [149, 160] width 67 height 9
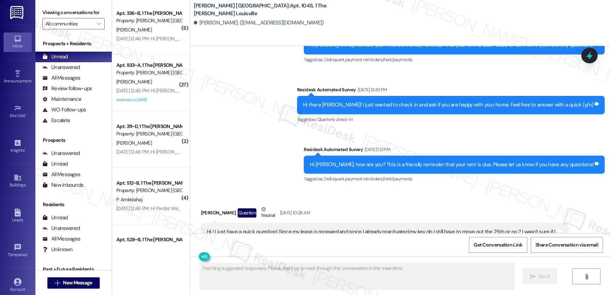
scroll to position [1575, 0]
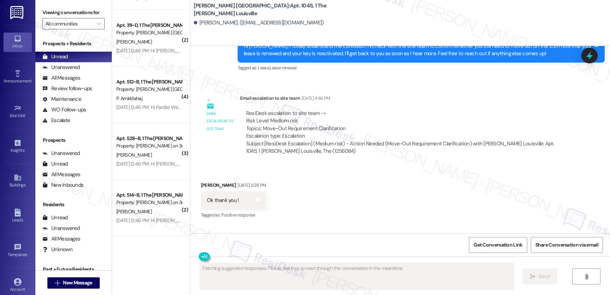
click at [146, 163] on div "Aug 04, 2025 at 12:46 PM: Hi Sophie! We're so glad you chose Marshall on 3rd! W…" at bounding box center [359, 164] width 487 height 6
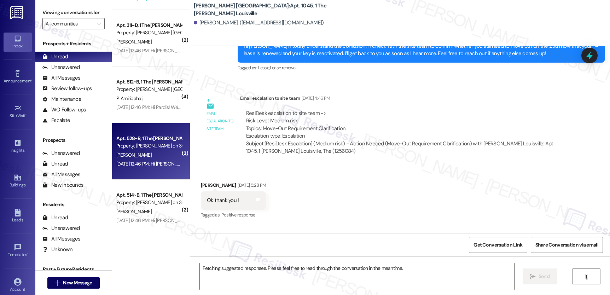
click at [146, 163] on div "Aug 04, 2025 at 12:46 PM: Hi Sophie! We're so glad you chose Marshall on 3rd! W…" at bounding box center [359, 164] width 487 height 6
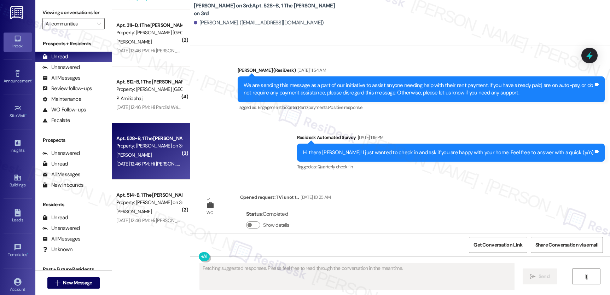
click at [146, 163] on div "Aug 04, 2025 at 12:46 PM: Hi Sophie! We're so glad you chose Marshall on 3rd! W…" at bounding box center [359, 164] width 487 height 6
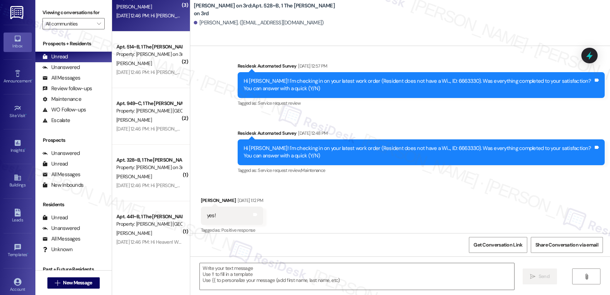
scroll to position [1805, 0]
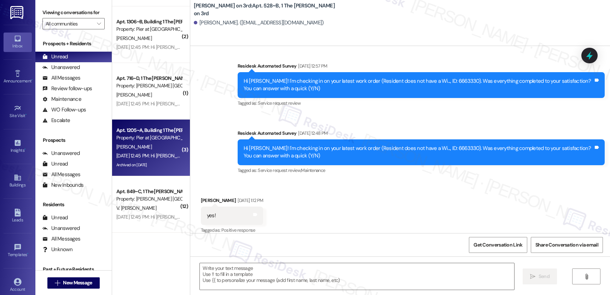
click at [135, 174] on div "Apt. 1205~A, Building 1 The Pier Conway Property: Pier at Conway S. Scott Aug 0…" at bounding box center [151, 148] width 78 height 57
type textarea "Fetching suggested responses. Please feel free to read through the conversation…"
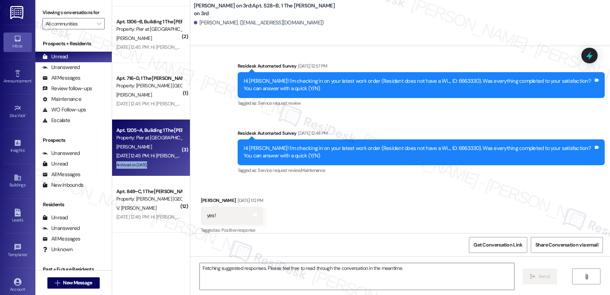
click at [135, 174] on div "Apt. 1205~A, Building 1 The Pier Conway Property: Pier at Conway S. Scott Aug 0…" at bounding box center [151, 148] width 78 height 57
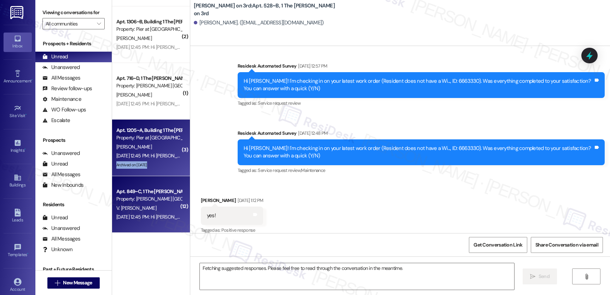
click at [134, 175] on div "Apt. 1205~A, Building 1 The Pier Conway Property: Pier at Conway S. Scott Aug 0…" at bounding box center [151, 148] width 78 height 57
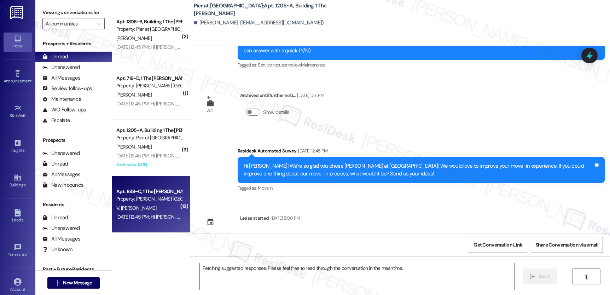
click at [131, 187] on div "Apt. 849~C, 1 The Marshall Louisville Property: Marshall Louisville" at bounding box center [149, 195] width 67 height 17
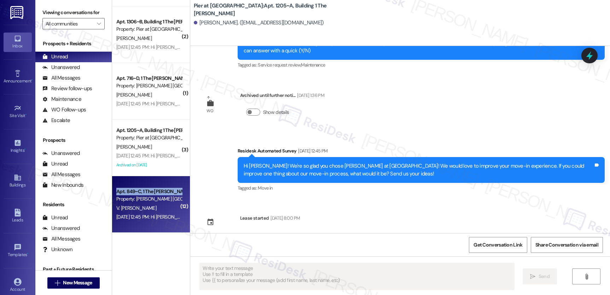
click at [131, 187] on div "Apt. 849~C, 1 The Marshall Louisville Property: Marshall Louisville" at bounding box center [149, 195] width 67 height 17
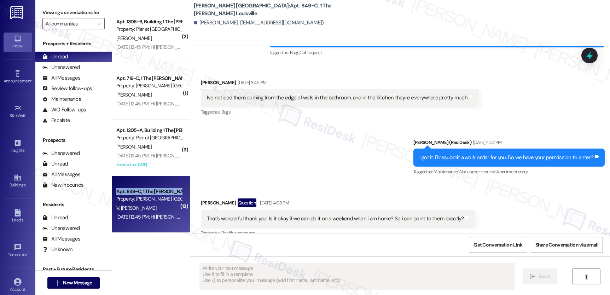
click at [131, 188] on div "Apt. 849~C, 1 The Marshall Louisville" at bounding box center [148, 191] width 65 height 7
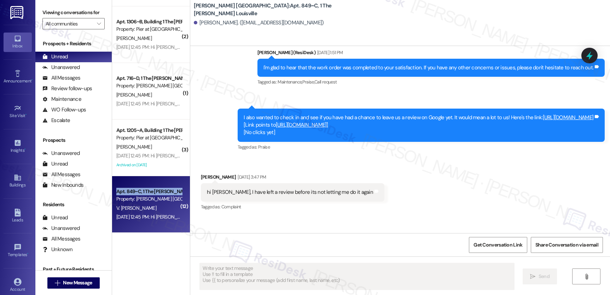
click at [131, 188] on div "Apt. 849~C, 1 The Marshall Louisville" at bounding box center [148, 191] width 65 height 7
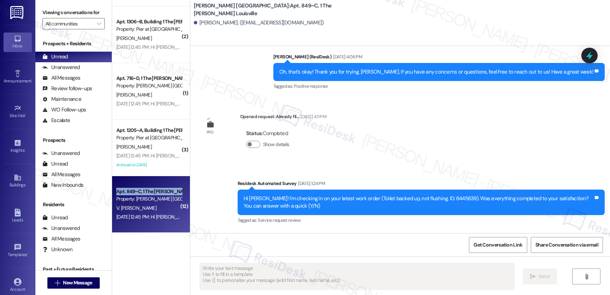
click at [131, 188] on div "Apt. 849~C, 1 The Marshall Louisville" at bounding box center [148, 191] width 65 height 7
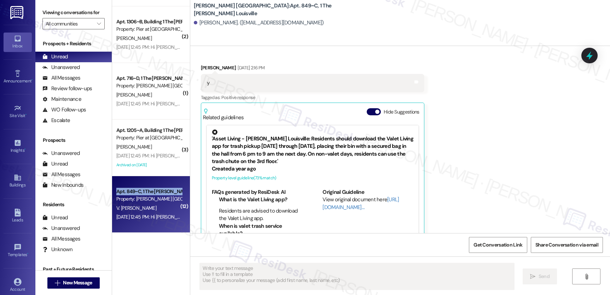
click at [131, 188] on div "Apt. 849~C, 1 The Marshall Louisville" at bounding box center [148, 191] width 65 height 7
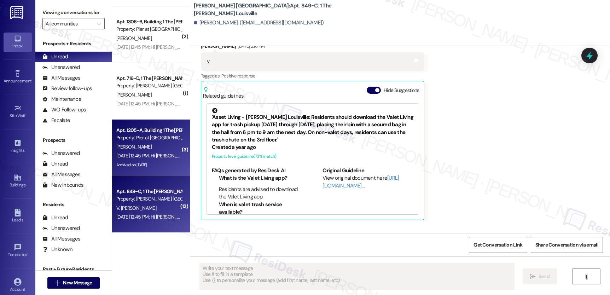
click at [158, 149] on div "S. Scott" at bounding box center [149, 147] width 67 height 9
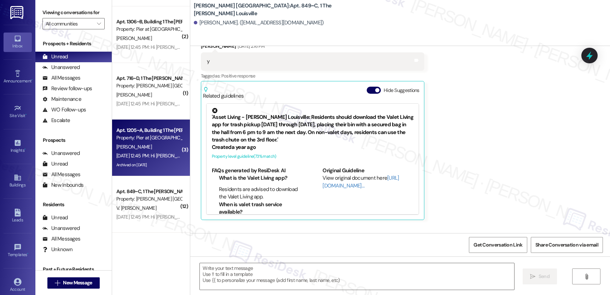
click at [158, 150] on div "S. Scott" at bounding box center [149, 147] width 67 height 9
type textarea "Fetching suggested responses. Please feel free to read through the conversation…"
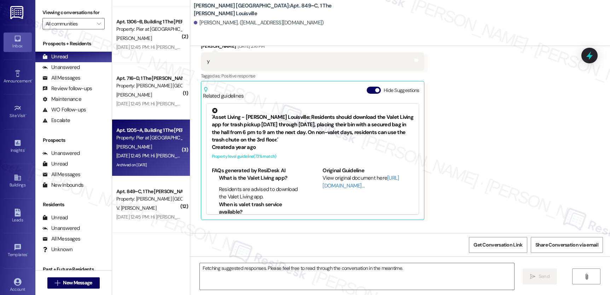
click at [158, 150] on div "S. Scott" at bounding box center [149, 147] width 67 height 9
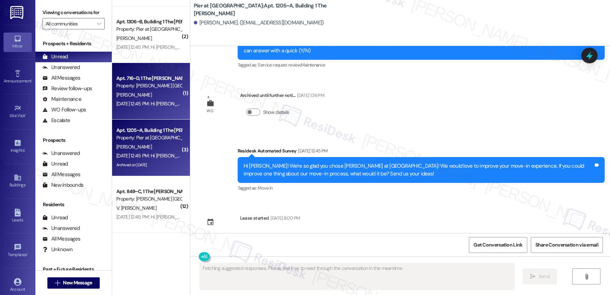
click at [158, 107] on div "Aug 04, 2025 at 12:45 PM: Hi Nsanzamahoro! We're so glad you chose Marshall Lou…" at bounding box center [149, 103] width 67 height 9
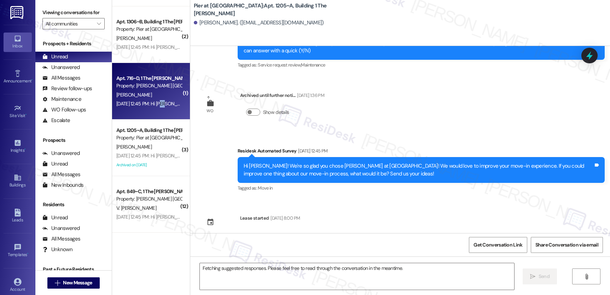
click at [158, 107] on div "Aug 04, 2025 at 12:45 PM: Hi Nsanzamahoro! We're so glad you chose Marshall Lou…" at bounding box center [149, 103] width 67 height 9
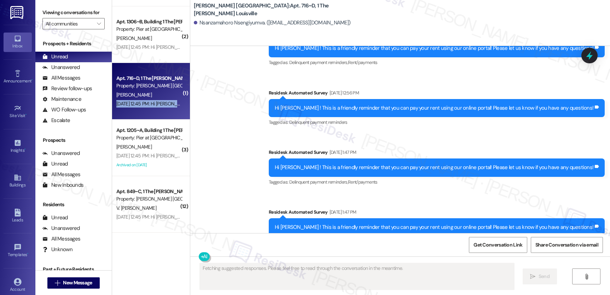
click at [158, 107] on div "Aug 04, 2025 at 12:45 PM: Hi Nsanzamahoro! We're so glad you chose Marshall Lou…" at bounding box center [149, 103] width 67 height 9
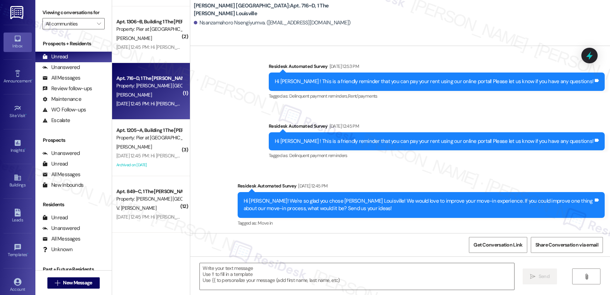
scroll to position [0, 0]
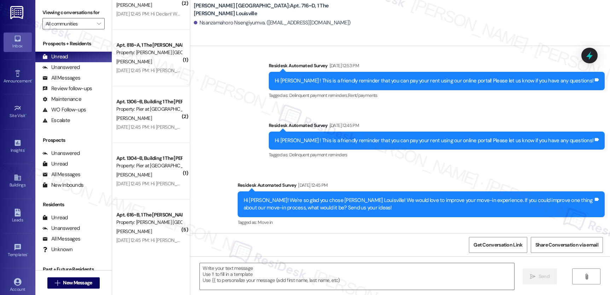
click at [155, 98] on div "( 1 ) Apt. 402, 1 The Marshall on 3rd Property: Marshall on 3rd C. Pruitt Aug 0…" at bounding box center [151, 122] width 78 height 245
click at [155, 98] on div "Apt. 1306~B, Building 1 The Pier Conway" at bounding box center [148, 101] width 65 height 7
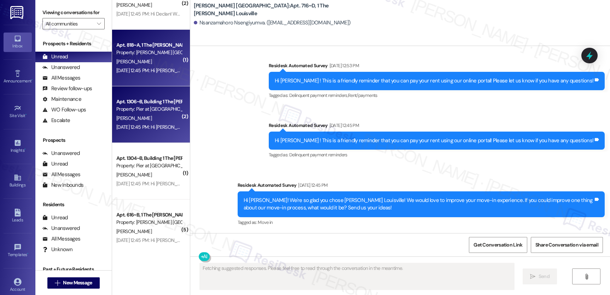
click at [155, 97] on div "Apt. 1306~B, Building 1 The Pier Conway Property: Pier at Conway" at bounding box center [149, 105] width 67 height 17
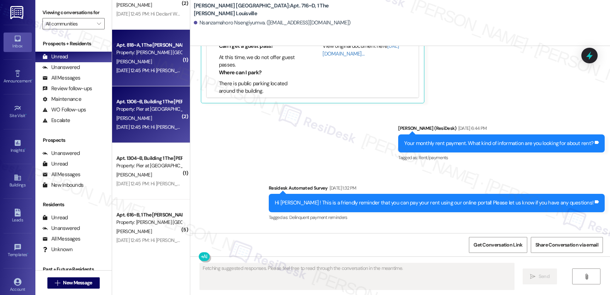
click at [144, 62] on div "L. Williams" at bounding box center [149, 61] width 67 height 9
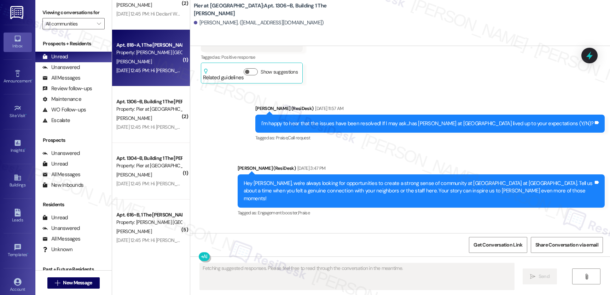
click at [144, 62] on div "L. Williams" at bounding box center [149, 61] width 67 height 9
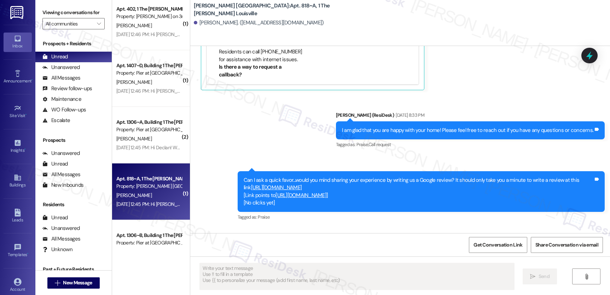
click at [145, 69] on div "( 1 ) Apt. 328~B, 1 The Marshall on 3rd Property: Marshall on 3rd A. Blackwell …" at bounding box center [151, 122] width 78 height 245
click at [145, 69] on div "Property: Pier at Conway" at bounding box center [148, 72] width 65 height 7
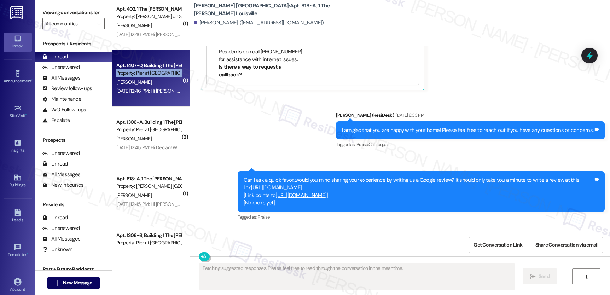
click at [145, 69] on div "Property: Pier at Conway" at bounding box center [148, 72] width 65 height 7
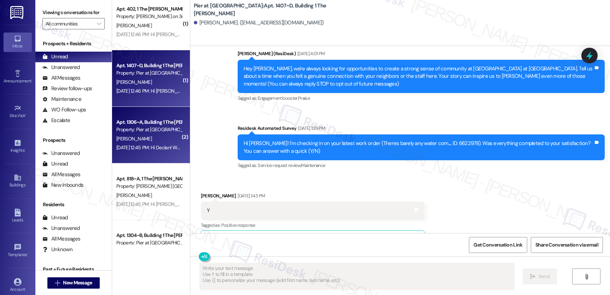
click at [150, 110] on div "Apt. 1306~A, Building 1 The Pier Conway Property: Pier at Conway D. Cummins Aug…" at bounding box center [151, 135] width 78 height 57
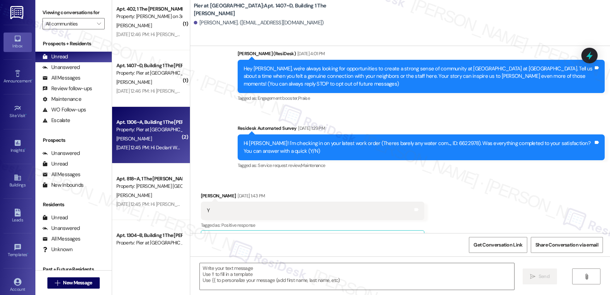
click at [150, 110] on div "Apt. 1306~A, Building 1 The Pier Conway Property: Pier at Conway D. Cummins Aug…" at bounding box center [151, 135] width 78 height 57
type textarea "Fetching suggested responses. Please feel free to read through the conversation…"
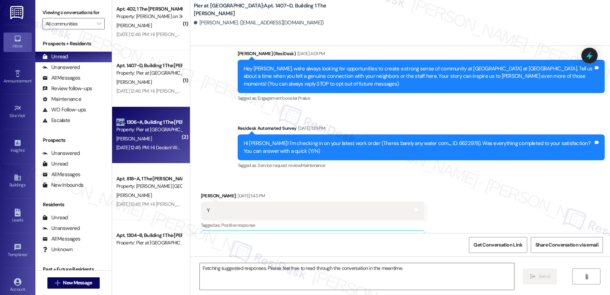
click at [150, 110] on div "Apt. 1306~A, Building 1 The Pier Conway Property: Pier at Conway D. Cummins Aug…" at bounding box center [151, 135] width 78 height 57
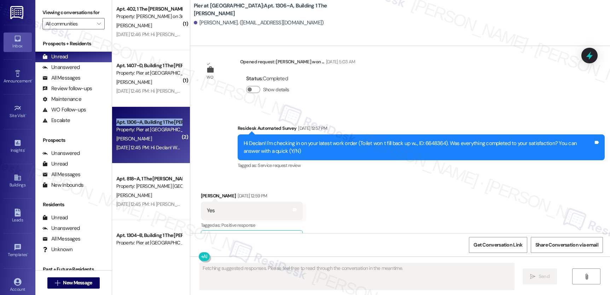
click at [150, 110] on div "Apt. 1306~A, Building 1 The Pier Conway Property: Pier at Conway D. Cummins Aug…" at bounding box center [151, 135] width 78 height 57
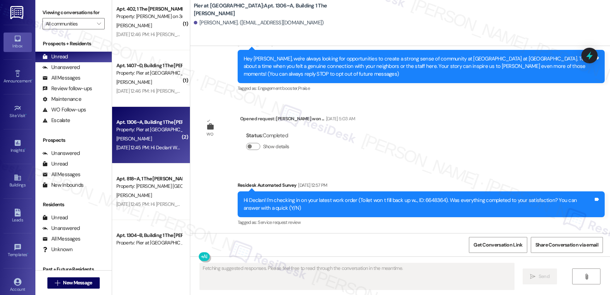
click at [150, 110] on div "Apt. 1306~A, Building 1 The Pier Conway Property: Pier at Conway D. Cummins Aug…" at bounding box center [151, 135] width 78 height 57
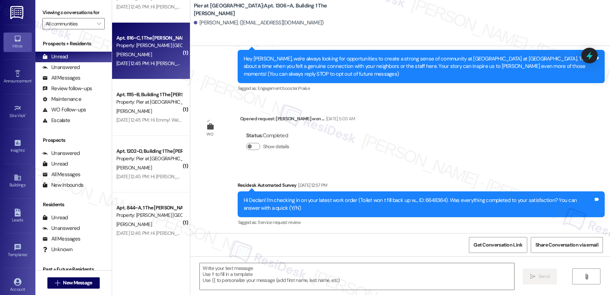
click at [145, 76] on div "Apt. 816~C, 1 The Marshall Louisville Property: Marshall Louisville A. Elsayed …" at bounding box center [151, 51] width 78 height 57
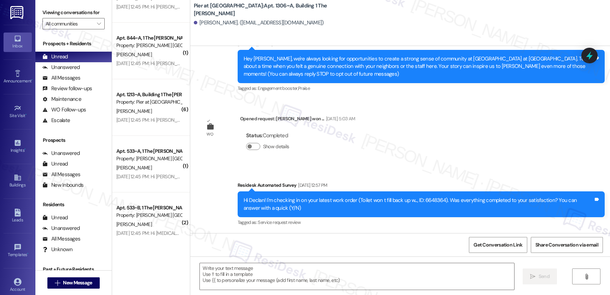
type textarea "Fetching suggested responses. Please feel free to read through the conversation…"
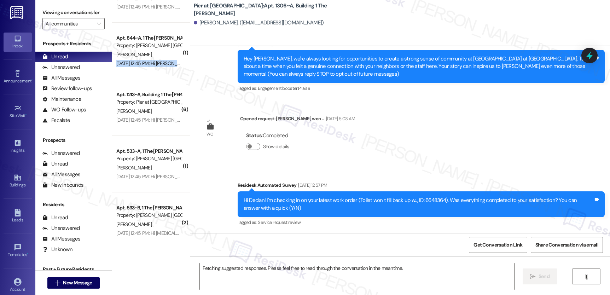
click at [145, 76] on div "Apt. 844~A, 1 The Marshall Louisville Property: Marshall Louisville M. Chege Au…" at bounding box center [151, 51] width 78 height 57
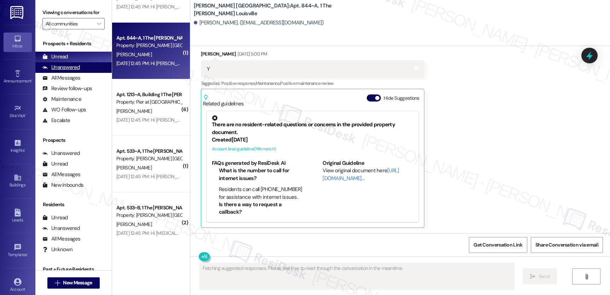
click at [81, 73] on div "Unanswered (0)" at bounding box center [73, 67] width 76 height 11
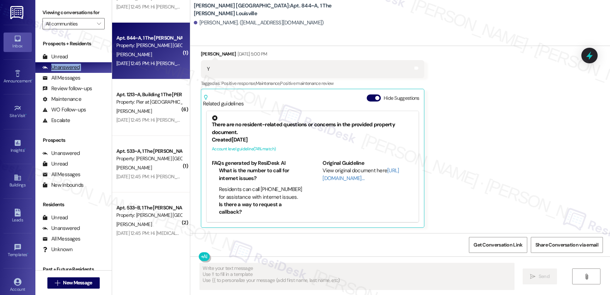
click at [80, 73] on div "Unanswered (0)" at bounding box center [73, 67] width 76 height 11
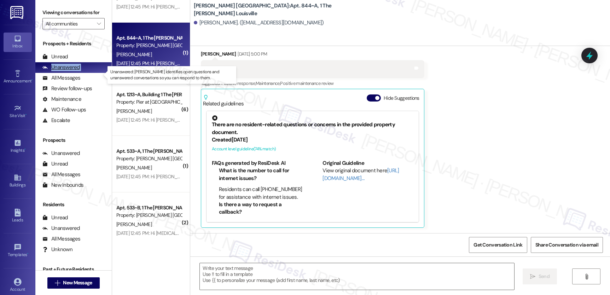
click at [80, 73] on div "Unanswered (0)" at bounding box center [73, 67] width 76 height 11
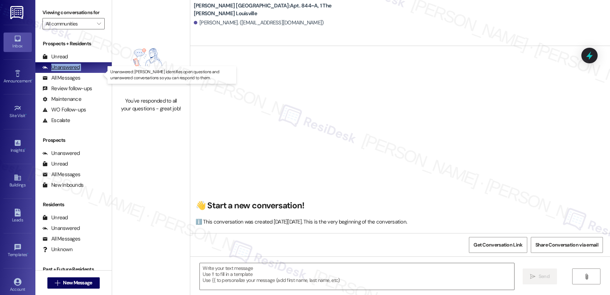
type textarea "Fetching suggested responses. Please feel free to read through the conversation…"
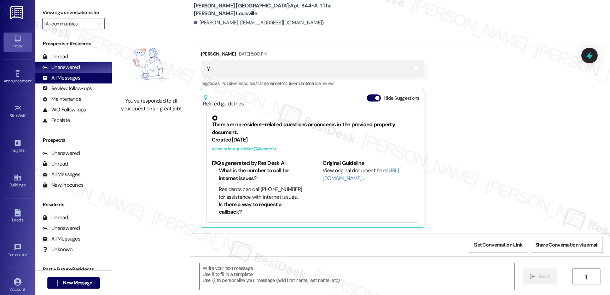
click at [70, 82] on div "All Messages" at bounding box center [61, 77] width 38 height 7
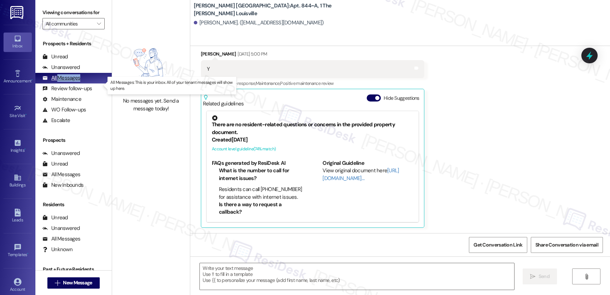
click at [70, 82] on div "All Messages" at bounding box center [61, 77] width 38 height 7
click at [68, 71] on div "Unanswered" at bounding box center [60, 67] width 37 height 7
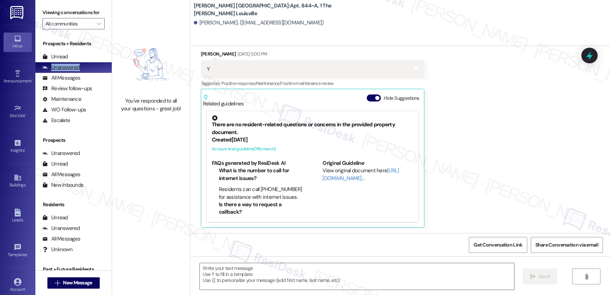
click at [68, 71] on div "Unanswered" at bounding box center [60, 67] width 37 height 7
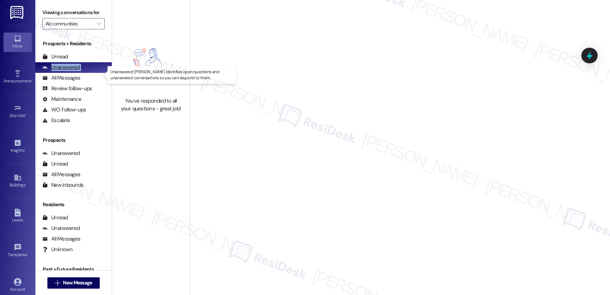
click at [68, 71] on div "Unanswered" at bounding box center [60, 67] width 37 height 7
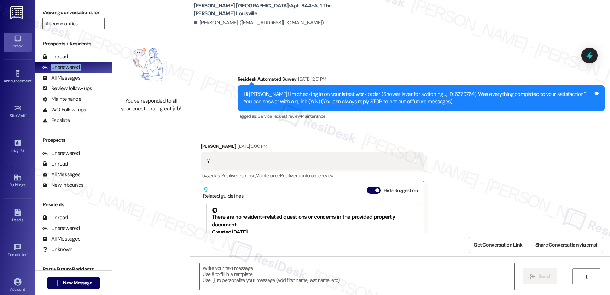
type textarea "Fetching suggested responses. Please feel free to read through the conversation…"
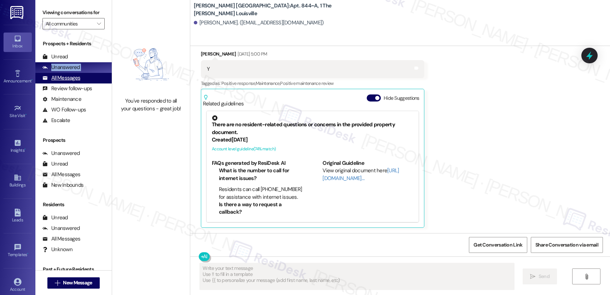
click at [70, 80] on div "All Messages (undefined)" at bounding box center [73, 78] width 76 height 11
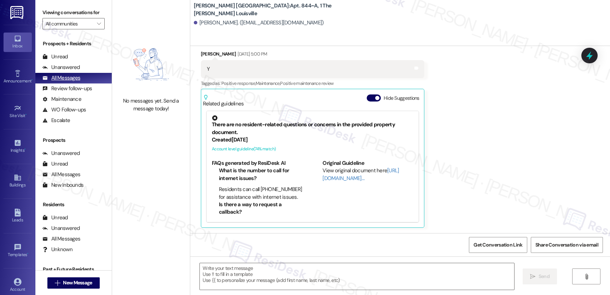
click at [70, 82] on div "All Messages (undefined)" at bounding box center [73, 78] width 76 height 11
click at [70, 82] on div "All Messages" at bounding box center [61, 77] width 38 height 7
click at [71, 82] on div "All Messages" at bounding box center [61, 77] width 38 height 7
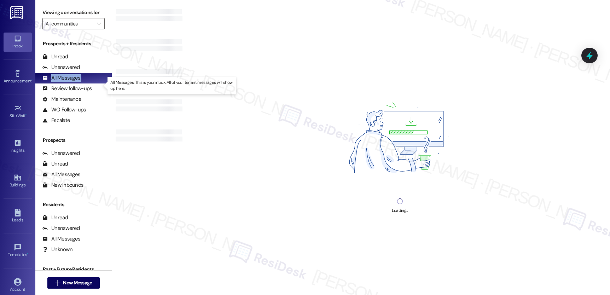
click at [71, 82] on div "All Messages" at bounding box center [61, 77] width 38 height 7
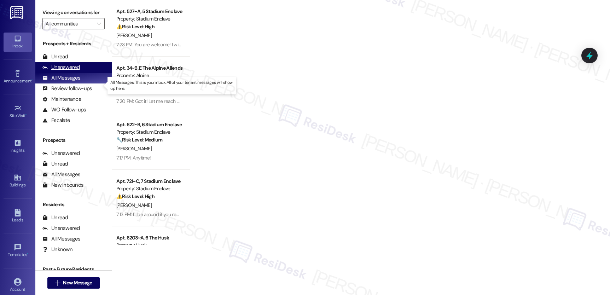
click at [72, 71] on div "Unanswered" at bounding box center [60, 67] width 37 height 7
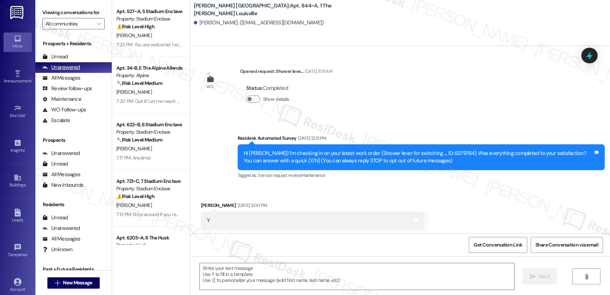
click at [72, 71] on div "Unanswered" at bounding box center [60, 67] width 37 height 7
type textarea "Fetching suggested responses. Please feel free to read through the conversation…"
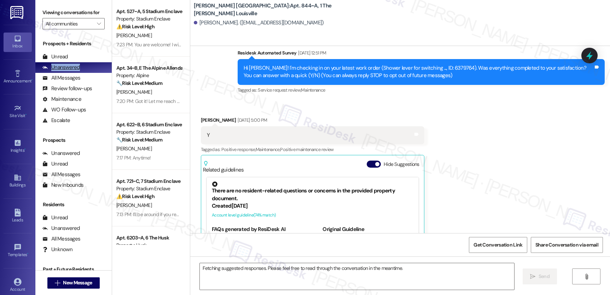
click at [72, 71] on div "Unanswered" at bounding box center [60, 67] width 37 height 7
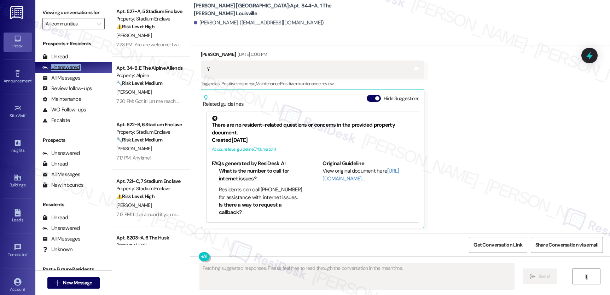
click at [72, 71] on div "Unanswered" at bounding box center [60, 67] width 37 height 7
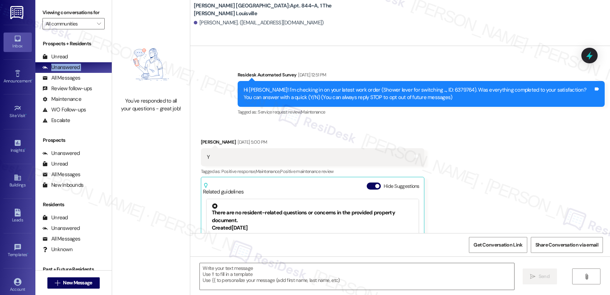
type textarea "Fetching suggested responses. Please feel free to read through the conversation…"
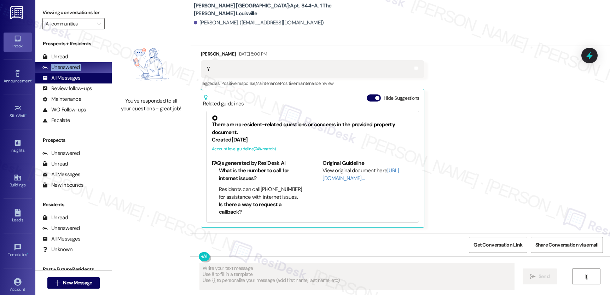
click at [77, 82] on div "All Messages" at bounding box center [61, 77] width 38 height 7
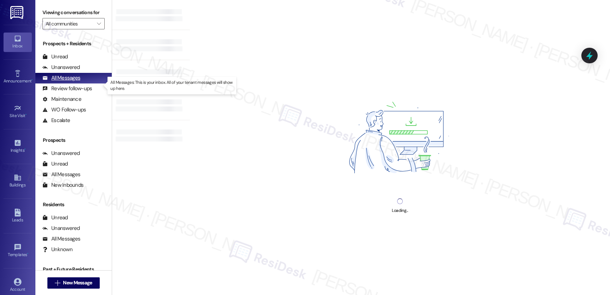
click at [70, 82] on div "All Messages" at bounding box center [61, 77] width 38 height 7
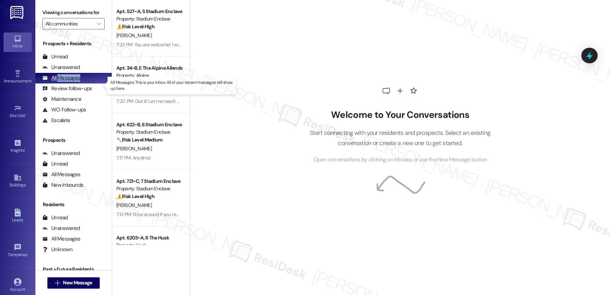
click at [70, 82] on div "All Messages" at bounding box center [61, 77] width 38 height 7
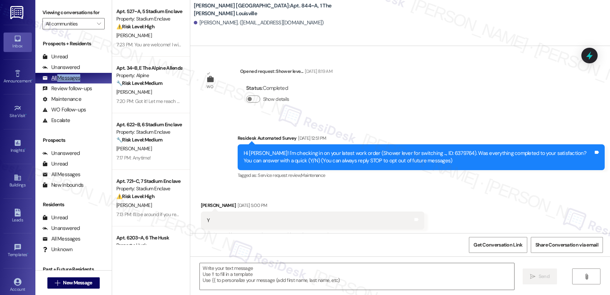
type textarea "Fetching suggested responses. Please feel free to read through the conversation…"
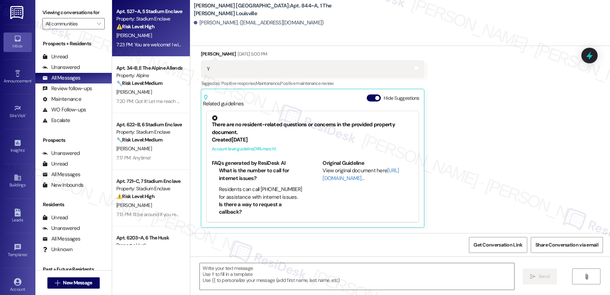
click at [150, 42] on div "7:23 PM: You are welcome! I will follow up with you soon. 7:23 PM: You are welc…" at bounding box center [173, 44] width 114 height 6
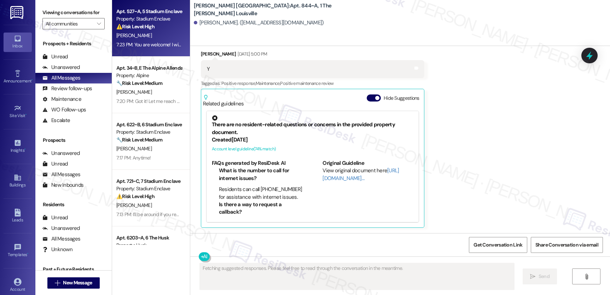
click at [150, 42] on div "7:23 PM: You are welcome! I will follow up with you soon. 7:23 PM: You are welc…" at bounding box center [173, 44] width 114 height 6
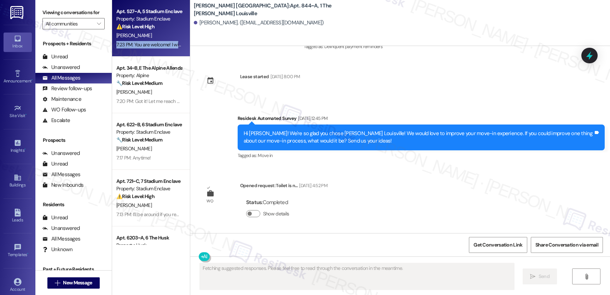
click at [150, 42] on div "7:23 PM: You are welcome! I will follow up with you soon. 7:23 PM: You are welc…" at bounding box center [173, 44] width 114 height 6
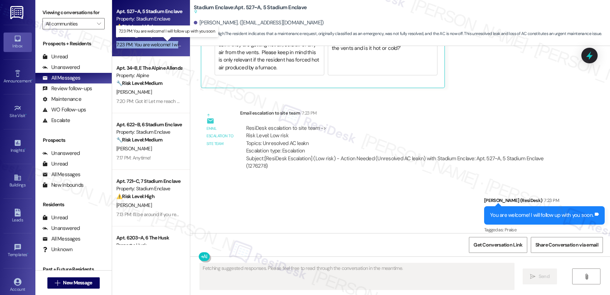
click at [150, 42] on div "7:23 PM: You are welcome! I will follow up with you soon. 7:23 PM: You are welc…" at bounding box center [173, 44] width 114 height 6
click at [150, 43] on div "7:23 PM: You are welcome! I will follow up with you soon. 7:23 PM: You are welc…" at bounding box center [173, 44] width 114 height 6
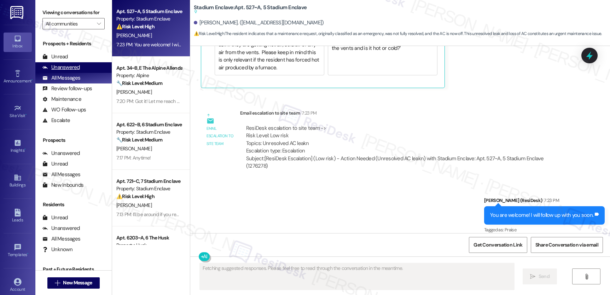
click at [73, 71] on div "Unanswered" at bounding box center [60, 67] width 37 height 7
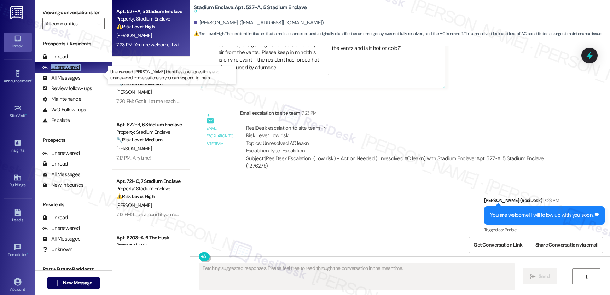
click at [73, 71] on div "Unanswered" at bounding box center [60, 67] width 37 height 7
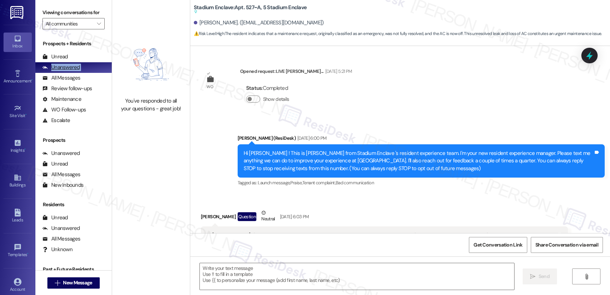
type textarea "Fetching suggested responses. Please feel free to read through the conversation…"
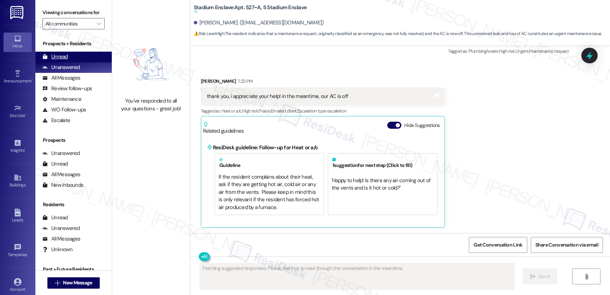
click at [65, 60] on div "Unread" at bounding box center [54, 56] width 25 height 7
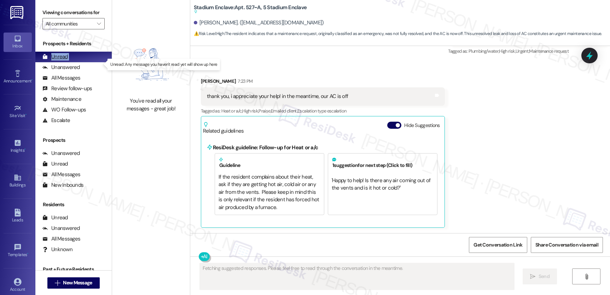
click at [65, 60] on div "Unread" at bounding box center [54, 56] width 25 height 7
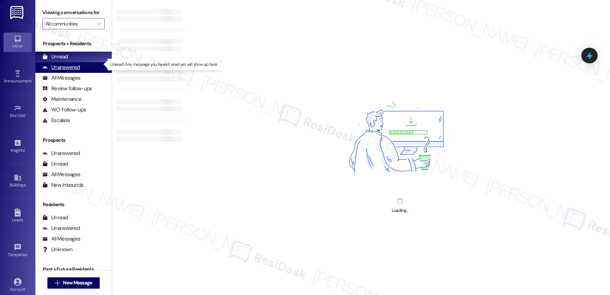
click at [62, 71] on div "Unanswered" at bounding box center [60, 67] width 37 height 7
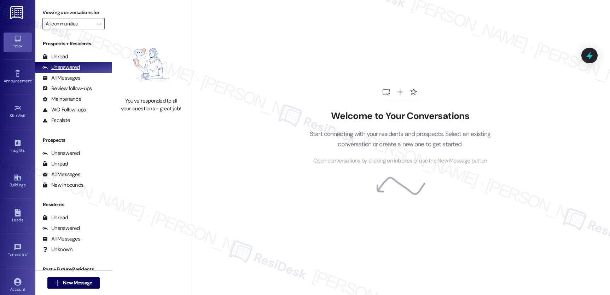
click at [62, 71] on div "Unanswered" at bounding box center [60, 67] width 37 height 7
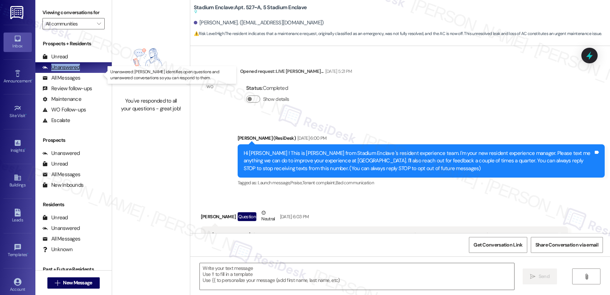
click at [62, 71] on div "Unanswered" at bounding box center [60, 67] width 37 height 7
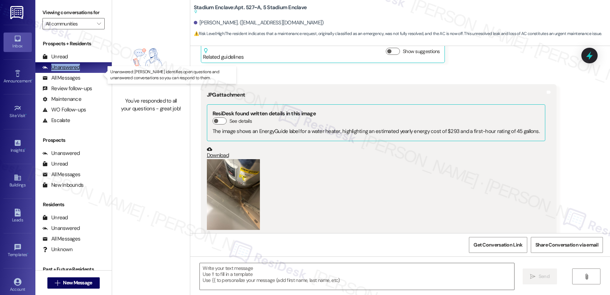
click at [62, 71] on div "Unanswered" at bounding box center [60, 67] width 37 height 7
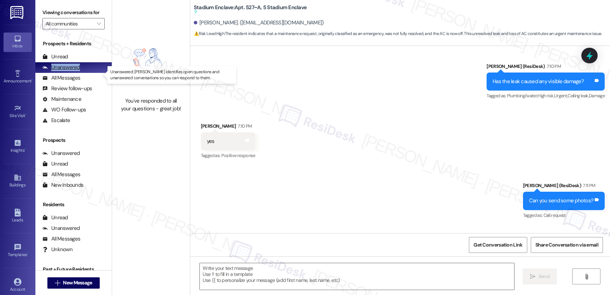
type textarea "Fetching suggested responses. Please feel free to read through the conversation…"
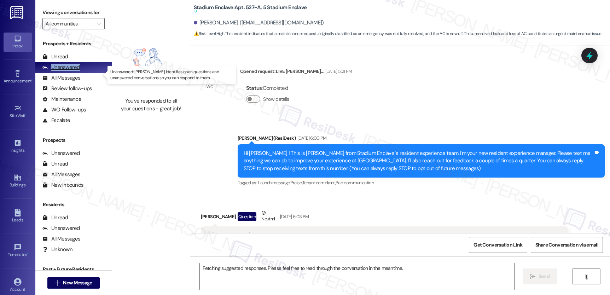
click at [62, 71] on div "Unanswered" at bounding box center [60, 67] width 37 height 7
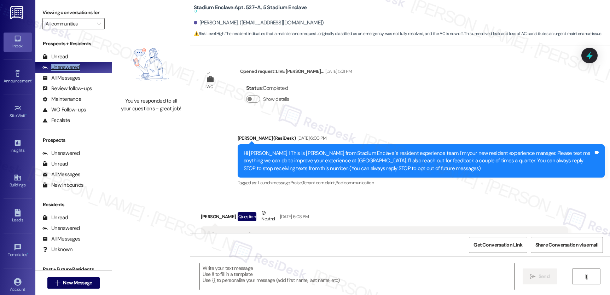
type textarea "Fetching suggested responses. Please feel free to read through the conversation…"
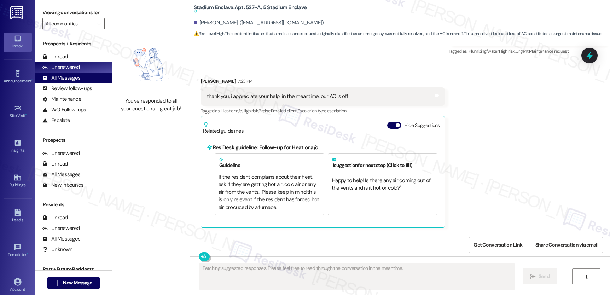
click at [64, 82] on div "All Messages" at bounding box center [61, 77] width 38 height 7
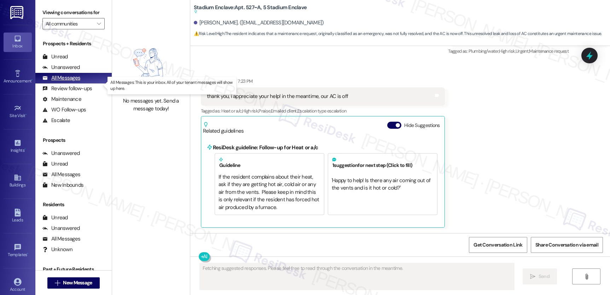
click at [64, 82] on div "All Messages" at bounding box center [61, 77] width 38 height 7
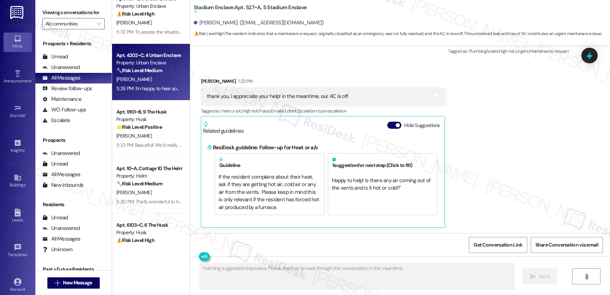
click at [155, 97] on div "Apt. 4202~C, 4 Urban Enclave Property: Urban Enclave 🔧 Risk Level: Medium The r…" at bounding box center [151, 72] width 78 height 57
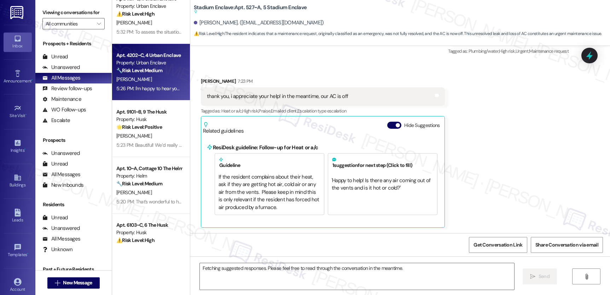
click at [155, 97] on div "Apt. 4202~C, 4 Urban Enclave Property: Urban Enclave 🔧 Risk Level: Medium The r…" at bounding box center [151, 72] width 78 height 57
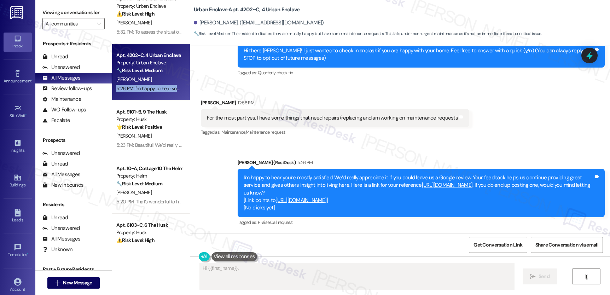
click at [155, 97] on div "Apt. 4202~C, 4 Urban Enclave Property: Urban Enclave 🔧 Risk Level: Medium The r…" at bounding box center [151, 72] width 78 height 57
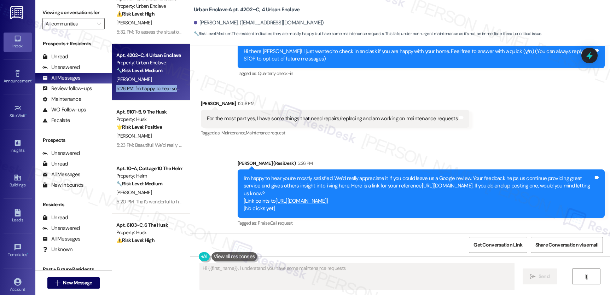
click at [155, 97] on div "Apt. 4202~C, 4 Urban Enclave Property: Urban Enclave 🔧 Risk Level: Medium The r…" at bounding box center [151, 72] width 78 height 57
type textarea "Hi {{first_name}}, I understand you have some maintenance requests in progress.…"
click at [155, 97] on div "Apt. 4202~C, 4 Urban Enclave Property: Urban Enclave 🔧 Risk Level: Medium The r…" at bounding box center [151, 72] width 78 height 57
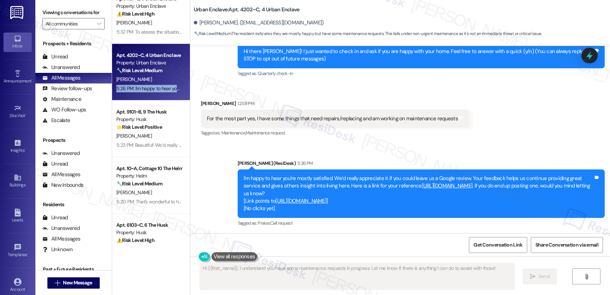
click at [155, 97] on div "Apt. 4202~C, 4 Urban Enclave Property: Urban Enclave 🔧 Risk Level: Medium The r…" at bounding box center [151, 72] width 78 height 57
click at [67, 73] on div "Unanswered (0)" at bounding box center [73, 67] width 76 height 11
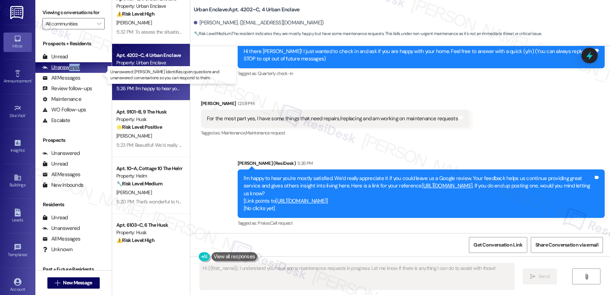
click at [67, 71] on div "Unanswered" at bounding box center [60, 67] width 37 height 7
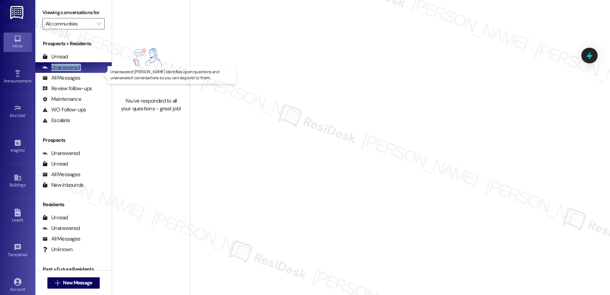
click at [67, 71] on div "Unanswered" at bounding box center [60, 67] width 37 height 7
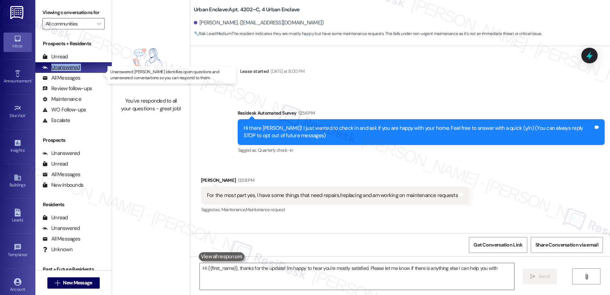
type textarea "Hi {{first_name}}, thanks for the update! I'm happy to hear you're mostly satis…"
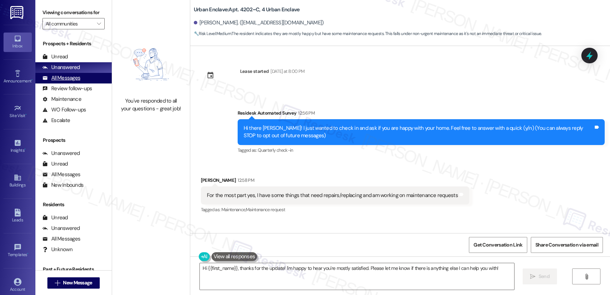
click at [68, 82] on div "All Messages" at bounding box center [61, 77] width 38 height 7
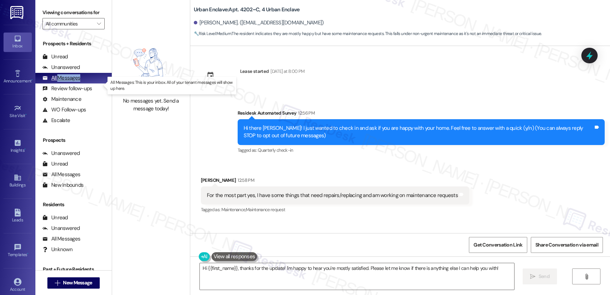
click at [68, 82] on div "All Messages" at bounding box center [61, 77] width 38 height 7
click at [69, 71] on div "Unanswered" at bounding box center [60, 67] width 37 height 7
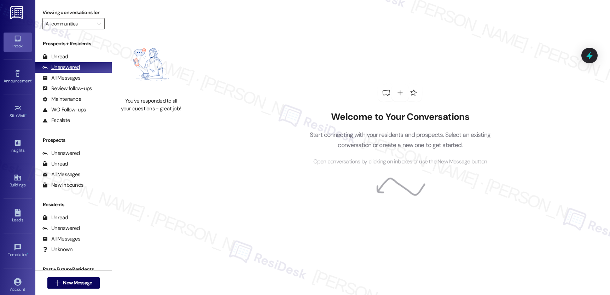
click at [69, 71] on div "Unanswered" at bounding box center [60, 67] width 37 height 7
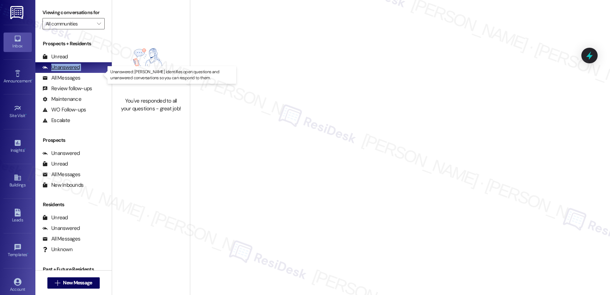
click at [69, 71] on div "Unanswered" at bounding box center [60, 67] width 37 height 7
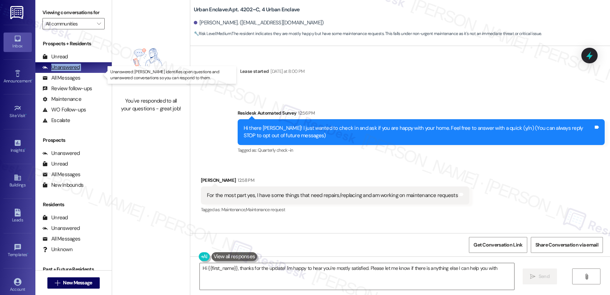
type textarea "Hi {{first_name}}, thanks for the update! I'm happy to hear you're mostly satis…"
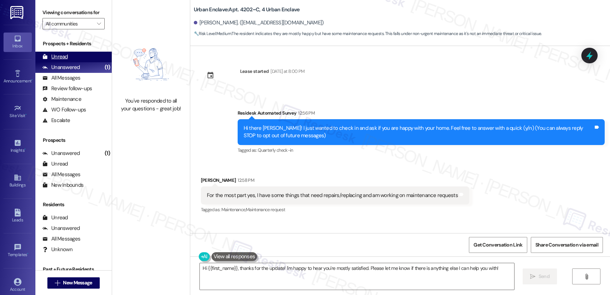
click at [47, 69] on div "Prospects + Residents Unread (0) Unread: Any message you haven't read yet will …" at bounding box center [73, 83] width 76 height 86
drag, startPoint x: 42, startPoint y: 65, endPoint x: 50, endPoint y: 65, distance: 7.8
click at [44, 59] on icon at bounding box center [44, 56] width 5 height 5
click at [50, 60] on div "Unread" at bounding box center [54, 56] width 25 height 7
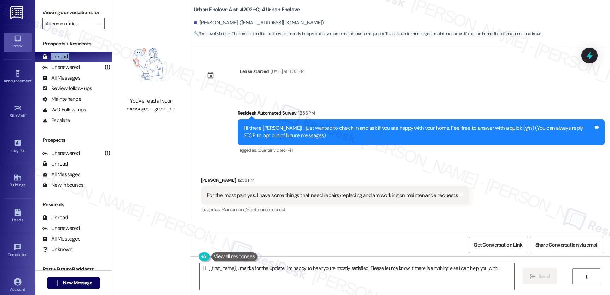
click at [50, 60] on div "Unread" at bounding box center [54, 56] width 25 height 7
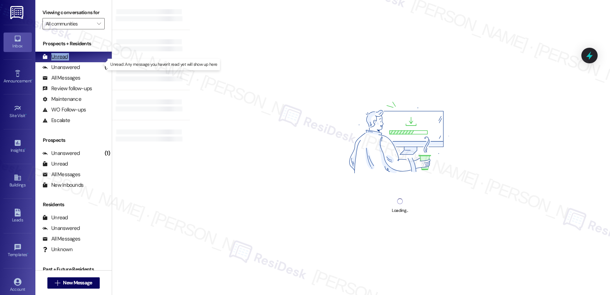
click at [50, 60] on div "Unread" at bounding box center [54, 56] width 25 height 7
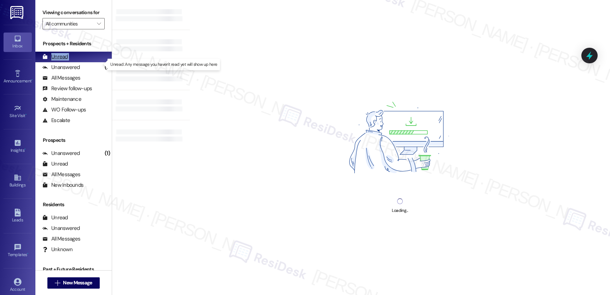
click at [50, 60] on div "Unread" at bounding box center [54, 56] width 25 height 7
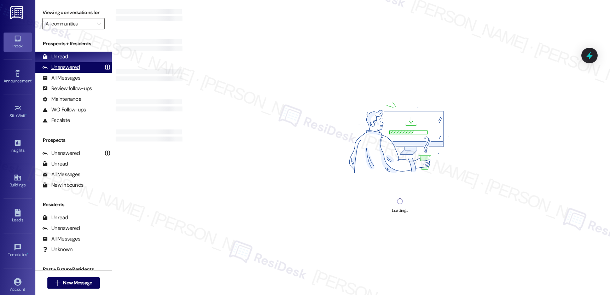
click at [70, 71] on div "Unanswered" at bounding box center [60, 67] width 37 height 7
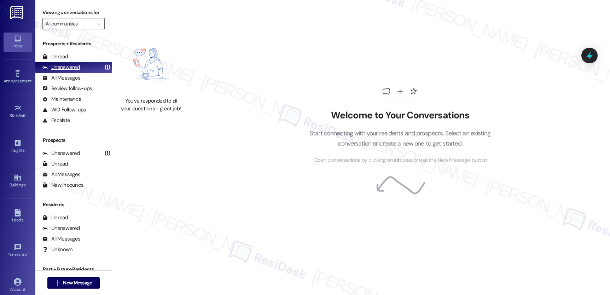
click at [70, 71] on div "Unanswered" at bounding box center [60, 67] width 37 height 7
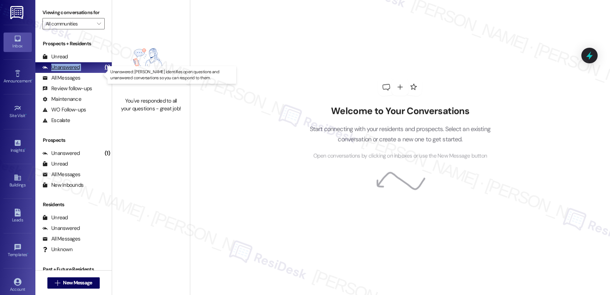
click at [70, 71] on div "Unanswered" at bounding box center [60, 67] width 37 height 7
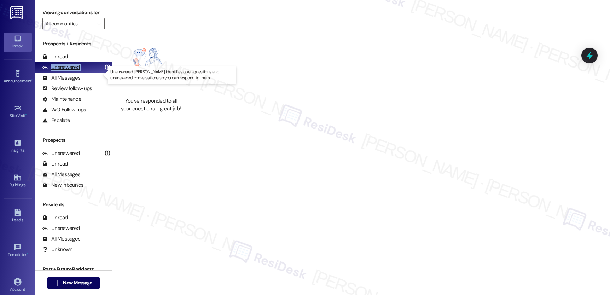
click at [70, 71] on div "Unanswered" at bounding box center [60, 67] width 37 height 7
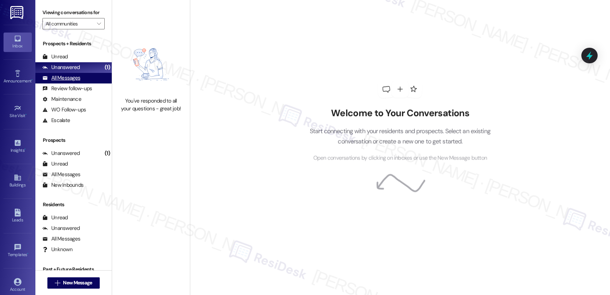
click at [70, 82] on div "All Messages" at bounding box center [61, 77] width 38 height 7
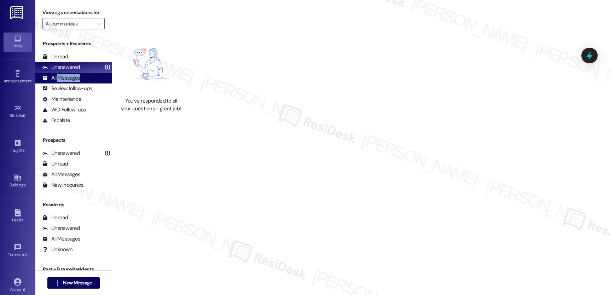
click at [70, 82] on div "All Messages" at bounding box center [61, 77] width 38 height 7
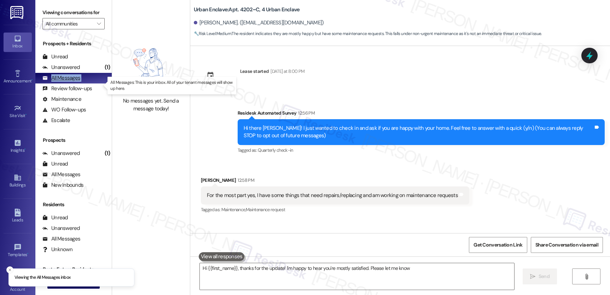
click at [70, 82] on div "All Messages" at bounding box center [61, 77] width 38 height 7
type textarea "Hi {{first_name}}, thanks for the update! I'm happy to hear you're mostly satis…"
click at [70, 82] on div "All Messages" at bounding box center [61, 77] width 38 height 7
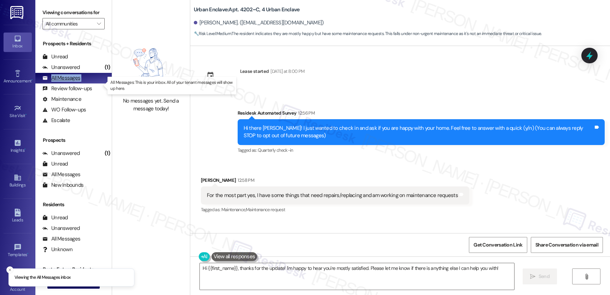
click at [70, 82] on div "All Messages" at bounding box center [61, 77] width 38 height 7
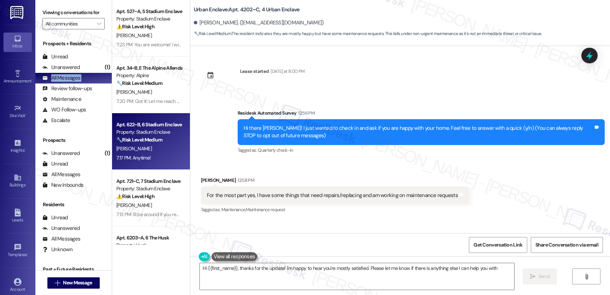
type textarea "Hi {{first_name}}, thanks for the update! I'm happy to hear you're mostly satis…"
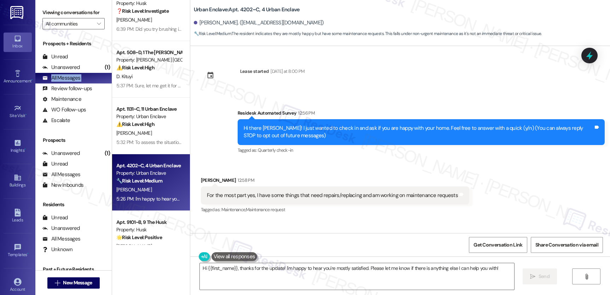
scroll to position [1232, 0]
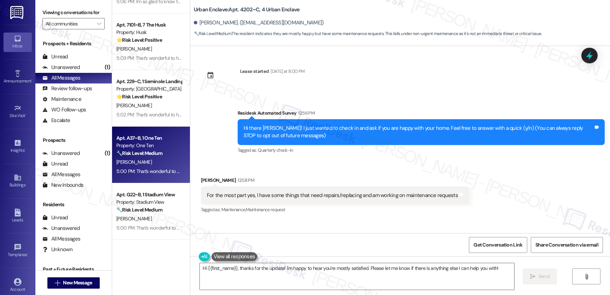
click at [153, 147] on div "Property: One Ten" at bounding box center [148, 145] width 65 height 7
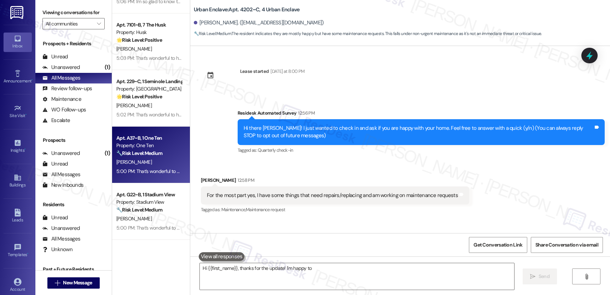
click at [153, 147] on div "Property: One Ten" at bounding box center [148, 145] width 65 height 7
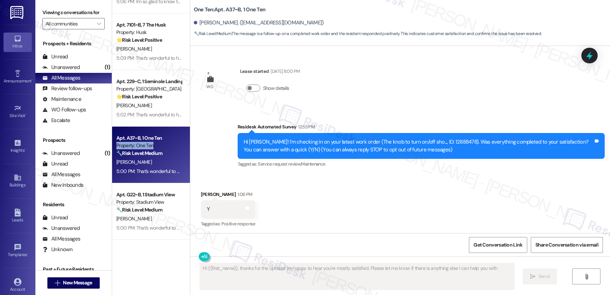
type textarea "Hi {{first_name}}, thanks for the update! I'm happy to hear you're mostly satis…"
click at [153, 147] on div "Property: One Ten" at bounding box center [148, 145] width 65 height 7
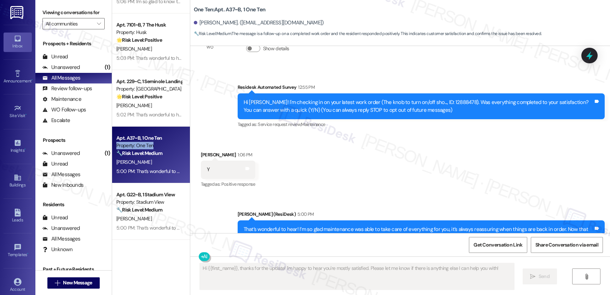
scroll to position [69, 0]
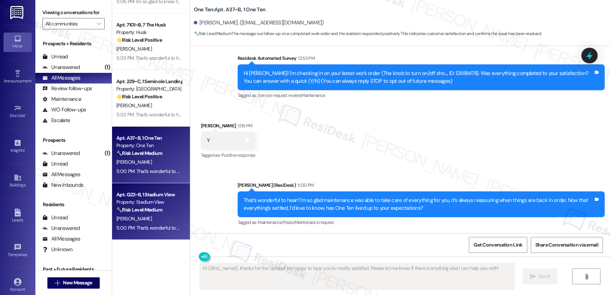
click at [120, 194] on div "Apt. G22~B, 1 Stadium View" at bounding box center [148, 194] width 65 height 7
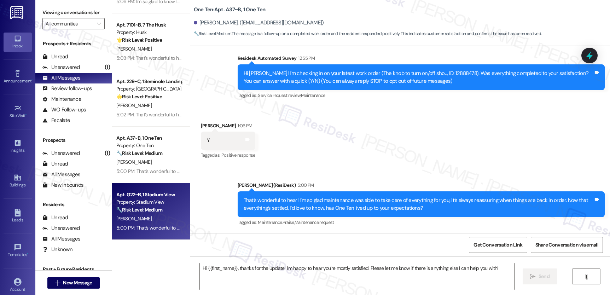
click at [132, 197] on div "Apt. G22~B, 1 Stadium View" at bounding box center [148, 194] width 65 height 7
type textarea "Fetching suggested responses. Please feel free to read through the conversation…"
click at [132, 197] on div "Apt. G22~B, 1 Stadium View" at bounding box center [148, 194] width 65 height 7
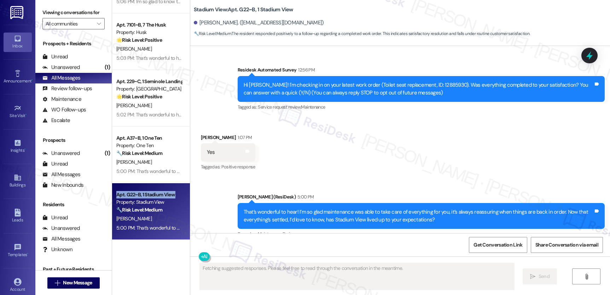
click at [131, 197] on div "Apt. G22~B, 1 Stadium View" at bounding box center [148, 194] width 65 height 7
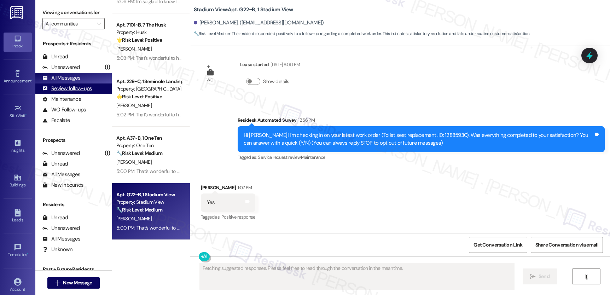
scroll to position [1, 0]
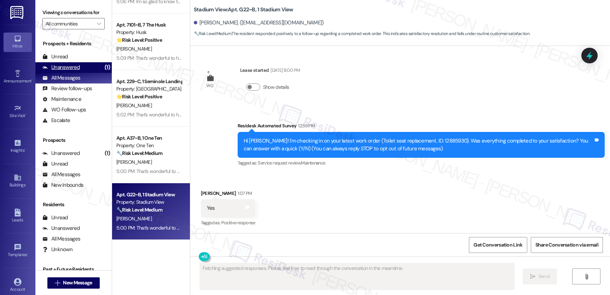
click at [82, 73] on div "Unanswered (1)" at bounding box center [73, 67] width 76 height 11
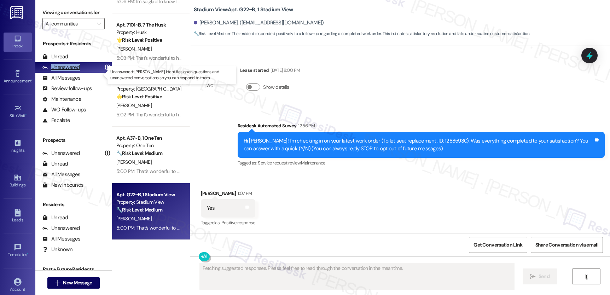
click at [82, 73] on div "Unanswered (1)" at bounding box center [73, 67] width 76 height 11
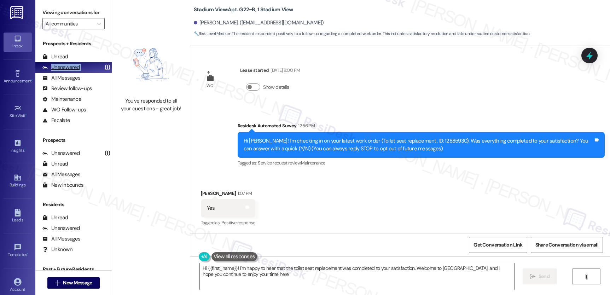
type textarea "Hi {{first_name}}! I'm happy to hear that the toilet seat replacement was compl…"
click at [59, 60] on div "Unread" at bounding box center [54, 56] width 25 height 7
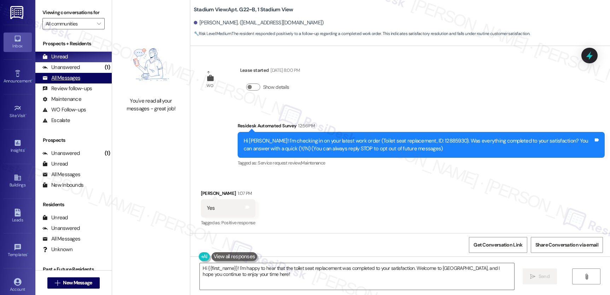
click at [62, 82] on div "All Messages" at bounding box center [61, 77] width 38 height 7
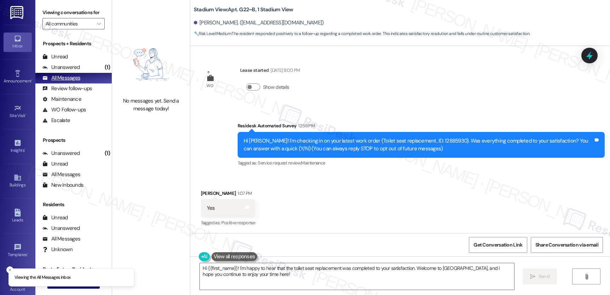
click at [62, 82] on div "All Messages" at bounding box center [61, 77] width 38 height 7
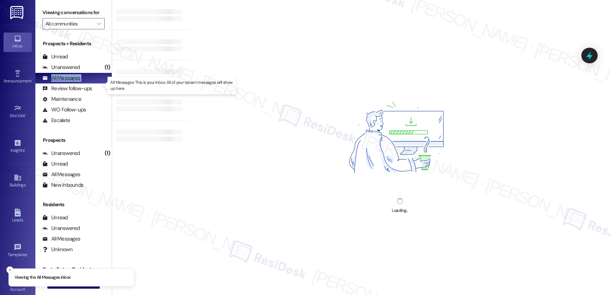
click at [62, 82] on div "All Messages" at bounding box center [61, 77] width 38 height 7
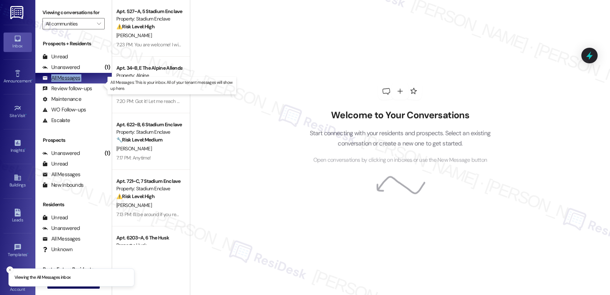
click at [62, 82] on div "All Messages" at bounding box center [61, 77] width 38 height 7
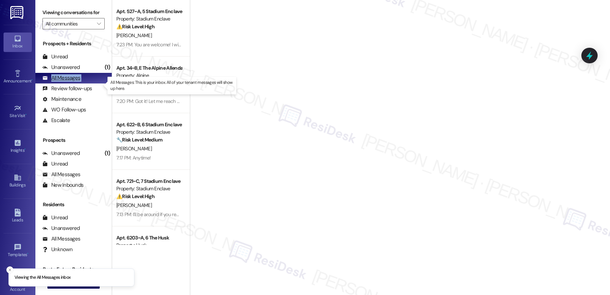
click at [62, 82] on div "All Messages" at bounding box center [61, 77] width 38 height 7
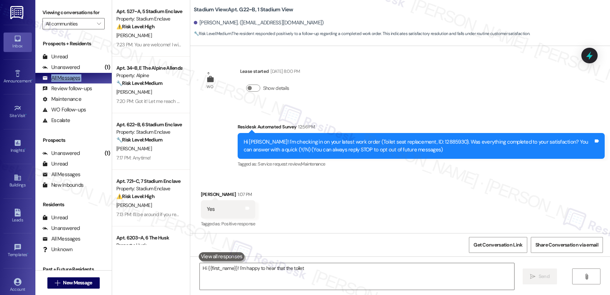
click at [62, 82] on div "All Messages" at bounding box center [61, 77] width 38 height 7
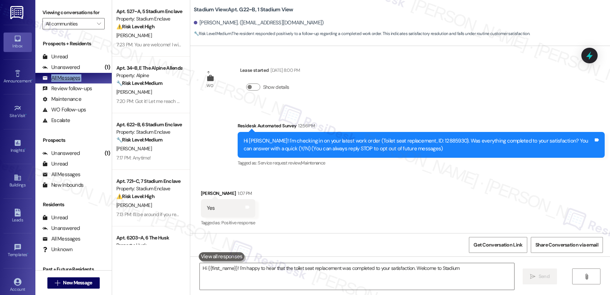
click at [62, 82] on div "All Messages" at bounding box center [61, 77] width 38 height 7
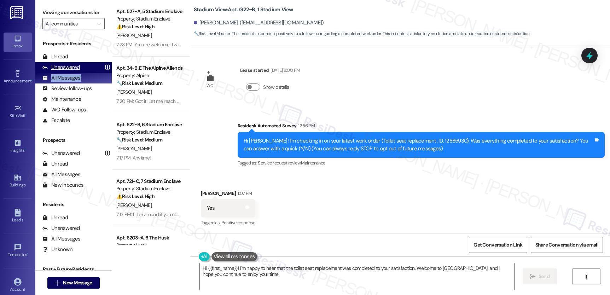
drag, startPoint x: 62, startPoint y: 85, endPoint x: 73, endPoint y: 74, distance: 16.0
click at [62, 82] on div "All Messages" at bounding box center [61, 77] width 38 height 7
type textarea "Hi {{first_name}}! I'm happy to hear that the toilet seat replacement was compl…"
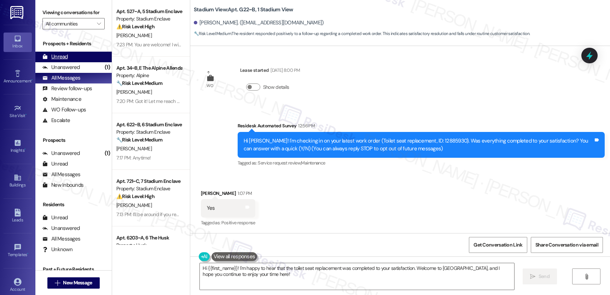
click at [60, 60] on div "Unread" at bounding box center [54, 56] width 25 height 7
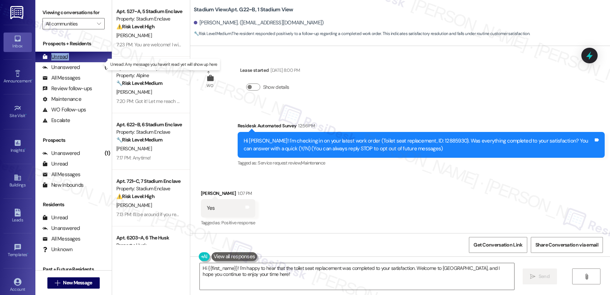
click at [60, 60] on div "Unread" at bounding box center [54, 56] width 25 height 7
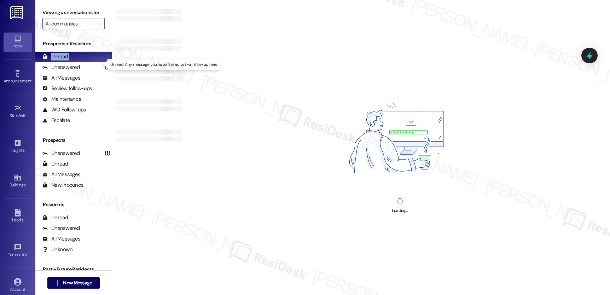
click at [60, 60] on div "Unread" at bounding box center [54, 56] width 25 height 7
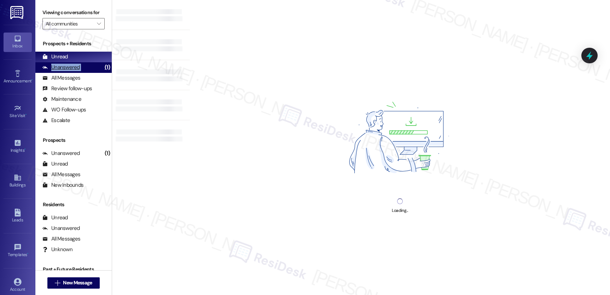
click at [85, 73] on div "Unanswered (1)" at bounding box center [73, 67] width 76 height 11
click at [84, 73] on div "Unanswered (1)" at bounding box center [73, 67] width 76 height 11
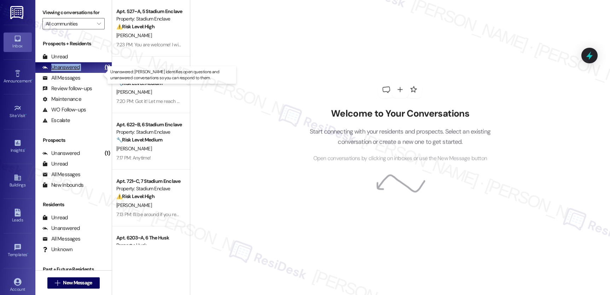
click at [84, 73] on div "Unanswered (1)" at bounding box center [73, 67] width 76 height 11
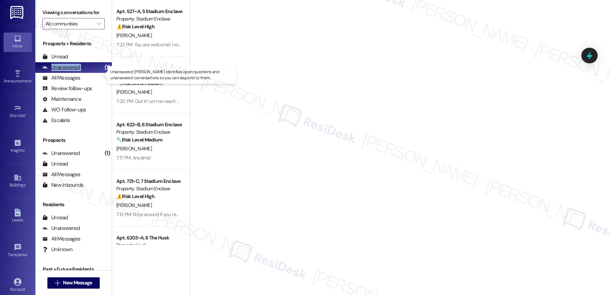
click at [84, 73] on div "Unanswered (1)" at bounding box center [73, 67] width 76 height 11
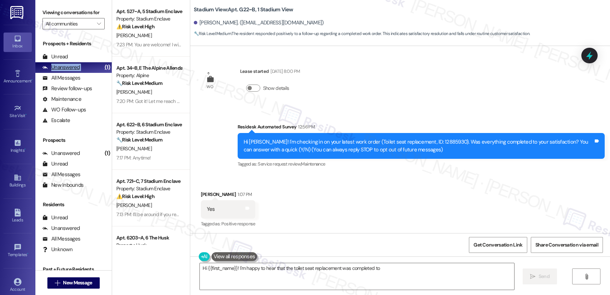
click at [84, 73] on div "Unanswered (1)" at bounding box center [73, 67] width 76 height 11
type textarea "Hi {{first_name}}! I'm happy to hear that the toilet seat replacement was compl…"
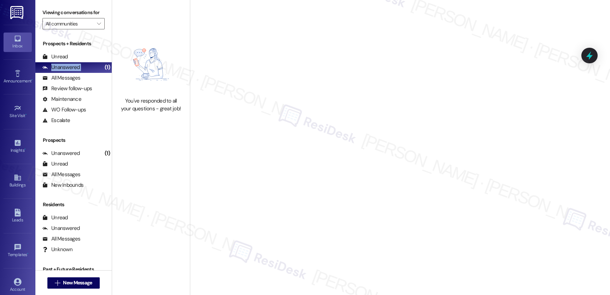
click at [166, 87] on img at bounding box center [151, 64] width 62 height 59
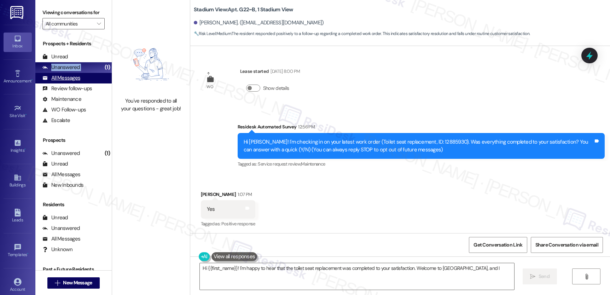
scroll to position [1, 0]
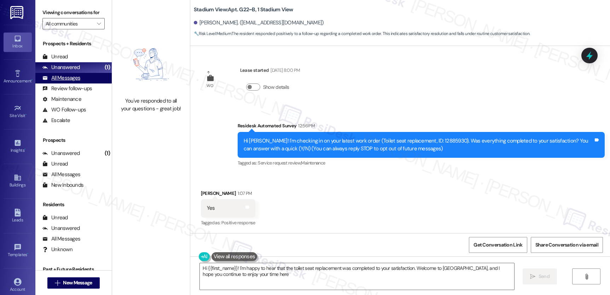
type textarea "Hi {{first_name}}! I'm happy to hear that the toilet seat replacement was compl…"
click at [57, 82] on div "All Messages" at bounding box center [61, 77] width 38 height 7
click at [58, 82] on div "All Messages" at bounding box center [61, 77] width 38 height 7
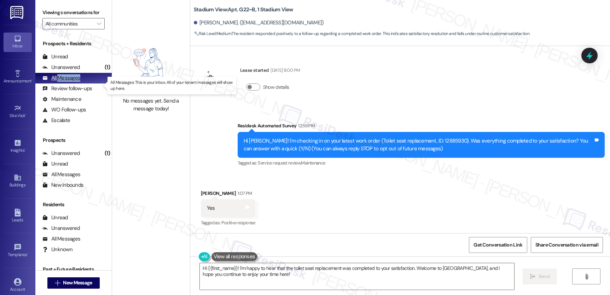
click at [58, 82] on div "All Messages" at bounding box center [61, 77] width 38 height 7
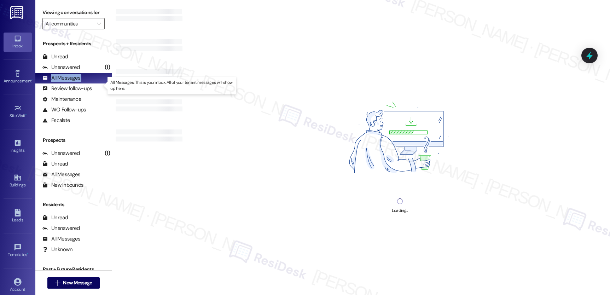
click at [58, 82] on div "All Messages" at bounding box center [61, 77] width 38 height 7
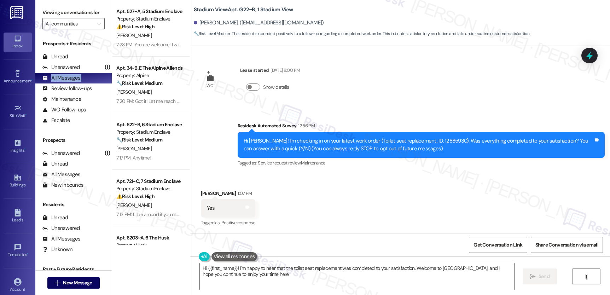
type textarea "Hi {{first_name}}! I'm happy to hear that the toilet seat replacement was compl…"
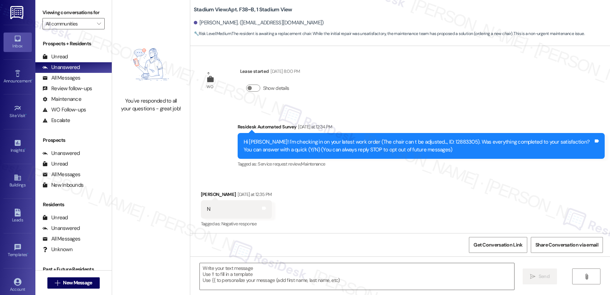
scroll to position [36, 0]
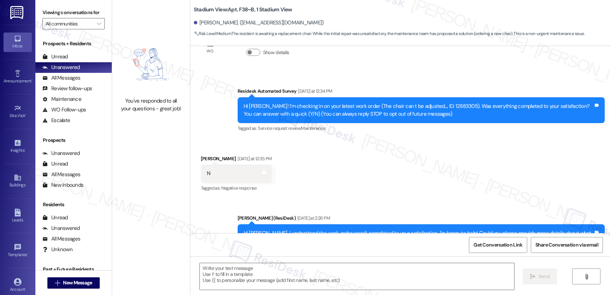
type textarea "Fetching suggested responses. Please feel free to read through the conversation…"
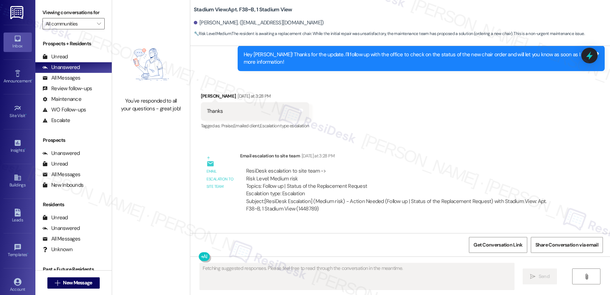
scroll to position [537, 0]
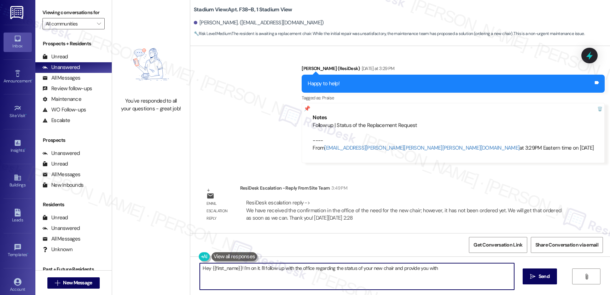
click at [283, 267] on textarea "Hey {{first_name}}! I'm on it. I'll follow up with the office regarding the sta…" at bounding box center [357, 276] width 314 height 27
click at [273, 277] on textarea "Hey {{first_name}}! I'm on it. I'll follow up with the office regarding the sta…" at bounding box center [357, 276] width 314 height 27
paste textarea "We have received the confirmation in the office of the need for the new chair; …"
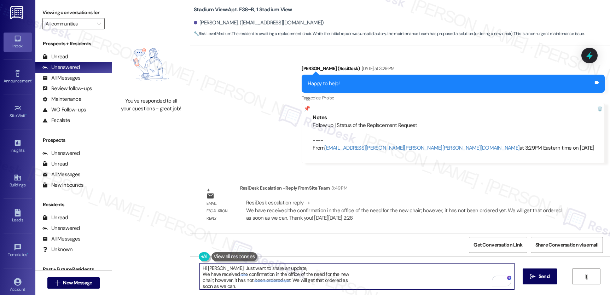
scroll to position [0, 0]
click at [196, 276] on div "Hi [PERSON_NAME]! Just want to share an update, We have received the confirmati…" at bounding box center [400, 282] width 420 height 53
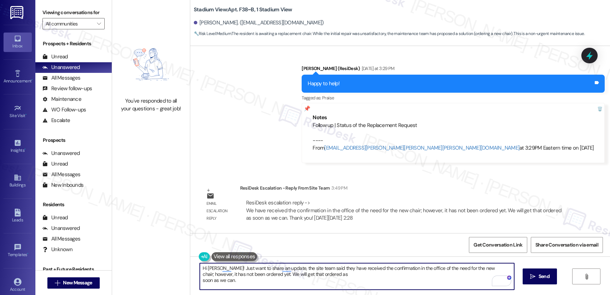
click at [200, 281] on textarea "Hi [PERSON_NAME]! Just want to share an update, the site team said they have re…" at bounding box center [357, 276] width 314 height 27
type textarea "Hi [PERSON_NAME]! Just want to share an update, the site team said they have re…"
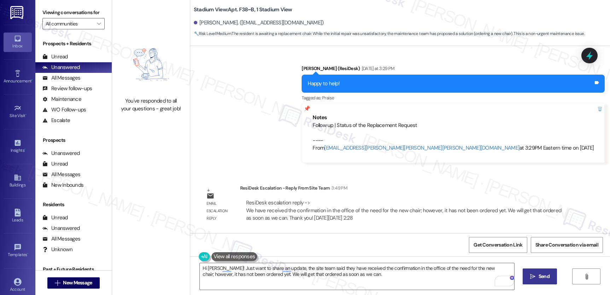
click at [535, 276] on span " Send" at bounding box center [540, 276] width 22 height 7
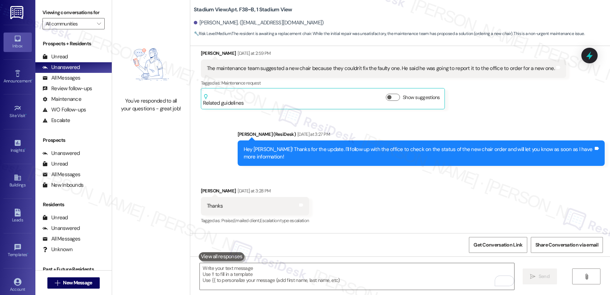
scroll to position [594, 0]
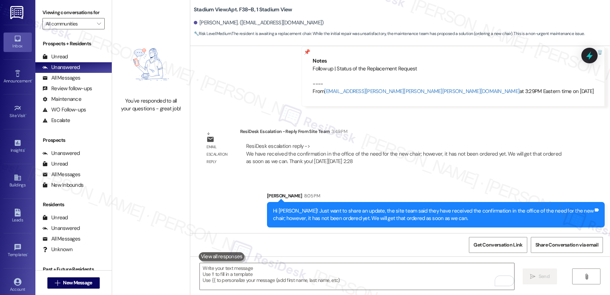
drag, startPoint x: 518, startPoint y: 173, endPoint x: 501, endPoint y: 169, distance: 17.9
click at [516, 173] on div "Email escalation reply ResiDesk Escalation - Reply From Site Team 3:49 PM ResiD…" at bounding box center [385, 149] width 378 height 54
click at [62, 82] on div "All Messages" at bounding box center [61, 77] width 38 height 7
click at [63, 82] on div "All Messages" at bounding box center [61, 77] width 38 height 7
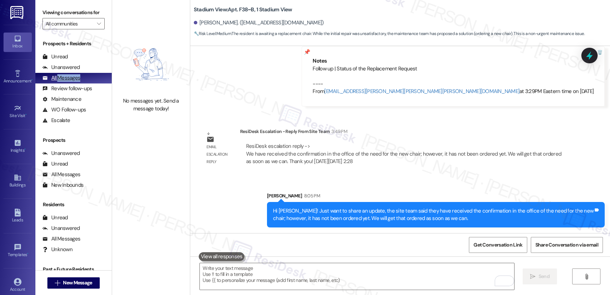
click at [63, 82] on div "All Messages" at bounding box center [61, 77] width 38 height 7
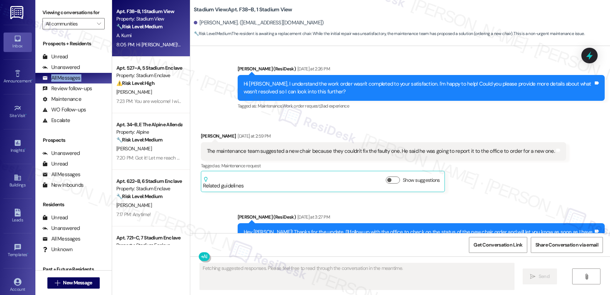
scroll to position [266, 0]
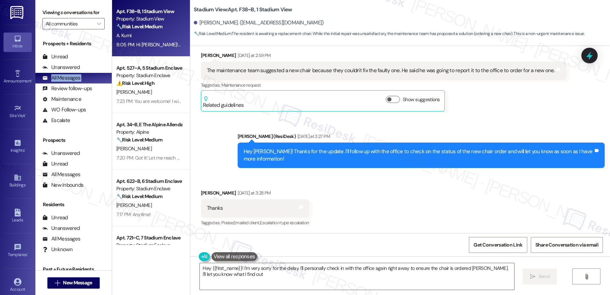
type textarea "Hey {{first_name}}! I'm very sorry for the delay. I'll personally check in with…"
click at [11, 271] on div "Account Go to Account" at bounding box center [18, 285] width 28 height 35
click at [23, 281] on link "Account" at bounding box center [18, 285] width 28 height 19
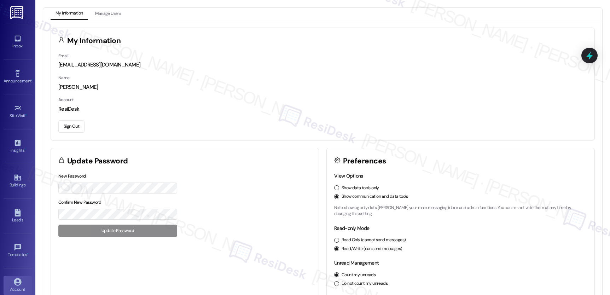
click at [76, 122] on button "Sign Out" at bounding box center [71, 126] width 26 height 12
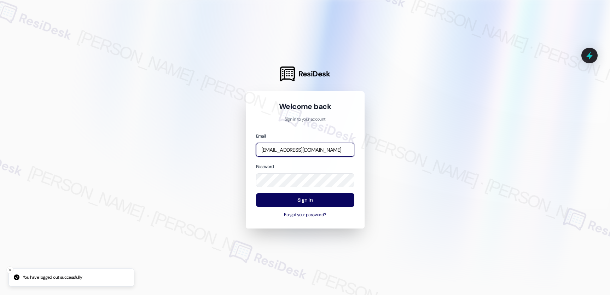
click at [318, 150] on input "[EMAIL_ADDRESS][DOMAIN_NAME]" at bounding box center [305, 150] width 98 height 14
type input "automated-surveys-affinity_[DOMAIN_NAME]@affinity_[DOMAIN_NAME]"
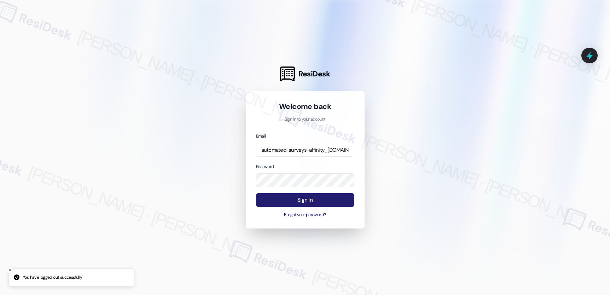
drag, startPoint x: 312, startPoint y: 196, endPoint x: 311, endPoint y: 202, distance: 6.8
click at [312, 196] on button "Sign In" at bounding box center [305, 200] width 98 height 14
click at [311, 202] on button "Sign In" at bounding box center [305, 200] width 98 height 14
